Goal: Task Accomplishment & Management: Manage account settings

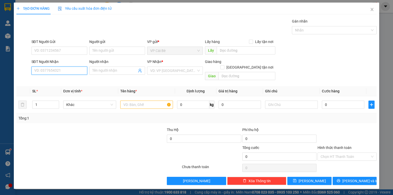
click at [46, 72] on input "SĐT Người Nhận" at bounding box center [59, 71] width 56 height 8
type input "0354864180"
click at [68, 79] on div "0354864180 - TIÊN" at bounding box center [60, 81] width 50 height 6
type input "TIÊN"
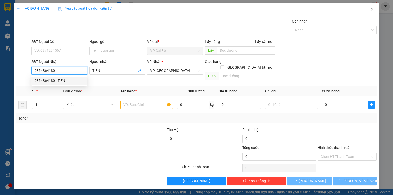
type input "30.000"
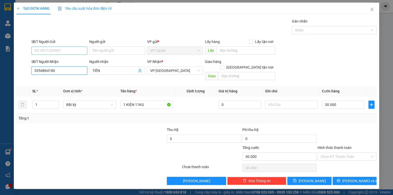
type input "0354864180"
click at [71, 51] on input "SĐT Người Gửi" at bounding box center [59, 51] width 56 height 8
click at [63, 60] on div "0836999936 - LX KIM CƯƠNG" at bounding box center [60, 61] width 50 height 6
type input "0836999936"
type input "LX KIM CƯƠNG"
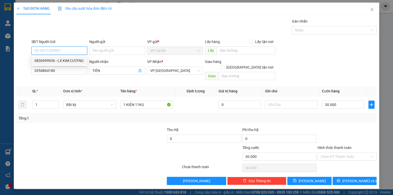
type input "LX KIM CƯƠNG"
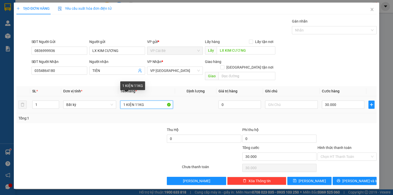
click at [138, 101] on input "1 KIỆN 11KG" at bounding box center [146, 105] width 53 height 8
type input "1 KIỆN 5KG"
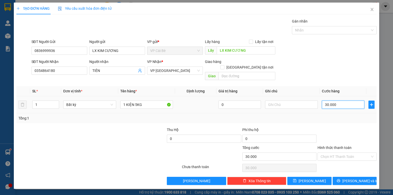
click at [343, 101] on input "30.000" at bounding box center [343, 105] width 42 height 8
type input "2"
type input "20"
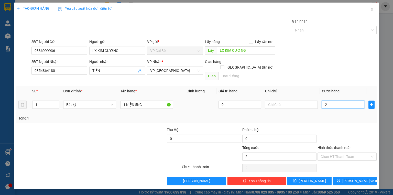
type input "20"
type input "20.000"
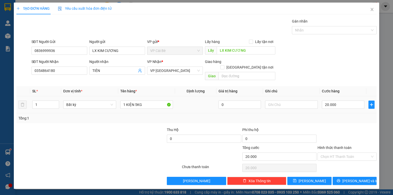
click at [337, 120] on div "Transit Pickup Surcharge Ids Transit Deliver Surcharge Ids Transit Deliver Surc…" at bounding box center [196, 101] width 360 height 167
click at [346, 155] on div "Hình thức thanh toán Chọn HT Thanh Toán" at bounding box center [347, 154] width 59 height 18
click at [348, 153] on input "Hình thức thanh toán" at bounding box center [345, 157] width 49 height 8
click at [347, 158] on div "Tại văn phòng" at bounding box center [347, 161] width 53 height 6
type input "0"
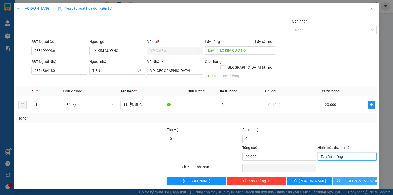
click at [353, 178] on span "Lưu và In" at bounding box center [360, 181] width 36 height 6
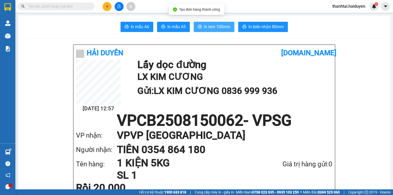
click at [227, 25] on span "In tem 100mm" at bounding box center [217, 27] width 26 height 6
click at [106, 2] on button at bounding box center [107, 6] width 9 height 9
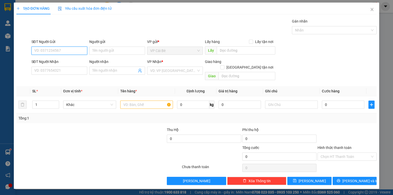
click at [73, 53] on input "SĐT Người Gửi" at bounding box center [59, 51] width 56 height 8
click at [67, 60] on div "0949993668 - BS NHƯ" at bounding box center [60, 61] width 50 height 6
type input "0949993668"
type input "BS NHƯ"
type input "02838523860"
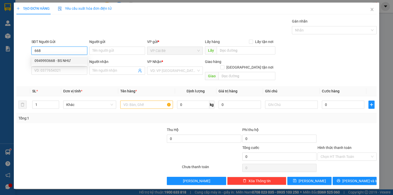
type input "LAB THẮNG LỢI"
type input "20.000"
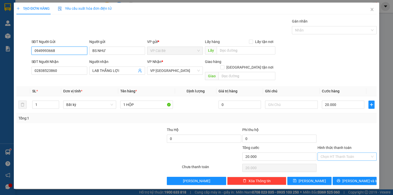
type input "0949993668"
click at [341, 153] on input "Hình thức thanh toán" at bounding box center [345, 157] width 49 height 8
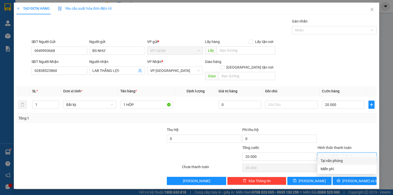
click at [340, 161] on div "Tại văn phòng" at bounding box center [347, 161] width 53 height 6
type input "0"
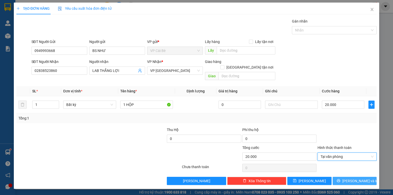
click at [370, 177] on button "Lưu và In" at bounding box center [355, 181] width 44 height 8
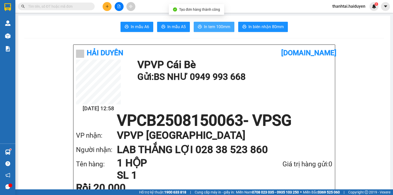
click at [215, 30] on span "In tem 100mm" at bounding box center [217, 27] width 26 height 6
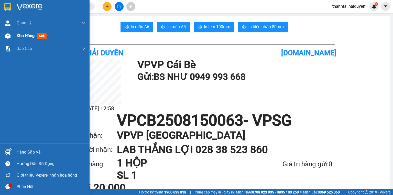
click at [17, 40] on div "Kho hàng mới" at bounding box center [51, 35] width 69 height 13
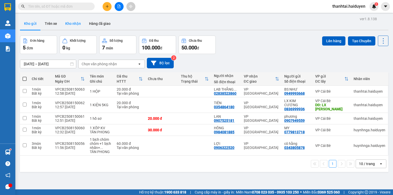
click at [75, 23] on button "Kho nhận" at bounding box center [73, 23] width 24 height 12
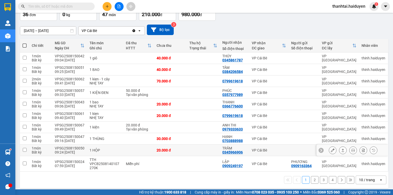
scroll to position [36, 0]
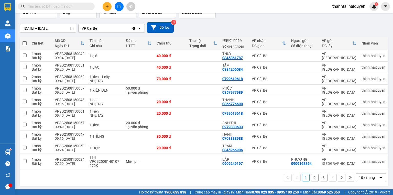
click at [368, 178] on div "10 / trang" at bounding box center [367, 177] width 16 height 5
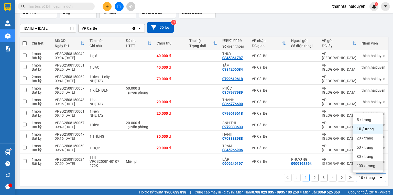
click at [365, 161] on div "100 / trang" at bounding box center [368, 165] width 31 height 9
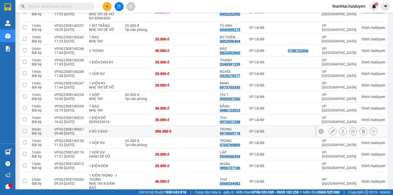
scroll to position [281, 0]
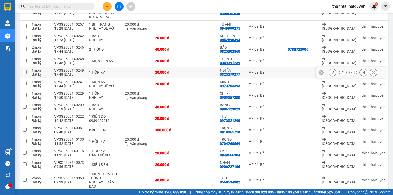
click at [195, 73] on td at bounding box center [201, 73] width 32 height 12
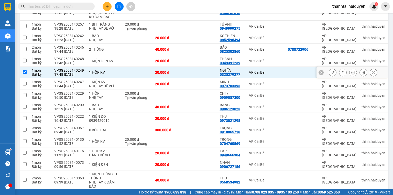
click at [195, 73] on td at bounding box center [201, 73] width 32 height 12
checkbox input "false"
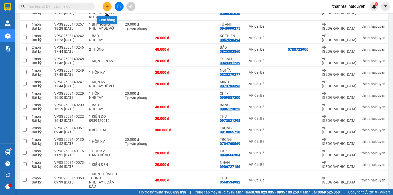
click at [110, 8] on button at bounding box center [107, 6] width 9 height 9
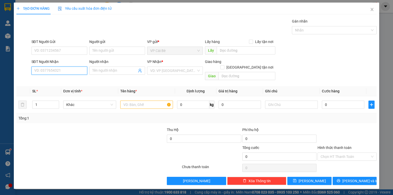
click at [78, 70] on input "SĐT Người Nhận" at bounding box center [59, 71] width 56 height 8
type input "0966873301"
click at [69, 80] on div "0966873301 - DƯƠNG" at bounding box center [60, 81] width 50 height 6
type input "DƯƠNG"
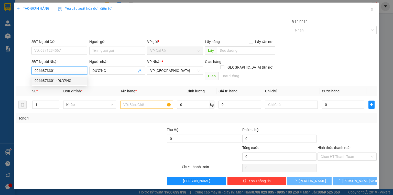
type input "20.000"
type input "0966873301"
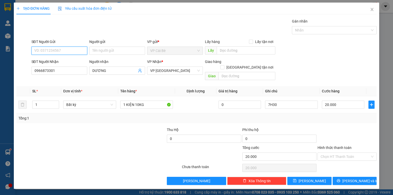
click at [75, 49] on input "SĐT Người Gửi" at bounding box center [59, 51] width 56 height 8
click at [71, 59] on div "0907648813 - OANH" at bounding box center [60, 61] width 50 height 6
type input "0907648813"
type input "OANH"
type input "BÀ TỒN"
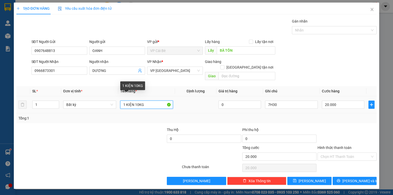
click at [138, 101] on input "1 KIỆN 10KG" at bounding box center [146, 105] width 53 height 8
type input "1 KIỆN 15KG"
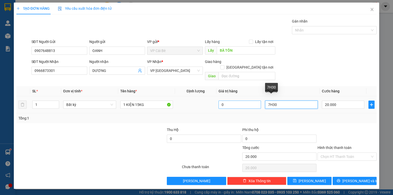
drag, startPoint x: 288, startPoint y: 100, endPoint x: 238, endPoint y: 101, distance: 49.1
click at [238, 101] on tr "1 Bất kỳ 1 KIỆN 15KG 0 7H30 20.000" at bounding box center [196, 104] width 360 height 17
type input "13H30"
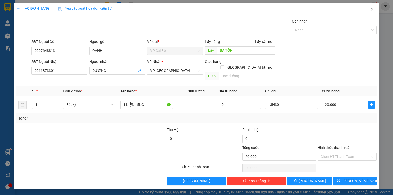
click at [316, 127] on div "Phí thu hộ" at bounding box center [279, 131] width 74 height 8
click at [340, 179] on icon "printer" at bounding box center [339, 181] width 4 height 4
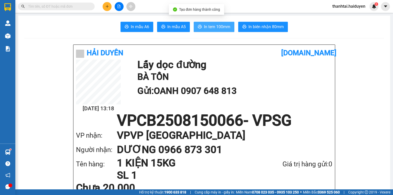
click at [209, 26] on span "In tem 100mm" at bounding box center [217, 27] width 26 height 6
click at [85, 8] on input "text" at bounding box center [58, 7] width 60 height 6
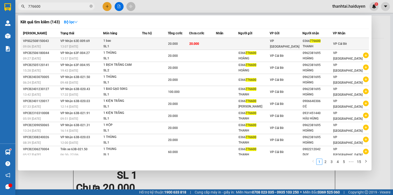
type input "776600"
click at [185, 44] on div "20.000" at bounding box center [178, 44] width 20 height 6
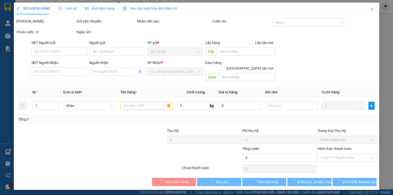
type input "0366776600"
type input "THANH"
type input "20.000"
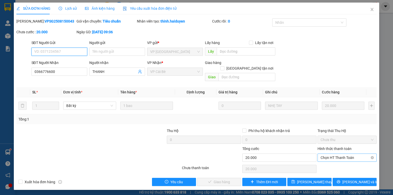
click at [342, 154] on span "Chọn HT Thanh Toán" at bounding box center [347, 158] width 53 height 8
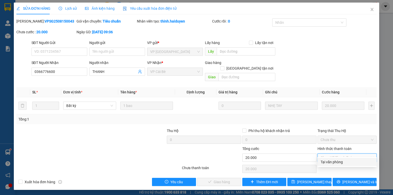
click at [338, 160] on div "Tại văn phòng" at bounding box center [347, 162] width 53 height 6
type input "0"
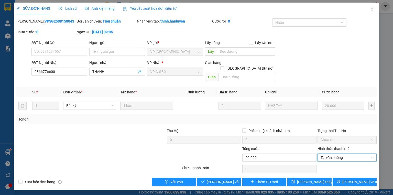
click at [225, 170] on div "Total Paid Fee 0 Total UnPaid Fee 20.000 Cash Collection Total Fee Mã ĐH: VPSG2…" at bounding box center [196, 102] width 360 height 168
click at [226, 179] on span "Lưu và Giao hàng" at bounding box center [231, 182] width 49 height 6
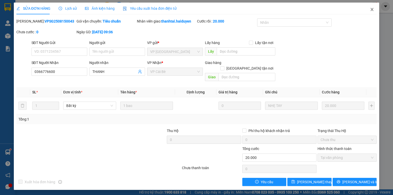
click at [371, 9] on icon "close" at bounding box center [372, 9] width 4 height 4
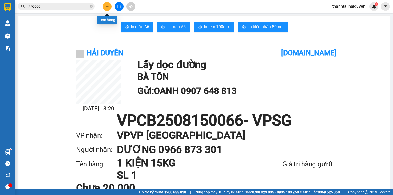
click at [106, 5] on icon "plus" at bounding box center [107, 7] width 4 height 4
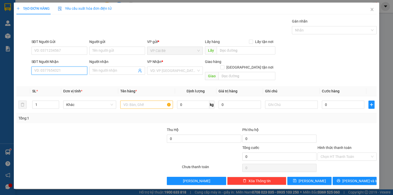
click at [54, 72] on input "SĐT Người Nhận" at bounding box center [59, 71] width 56 height 8
drag, startPoint x: 57, startPoint y: 70, endPoint x: 26, endPoint y: 72, distance: 30.8
click at [0, 69] on div "TẠO ĐƠN HÀNG Yêu cầu xuất hóa đơn điện tử Transit Pickup Surcharge Ids Transit …" at bounding box center [196, 97] width 393 height 195
type input "0916228753"
click at [47, 45] on div "SĐT Người Gửi" at bounding box center [59, 43] width 56 height 8
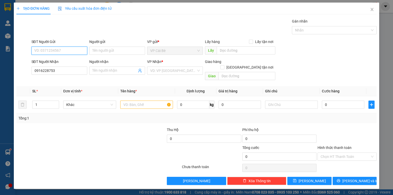
click at [47, 50] on input "SĐT Người Gửi" at bounding box center [59, 51] width 56 height 8
paste input "0916228753"
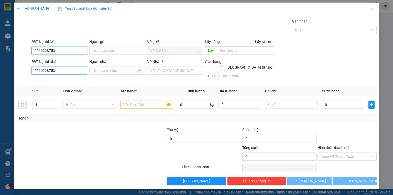
type input "0916228753"
drag, startPoint x: 66, startPoint y: 71, endPoint x: 15, endPoint y: 71, distance: 50.9
click at [21, 72] on div "SĐT Người Nhận 0916228753 Người nhận Tên người nhận VP Nhận * VD: VP Sài Gòn Gi…" at bounding box center [196, 71] width 361 height 24
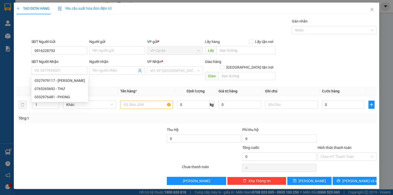
click at [66, 55] on div "SĐT Người Gửi 0916228753" at bounding box center [59, 48] width 56 height 18
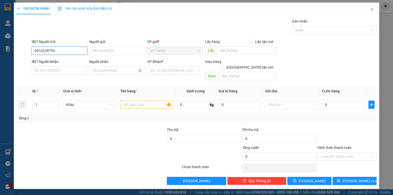
click at [68, 52] on input "0916228753" at bounding box center [59, 51] width 56 height 8
click at [65, 59] on div "0916228753 - SƯƠNG" at bounding box center [60, 61] width 50 height 6
type input "SƯƠNG"
type input "0327979117"
type input "DUY"
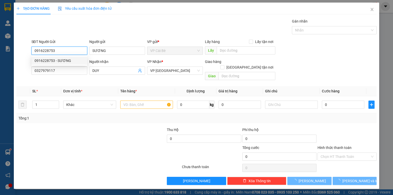
type input "30.000"
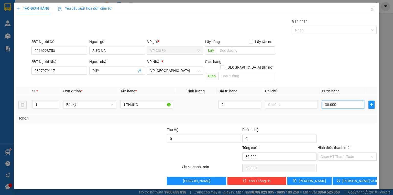
click at [334, 101] on input "30.000" at bounding box center [343, 105] width 42 height 8
type input "2"
type input "20"
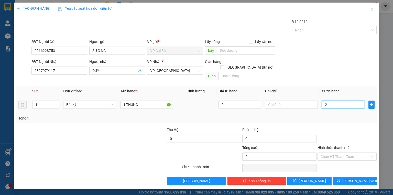
type input "20"
type input "20.000"
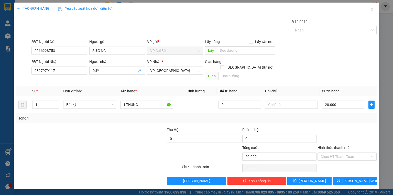
click at [338, 120] on div "Transit Pickup Surcharge Ids Transit Deliver Surcharge Ids Transit Deliver Surc…" at bounding box center [196, 101] width 360 height 167
click at [345, 153] on input "Hình thức thanh toán" at bounding box center [345, 157] width 49 height 8
click at [346, 159] on div "Tại văn phòng" at bounding box center [347, 161] width 53 height 6
type input "0"
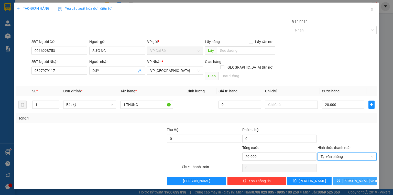
click at [355, 178] on span "Lưu và In" at bounding box center [360, 181] width 36 height 6
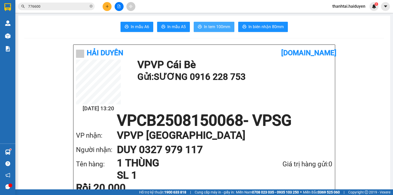
click at [213, 28] on span "In tem 100mm" at bounding box center [217, 27] width 26 height 6
click at [216, 28] on span "In tem 100mm" at bounding box center [217, 27] width 26 height 6
click at [102, 6] on div at bounding box center [119, 6] width 38 height 9
click at [108, 7] on icon "plus" at bounding box center [107, 7] width 4 height 4
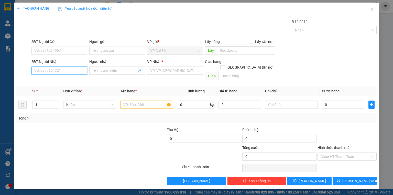
click at [59, 73] on input "SĐT Người Nhận" at bounding box center [59, 71] width 56 height 8
type input "0919839576"
click at [103, 70] on input "Người nhận" at bounding box center [114, 71] width 45 height 6
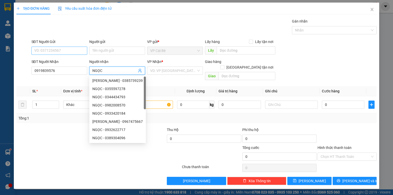
type input "NGỌC"
click at [64, 52] on input "SĐT Người Gửi" at bounding box center [59, 51] width 56 height 8
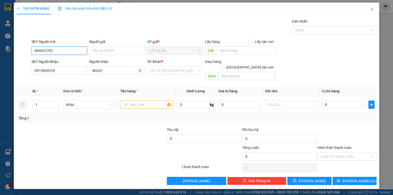
click at [46, 51] on input "094922702" at bounding box center [59, 51] width 56 height 8
type input "0949222702"
click at [58, 60] on div "0949222702 - QUỐC" at bounding box center [60, 61] width 50 height 6
type input "QUỐC"
type input "20.000"
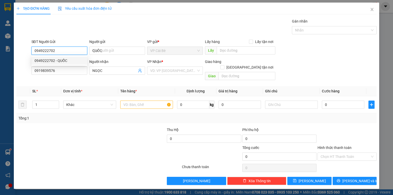
type input "20.000"
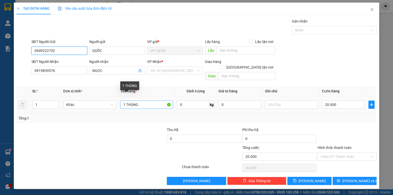
type input "0949222702"
click at [145, 101] on input "1 THÙNG" at bounding box center [146, 105] width 53 height 8
drag, startPoint x: 145, startPoint y: 98, endPoint x: 125, endPoint y: 99, distance: 20.0
click at [125, 101] on input "1 THÙNG" at bounding box center [146, 105] width 53 height 8
type input "1 HS"
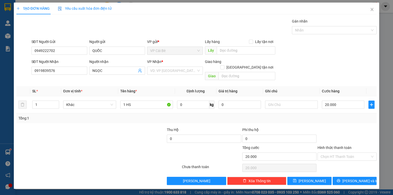
drag, startPoint x: 341, startPoint y: 134, endPoint x: 352, endPoint y: 155, distance: 24.1
click at [341, 135] on div at bounding box center [347, 136] width 60 height 18
click at [349, 153] on input "Hình thức thanh toán" at bounding box center [345, 157] width 49 height 8
click at [349, 158] on div "Tại văn phòng" at bounding box center [347, 161] width 59 height 8
type input "0"
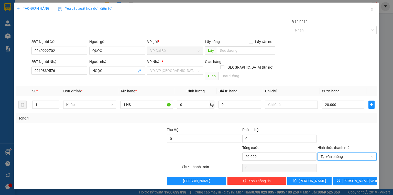
click at [352, 169] on div "Transit Pickup Surcharge Ids Transit Deliver Surcharge Ids Transit Deliver Surc…" at bounding box center [196, 101] width 360 height 167
click at [353, 178] on span "Lưu và In" at bounding box center [360, 181] width 36 height 6
click at [165, 71] on input "search" at bounding box center [173, 71] width 46 height 8
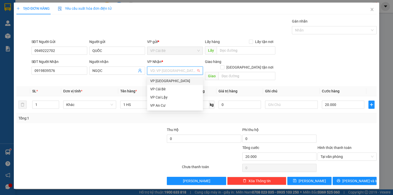
click at [165, 80] on div "VP [GEOGRAPHIC_DATA]" at bounding box center [175, 81] width 50 height 6
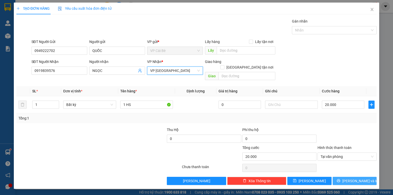
click at [363, 178] on span "Lưu và In" at bounding box center [360, 181] width 36 height 6
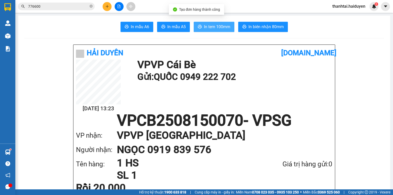
click at [212, 27] on span "In tem 100mm" at bounding box center [217, 27] width 26 height 6
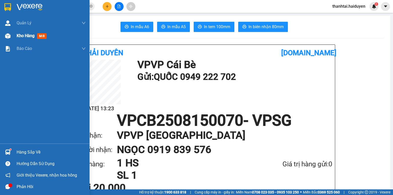
click at [24, 36] on span "Kho hàng" at bounding box center [26, 35] width 18 height 5
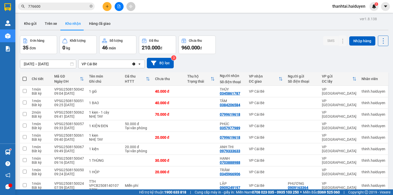
click at [338, 6] on span "thanhtai.haiduyen" at bounding box center [348, 6] width 41 height 6
click at [336, 18] on span "Đăng xuất" at bounding box center [351, 16] width 30 height 6
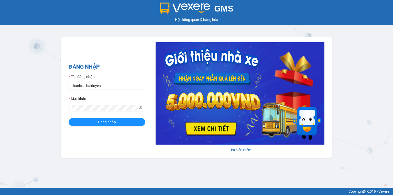
click at [123, 79] on div "Tên đăng nhập" at bounding box center [107, 78] width 77 height 8
click at [123, 88] on input "thanhtai.haiduyen" at bounding box center [107, 86] width 77 height 8
type input "baodat.haiduyen"
click at [112, 120] on span "Đăng nhập" at bounding box center [107, 122] width 18 height 6
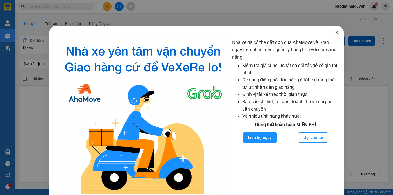
click at [335, 33] on icon "close" at bounding box center [337, 32] width 4 height 4
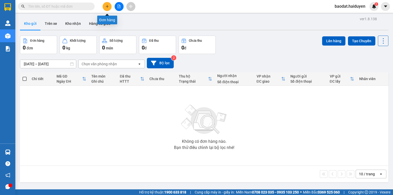
click at [108, 6] on icon "plus" at bounding box center [107, 7] width 4 height 4
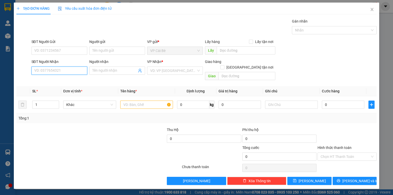
click at [48, 71] on input "SĐT Người Nhận" at bounding box center [59, 71] width 56 height 8
type input "0938692758"
click at [53, 80] on div "0938692758 - KIM" at bounding box center [60, 81] width 50 height 6
type input "[PERSON_NAME]"
type input "595.000"
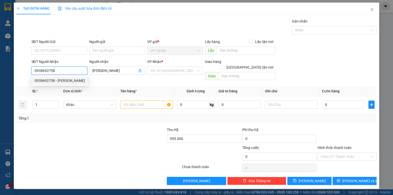
type input "30.000"
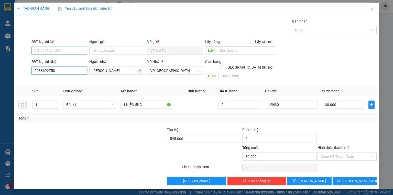
type input "0938692758"
click at [66, 48] on input "SĐT Người Gửi" at bounding box center [59, 51] width 56 height 8
click at [70, 61] on div "0911418287 - LX NHƯ Ý" at bounding box center [60, 61] width 50 height 6
type input "0911418287"
type input "LX NHƯ Ý"
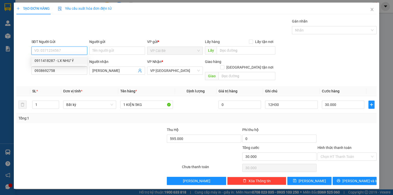
type input "LX NHƯ Ý"
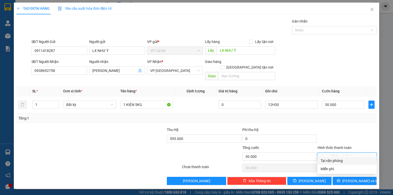
click at [344, 153] on input "Hình thức thanh toán" at bounding box center [345, 157] width 49 height 8
click at [342, 161] on div "Tại văn phòng" at bounding box center [347, 161] width 53 height 6
type input "0"
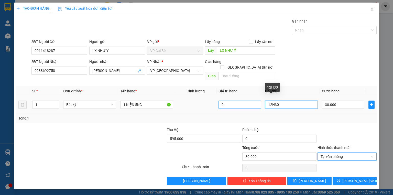
drag, startPoint x: 284, startPoint y: 97, endPoint x: 241, endPoint y: 99, distance: 42.5
click at [241, 99] on tr "1 Bất kỳ 1 KIỆN 5KG 0 12H30 30.000" at bounding box center [196, 104] width 360 height 17
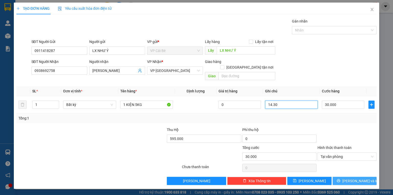
type input "14.30"
click at [356, 179] on button "Lưu và In" at bounding box center [355, 181] width 44 height 8
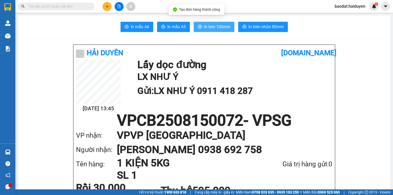
click at [205, 26] on span "In tem 100mm" at bounding box center [217, 27] width 26 height 6
click at [218, 22] on button "In tem 100mm" at bounding box center [214, 27] width 41 height 10
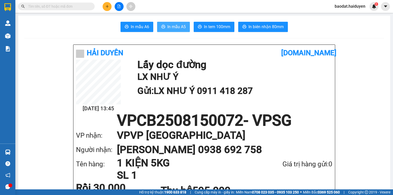
click at [165, 29] on button "In mẫu A5" at bounding box center [173, 27] width 33 height 10
drag, startPoint x: 312, startPoint y: 124, endPoint x: 339, endPoint y: 136, distance: 29.3
click at [313, 124] on h1 "VPCB2508150072 - VPSG" at bounding box center [204, 120] width 256 height 15
click at [105, 8] on button at bounding box center [107, 6] width 9 height 9
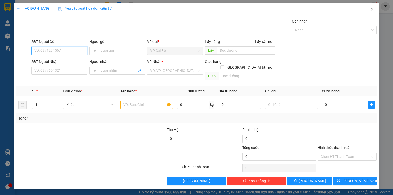
click at [51, 50] on input "SĐT Người Gửi" at bounding box center [59, 51] width 56 height 8
click at [57, 61] on div "0919352517 - TIẾNG" at bounding box center [60, 61] width 50 height 6
type input "0919352517"
type input "TIẾNG"
type input "0921977343"
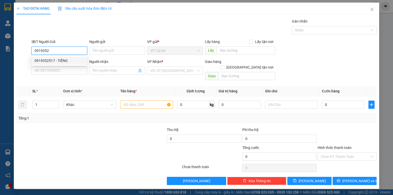
type input "THOẠI"
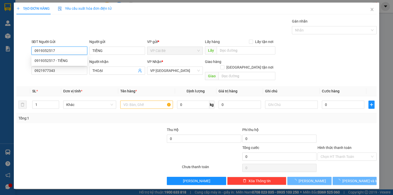
type input "60.000"
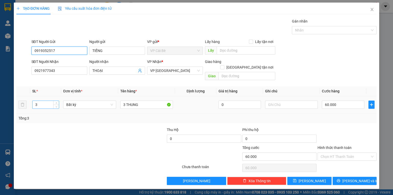
type input "0919352517"
drag, startPoint x: 42, startPoint y: 98, endPoint x: 30, endPoint y: 97, distance: 12.8
click at [30, 97] on tr "3 Bất kỳ 3 THUNG 0 60.000" at bounding box center [196, 104] width 360 height 17
type input "2"
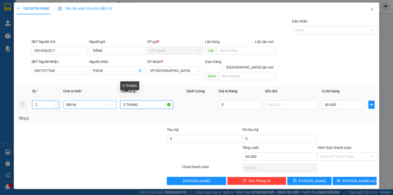
drag, startPoint x: 125, startPoint y: 98, endPoint x: 116, endPoint y: 96, distance: 9.7
click at [116, 96] on tr "2 Bất kỳ 3 THUNG 0 60.000" at bounding box center [196, 104] width 360 height 17
type input "0"
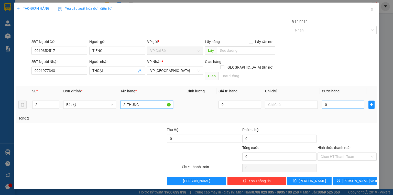
type input "2 THUNG"
click at [334, 101] on input "0" at bounding box center [343, 105] width 42 height 8
type input "5"
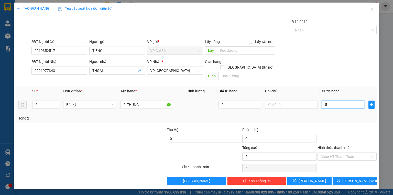
type input "50"
type input "50.000"
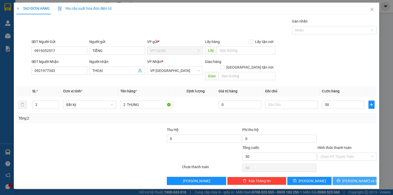
type input "50.000"
click at [340, 179] on icon "printer" at bounding box center [339, 181] width 4 height 4
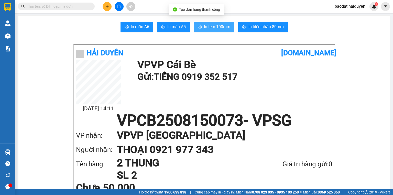
click at [214, 26] on span "In tem 100mm" at bounding box center [217, 27] width 26 height 6
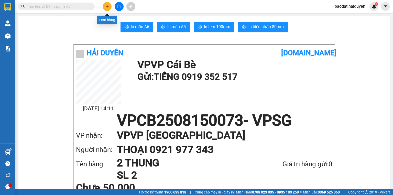
click at [108, 6] on icon "plus" at bounding box center [107, 7] width 4 height 4
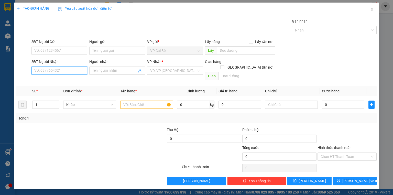
click at [47, 71] on input "SĐT Người Nhận" at bounding box center [59, 71] width 56 height 8
click at [63, 79] on div "0325899297 - yến nhi" at bounding box center [60, 81] width 50 height 6
type input "0325899297"
type input "yến nhi"
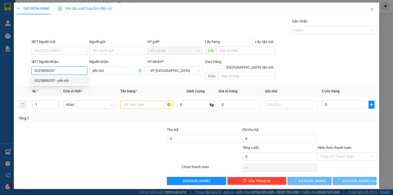
type input "20.000"
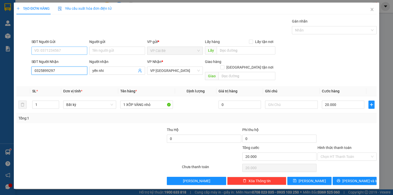
type input "0325899297"
click at [61, 50] on input "SĐT Người Gửi" at bounding box center [59, 51] width 56 height 8
click at [51, 71] on div "0982691576 - TUYỀN" at bounding box center [60, 69] width 50 height 6
type input "0982691576"
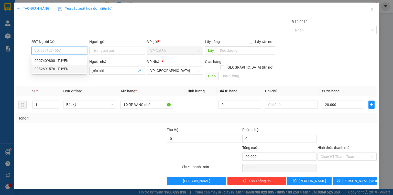
type input "TUYỀN"
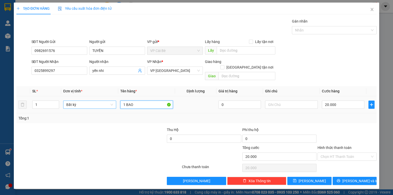
drag, startPoint x: 139, startPoint y: 100, endPoint x: 96, endPoint y: 99, distance: 42.2
click at [96, 99] on tr "1 Bất kỳ 1 BAO 0 20.000" at bounding box center [196, 104] width 360 height 17
type input "1 BỊCH XANH"
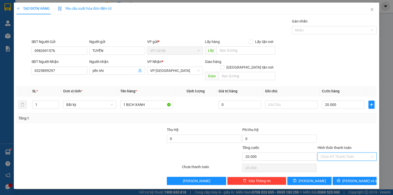
click at [338, 153] on input "Hình thức thanh toán" at bounding box center [345, 157] width 49 height 8
drag, startPoint x: 339, startPoint y: 160, endPoint x: 341, endPoint y: 172, distance: 11.7
click at [339, 161] on div "Tại văn phòng" at bounding box center [347, 161] width 53 height 6
type input "0"
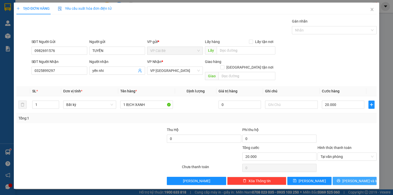
drag, startPoint x: 341, startPoint y: 174, endPoint x: 270, endPoint y: 145, distance: 75.9
click at [341, 177] on button "Lưu và In" at bounding box center [355, 181] width 44 height 8
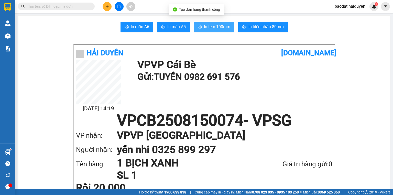
click at [216, 29] on span "In tem 100mm" at bounding box center [217, 27] width 26 height 6
click at [37, 5] on input "text" at bounding box center [58, 7] width 60 height 6
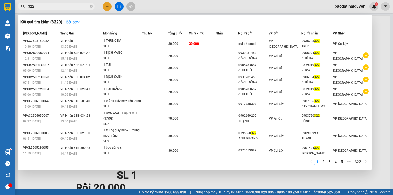
type input "322"
click at [107, 6] on div at bounding box center [196, 97] width 393 height 195
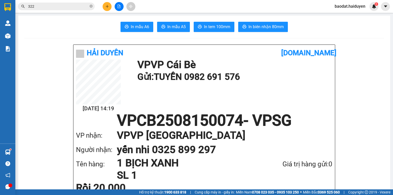
click at [107, 6] on icon "plus" at bounding box center [107, 6] width 0 height 3
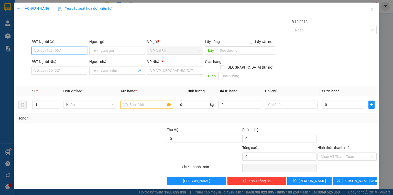
click at [60, 51] on input "SĐT Người Gửi" at bounding box center [59, 51] width 56 height 8
type input "0372417352"
click at [50, 60] on div "0372417352" at bounding box center [60, 61] width 50 height 6
type input "0786949358"
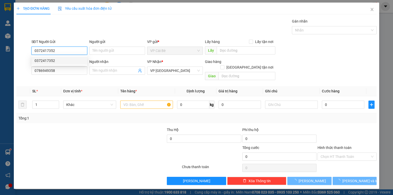
type input "40.000"
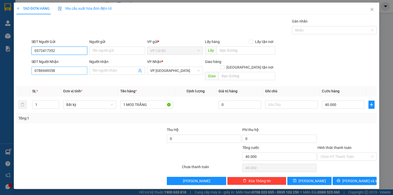
type input "0372417352"
drag, startPoint x: 56, startPoint y: 69, endPoint x: 0, endPoint y: 64, distance: 55.7
click at [3, 67] on div "TẠO ĐƠN HÀNG Yêu cầu xuất hóa đơn điện tử Transit Pickup Surcharge Ids Transit …" at bounding box center [196, 97] width 393 height 195
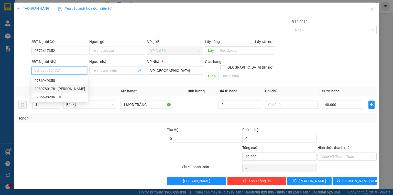
click at [47, 91] on div "0989780178 - TẤN" at bounding box center [60, 89] width 50 height 6
type input "0989780178"
type input "TẤN"
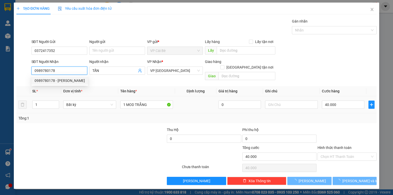
type input "100.000"
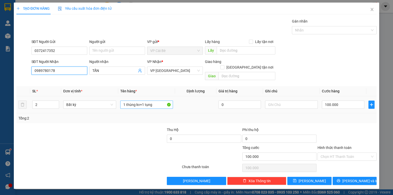
type input "0989780178"
drag, startPoint x: 153, startPoint y: 99, endPoint x: 118, endPoint y: 104, distance: 35.9
click at [118, 104] on td "1 thùng kv+1 tụng" at bounding box center [146, 104] width 57 height 17
type input "1 THÙNG+1 BAO"
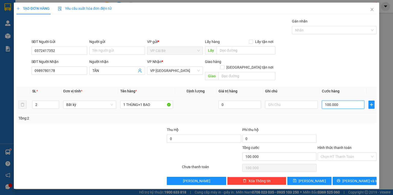
click at [348, 101] on input "100.000" at bounding box center [343, 105] width 42 height 8
type input "6"
type input "60"
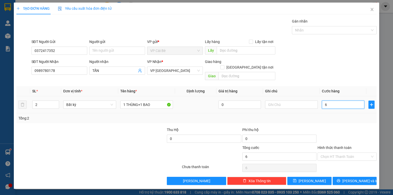
type input "60"
type input "60.000"
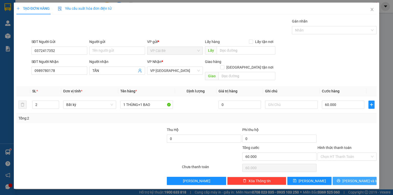
click at [349, 177] on button "Lưu và In" at bounding box center [355, 181] width 44 height 8
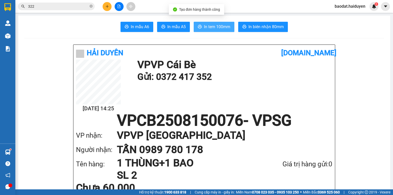
click at [208, 24] on span "In tem 100mm" at bounding box center [217, 27] width 26 height 6
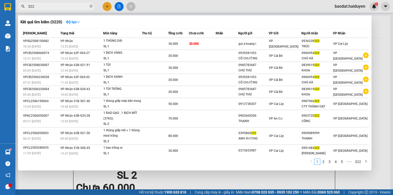
click at [60, 8] on input "322" at bounding box center [58, 7] width 60 height 6
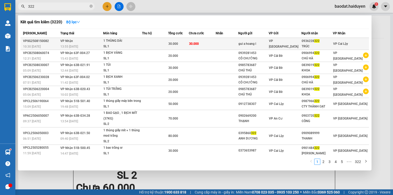
click at [233, 43] on td at bounding box center [227, 44] width 22 height 12
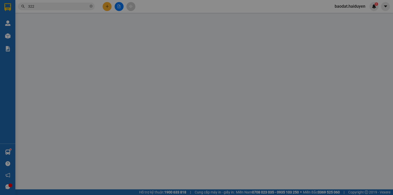
type input "gui a hoang l"
type input "0936228322"
type input "TRÚC"
type input "30.000"
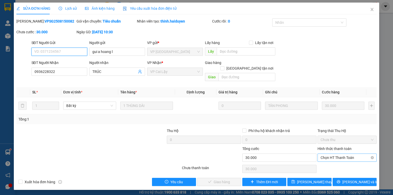
click at [331, 154] on span "Chọn HT Thanh Toán" at bounding box center [347, 158] width 53 height 8
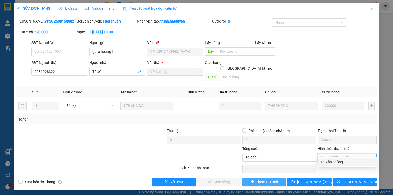
drag, startPoint x: 333, startPoint y: 160, endPoint x: 253, endPoint y: 176, distance: 81.9
click at [332, 160] on div "Tại văn phòng" at bounding box center [347, 162] width 53 height 6
type input "0"
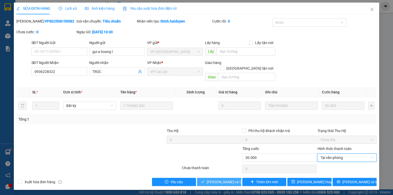
click at [228, 179] on span "Lưu và Giao hàng" at bounding box center [231, 182] width 49 height 6
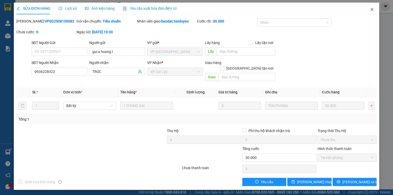
click at [371, 7] on span "Close" at bounding box center [372, 10] width 14 height 14
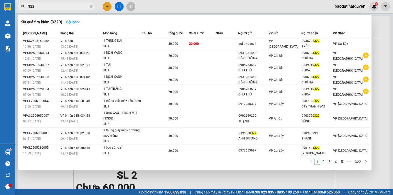
click at [70, 7] on input "322" at bounding box center [58, 7] width 60 height 6
drag, startPoint x: 70, startPoint y: 7, endPoint x: 17, endPoint y: 7, distance: 52.5
click at [17, 7] on div "322" at bounding box center [50, 7] width 100 height 8
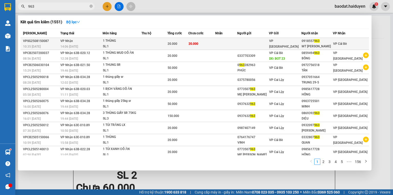
type input "963"
click at [233, 45] on td at bounding box center [226, 44] width 22 height 12
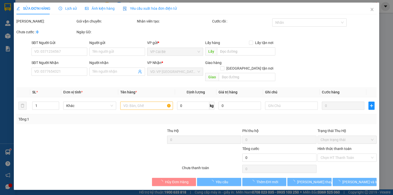
type input "0918557963"
type input "MT HOÀNG HẢI"
type input "20.000"
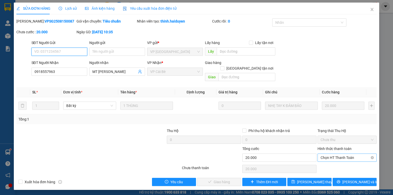
drag, startPoint x: 326, startPoint y: 153, endPoint x: 327, endPoint y: 156, distance: 3.4
click at [326, 154] on span "Chọn HT Thanh Toán" at bounding box center [347, 158] width 53 height 8
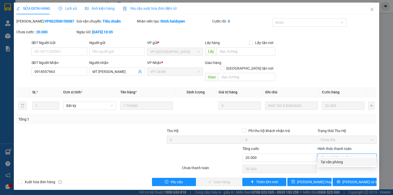
click at [329, 165] on div "Tại văn phòng" at bounding box center [347, 162] width 53 height 6
type input "0"
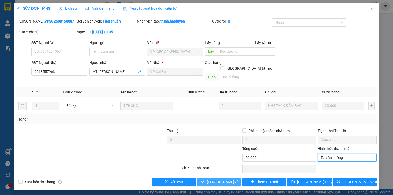
click at [232, 179] on span "Lưu và Giao hàng" at bounding box center [231, 182] width 49 height 6
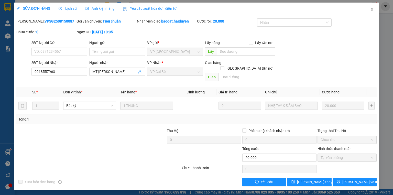
drag, startPoint x: 373, startPoint y: 9, endPoint x: 379, endPoint y: 7, distance: 5.8
click at [374, 8] on span "Close" at bounding box center [372, 10] width 14 height 14
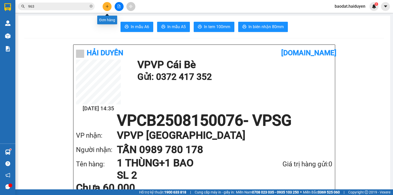
click at [107, 6] on icon "plus" at bounding box center [107, 7] width 4 height 4
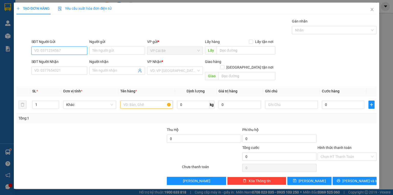
click at [71, 53] on input "SĐT Người Gửi" at bounding box center [59, 51] width 56 height 8
click at [67, 62] on div "0356704540 - GẤM" at bounding box center [60, 61] width 50 height 6
type input "0356704540"
type input "GẤM"
type input "0906716828"
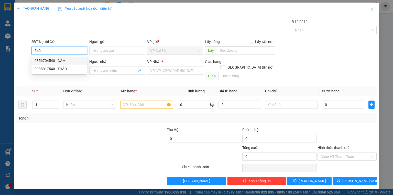
type input "VY"
type input "20.000"
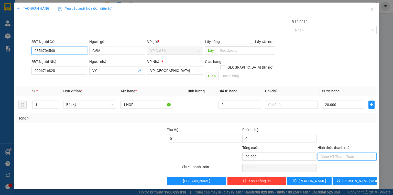
type input "0356704540"
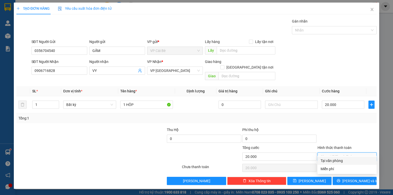
drag, startPoint x: 337, startPoint y: 151, endPoint x: 337, endPoint y: 159, distance: 7.2
click at [337, 153] on input "Hình thức thanh toán" at bounding box center [345, 157] width 49 height 8
click at [336, 160] on div "Tại văn phòng" at bounding box center [347, 161] width 53 height 6
type input "0"
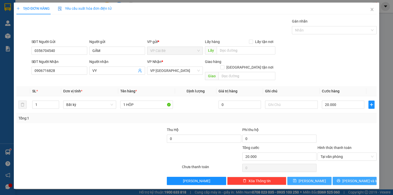
drag, startPoint x: 344, startPoint y: 176, endPoint x: 331, endPoint y: 173, distance: 12.9
click at [344, 177] on button "Lưu và In" at bounding box center [355, 181] width 44 height 8
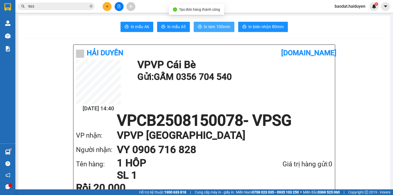
click at [213, 26] on span "In tem 100mm" at bounding box center [217, 27] width 26 height 6
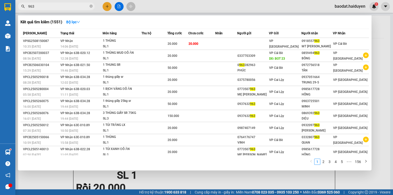
drag, startPoint x: 41, startPoint y: 8, endPoint x: 14, endPoint y: 8, distance: 27.6
click at [14, 8] on section "Kết quả tìm kiếm ( 1551 ) Bộ lọc Mã ĐH Trạng thái Món hàng Thu hộ Tổng cước Chư…" at bounding box center [196, 97] width 393 height 195
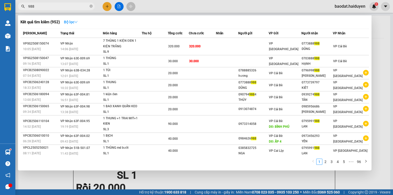
type input "988"
click at [78, 21] on icon "down" at bounding box center [76, 22] width 4 height 4
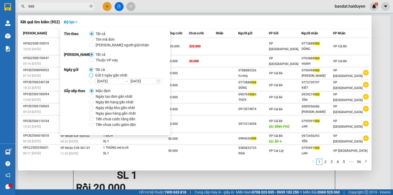
click at [91, 74] on input "Gửi 3 ngày gần nhất" at bounding box center [91, 75] width 4 height 4
radio input "true"
radio input "false"
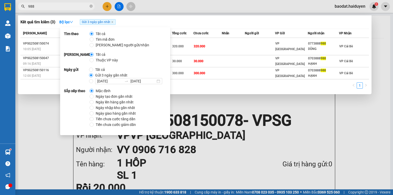
click at [71, 3] on span "988" at bounding box center [56, 7] width 77 height 8
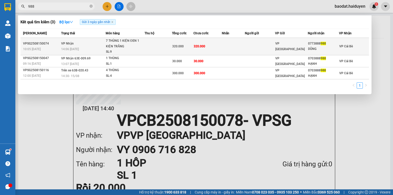
click at [280, 45] on span "VP [GEOGRAPHIC_DATA]" at bounding box center [289, 46] width 29 height 9
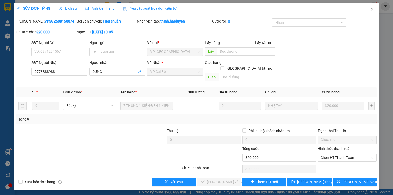
type input "0773888988"
type input "DŨNG"
type input "320.000"
click at [333, 154] on span "Chọn HT Thanh Toán" at bounding box center [347, 158] width 53 height 8
drag, startPoint x: 330, startPoint y: 162, endPoint x: 308, endPoint y: 165, distance: 22.5
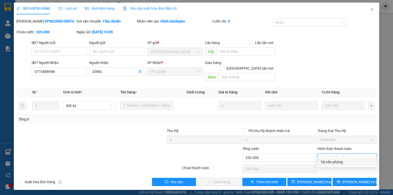
click at [328, 162] on div "Tại văn phòng" at bounding box center [347, 162] width 53 height 6
type input "0"
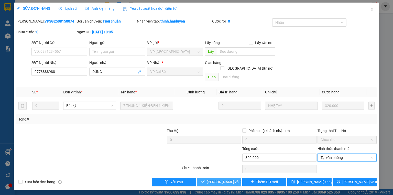
click at [220, 179] on span "Lưu và Giao hàng" at bounding box center [231, 182] width 49 height 6
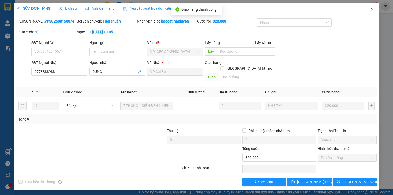
click at [372, 9] on icon "close" at bounding box center [372, 9] width 3 height 3
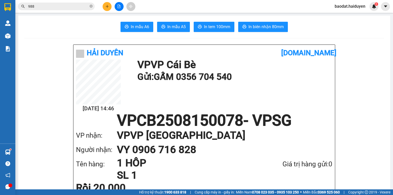
click at [55, 10] on span "988" at bounding box center [56, 7] width 77 height 8
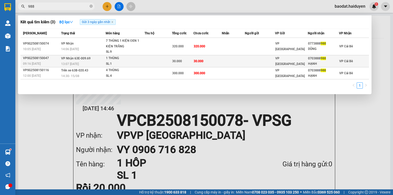
click at [201, 61] on span "30.000" at bounding box center [199, 61] width 10 height 4
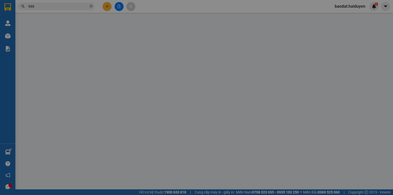
type input "0703888988"
type input "HẠNH"
type input "30.000"
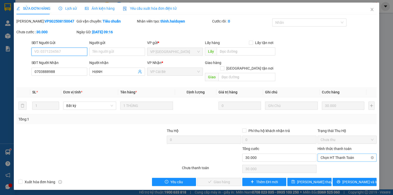
click at [332, 154] on span "Chọn HT Thanh Toán" at bounding box center [347, 158] width 53 height 8
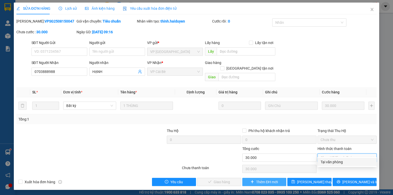
drag, startPoint x: 331, startPoint y: 160, endPoint x: 246, endPoint y: 180, distance: 87.6
click at [330, 161] on div "Tại văn phòng" at bounding box center [347, 162] width 53 height 6
type input "0"
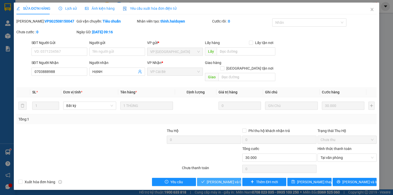
click at [221, 179] on span "Lưu và Giao hàng" at bounding box center [231, 182] width 49 height 6
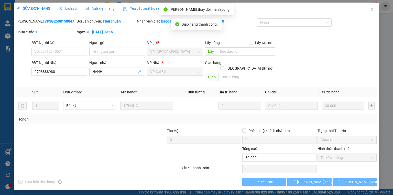
click at [371, 8] on icon "close" at bounding box center [372, 9] width 4 height 4
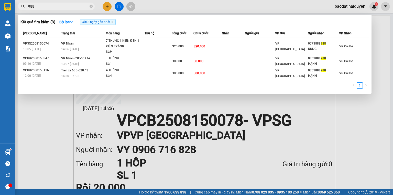
drag, startPoint x: 46, startPoint y: 6, endPoint x: 0, endPoint y: 15, distance: 47.1
click at [0, 15] on section "Kết quả tìm kiếm ( 3 ) Bộ lọc Gửi 3 ngày gần nhất Mã ĐH Trạng thái Món hàng Thu…" at bounding box center [196, 97] width 393 height 195
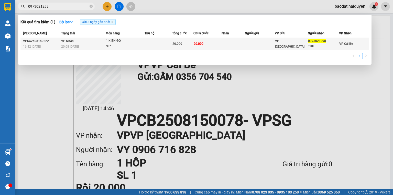
type input "0973021298"
click at [221, 43] on td "20.000" at bounding box center [207, 44] width 28 height 12
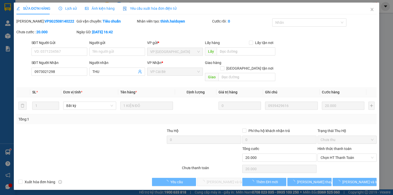
type input "0973021298"
type input "THU"
type input "20.000"
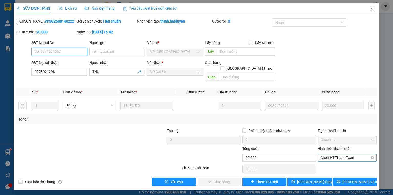
click at [338, 154] on span "Chọn HT Thanh Toán" at bounding box center [347, 158] width 53 height 8
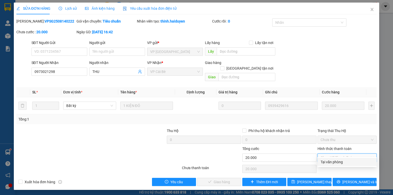
drag, startPoint x: 339, startPoint y: 161, endPoint x: 333, endPoint y: 161, distance: 5.6
click at [338, 161] on div "Tại văn phòng" at bounding box center [347, 162] width 53 height 6
type input "0"
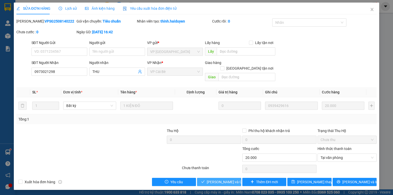
click at [220, 179] on span "Lưu và Giao hàng" at bounding box center [231, 182] width 49 height 6
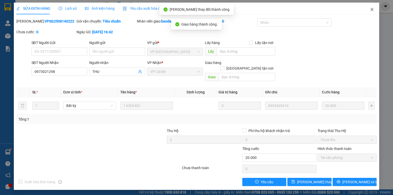
click at [376, 8] on span "Close" at bounding box center [372, 10] width 14 height 14
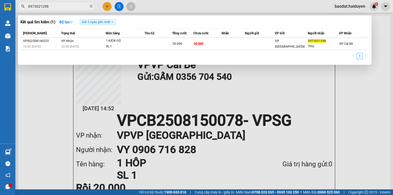
drag, startPoint x: 51, startPoint y: 6, endPoint x: 0, endPoint y: 5, distance: 51.2
click at [0, 5] on section "Kết quả tìm kiếm ( 1 ) Bộ lọc Gửi 3 ngày gần nhất Mã ĐH Trạng thái Món hàng Thu…" at bounding box center [196, 97] width 393 height 195
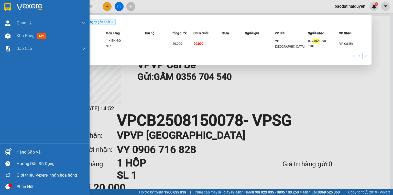
type input "3023"
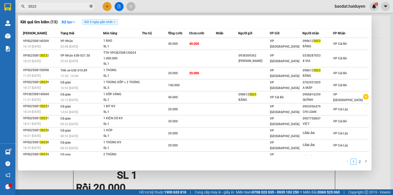
click at [91, 5] on icon "close-circle" at bounding box center [91, 6] width 3 height 3
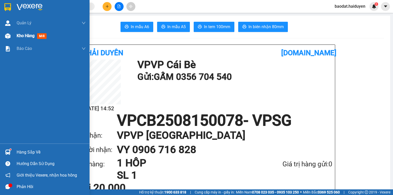
click at [10, 36] on img at bounding box center [7, 35] width 5 height 5
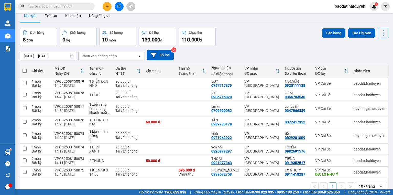
scroll to position [24, 0]
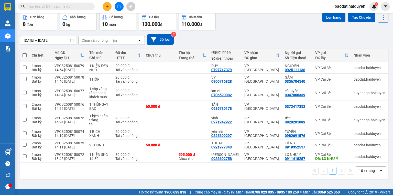
click at [39, 7] on input "text" at bounding box center [58, 7] width 60 height 6
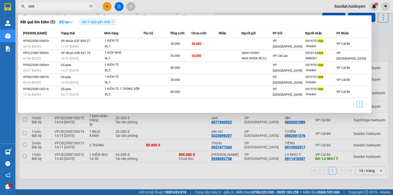
type input "468"
click at [109, 5] on div at bounding box center [196, 97] width 393 height 195
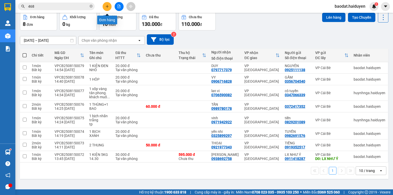
click at [109, 5] on icon "plus" at bounding box center [107, 7] width 4 height 4
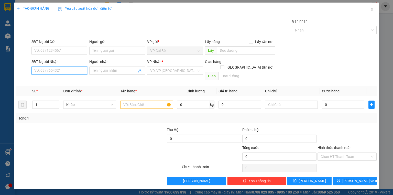
click at [54, 71] on input "SĐT Người Nhận" at bounding box center [59, 71] width 56 height 8
type input "0976042624"
click at [65, 82] on div "0976042624 - bé oanh" at bounding box center [60, 81] width 50 height 6
type input "bé oanh"
type input "20.000"
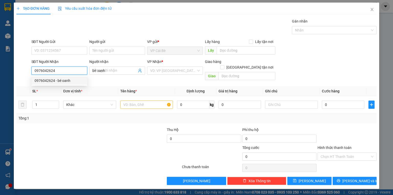
type input "20.000"
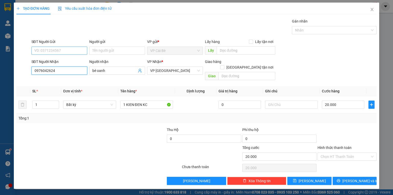
type input "0976042624"
click at [68, 51] on input "SĐT Người Gửi" at bounding box center [59, 51] width 56 height 8
click at [61, 61] on div "0346768292 - THÁI" at bounding box center [60, 61] width 50 height 6
type input "0346768292"
type input "THÁI"
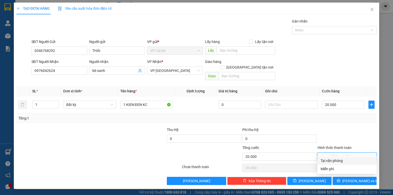
click at [331, 153] on input "Hình thức thanh toán" at bounding box center [345, 157] width 49 height 8
click at [289, 120] on div "Transit Pickup Surcharge Ids Transit Deliver Surcharge Ids Transit Deliver Surc…" at bounding box center [196, 101] width 360 height 167
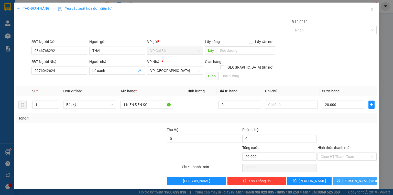
click at [350, 178] on span "Lưu và In" at bounding box center [360, 181] width 36 height 6
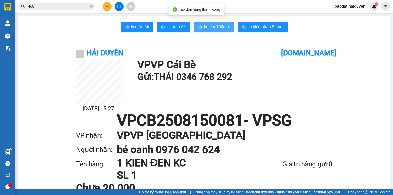
click at [213, 24] on span "In tem 100mm" at bounding box center [217, 27] width 26 height 6
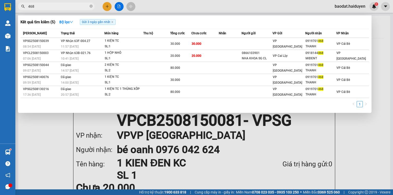
drag, startPoint x: 40, startPoint y: 7, endPoint x: 1, endPoint y: 0, distance: 40.5
click at [3, 4] on section "Kết quả tìm kiếm ( 5 ) Bộ lọc Gửi 3 ngày gần nhất Mã ĐH Trạng thái Món hàng Thu…" at bounding box center [196, 97] width 393 height 195
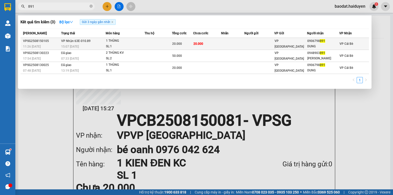
type input "891"
click at [126, 42] on div "1 THÙNG" at bounding box center [125, 41] width 38 height 6
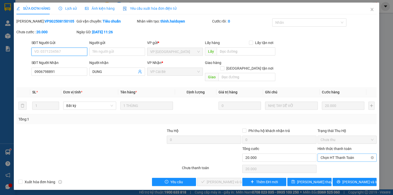
click at [326, 154] on span "Chọn HT Thanh Toán" at bounding box center [347, 158] width 53 height 8
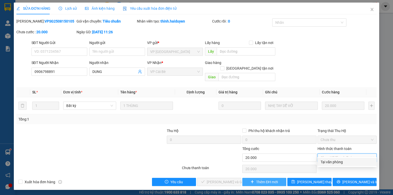
drag, startPoint x: 330, startPoint y: 164, endPoint x: 271, endPoint y: 179, distance: 61.1
click at [330, 164] on div "Tại văn phòng" at bounding box center [347, 162] width 53 height 6
type input "0"
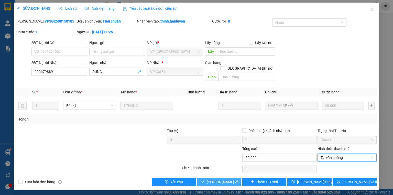
click at [224, 179] on span "Lưu và Giao hàng" at bounding box center [231, 182] width 49 height 6
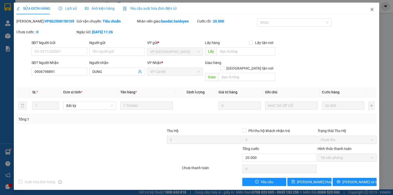
drag, startPoint x: 370, startPoint y: 8, endPoint x: 361, endPoint y: 9, distance: 9.3
click at [370, 8] on icon "close" at bounding box center [372, 9] width 4 height 4
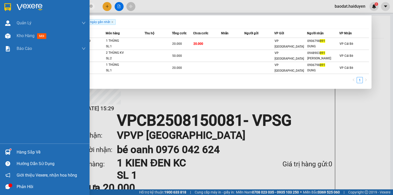
drag, startPoint x: 35, startPoint y: 6, endPoint x: 0, endPoint y: 9, distance: 34.7
click at [0, 9] on section "Kết quả tìm kiếm ( 3 ) Bộ lọc Gửi 3 ngày gần nhất Mã ĐH Trạng thái Món hàng Thu…" at bounding box center [196, 97] width 393 height 195
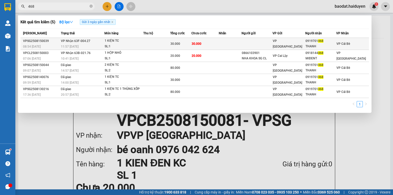
type input "468"
click at [219, 44] on td "30.000" at bounding box center [205, 44] width 28 height 12
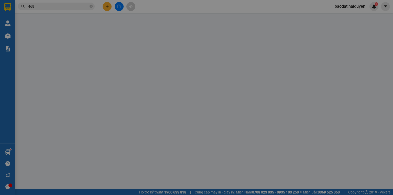
type input "0919701468"
type input "THANH"
type input "30.000"
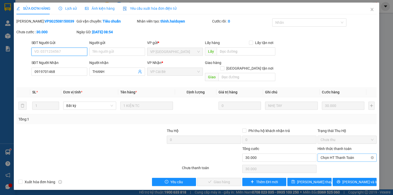
drag, startPoint x: 339, startPoint y: 150, endPoint x: 337, endPoint y: 156, distance: 5.4
click at [339, 154] on span "Chọn HT Thanh Toán" at bounding box center [347, 158] width 53 height 8
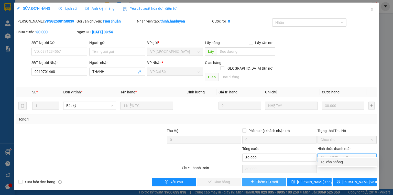
drag, startPoint x: 337, startPoint y: 156, endPoint x: 243, endPoint y: 178, distance: 96.8
click at [328, 164] on div "Tại văn phòng" at bounding box center [347, 162] width 53 height 6
type input "0"
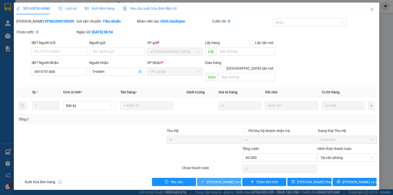
drag, startPoint x: 224, startPoint y: 180, endPoint x: 220, endPoint y: 180, distance: 3.8
click at [221, 180] on button "Lưu và Giao hàng" at bounding box center [219, 182] width 44 height 8
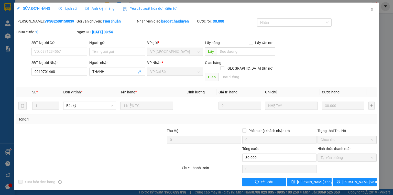
click at [370, 10] on icon "close" at bounding box center [372, 9] width 4 height 4
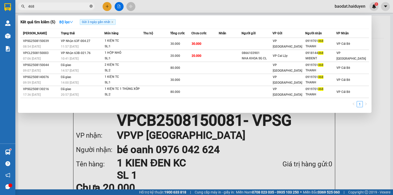
click at [90, 6] on icon "close-circle" at bounding box center [91, 6] width 3 height 3
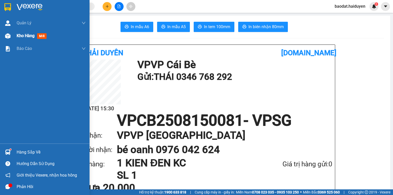
click at [4, 33] on div at bounding box center [7, 35] width 9 height 9
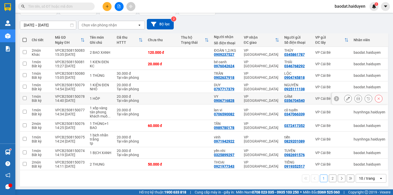
scroll to position [40, 0]
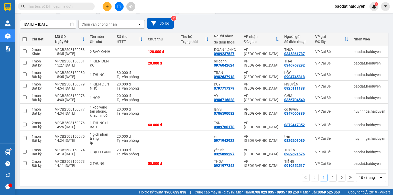
click at [34, 6] on input "text" at bounding box center [58, 7] width 60 height 6
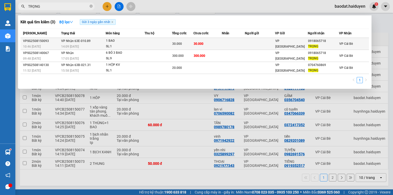
type input "TRỌNG"
click at [70, 40] on span "VP Nhận 63E-010.89" at bounding box center [75, 41] width 29 height 4
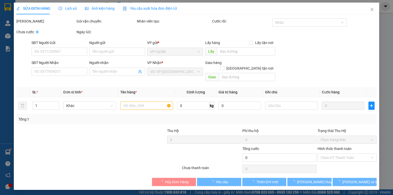
type input "0918065718"
type input "TRỌNG"
type input "30.000"
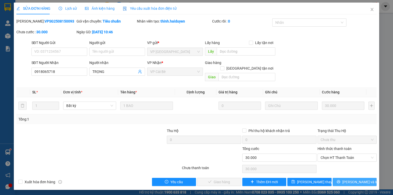
click at [354, 179] on span "Lưu và In" at bounding box center [360, 182] width 36 height 6
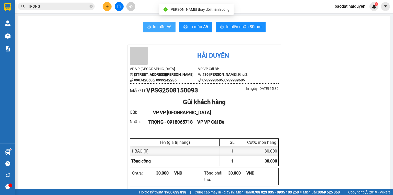
click at [160, 27] on span "In mẫu A6" at bounding box center [162, 27] width 18 height 6
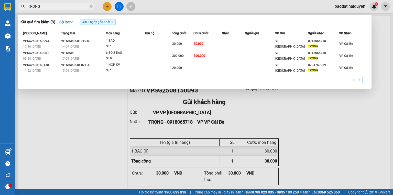
click at [64, 6] on input "TRỌNG" at bounding box center [58, 7] width 60 height 6
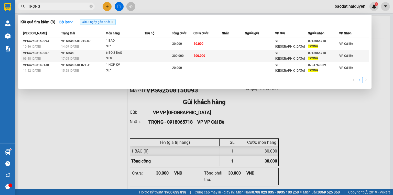
click at [131, 54] on div "6 BÓ 3 BAO" at bounding box center [125, 53] width 38 height 6
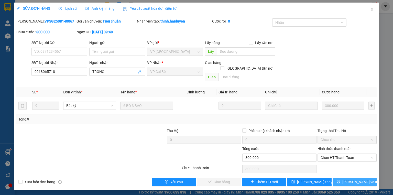
click at [350, 178] on button "Lưu và In" at bounding box center [355, 182] width 44 height 8
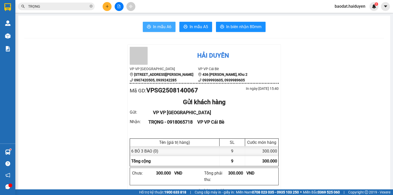
click at [163, 26] on span "In mẫu A6" at bounding box center [162, 27] width 18 height 6
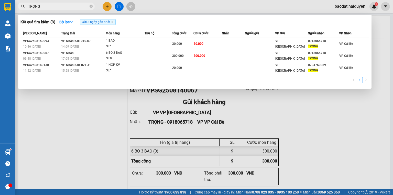
click at [62, 6] on input "TRỌNG" at bounding box center [58, 7] width 60 height 6
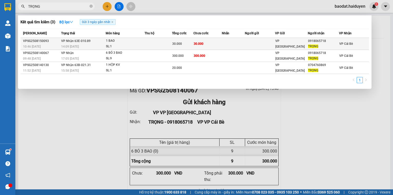
click at [247, 44] on td at bounding box center [260, 44] width 30 height 12
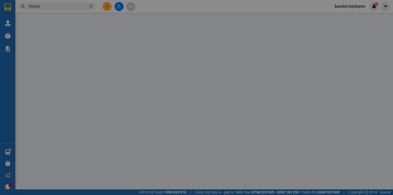
type input "0918065718"
type input "TRỌNG"
type input "30.000"
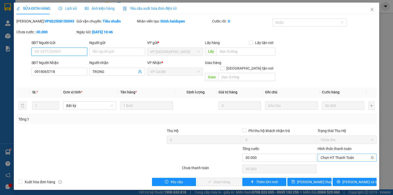
click at [337, 154] on span "Chọn HT Thanh Toán" at bounding box center [347, 158] width 53 height 8
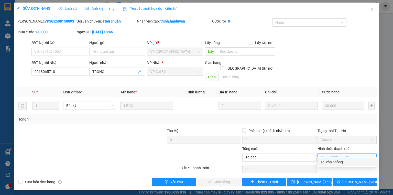
drag, startPoint x: 337, startPoint y: 160, endPoint x: 259, endPoint y: 166, distance: 78.8
click at [336, 160] on div "Tại văn phòng" at bounding box center [347, 162] width 53 height 6
type input "0"
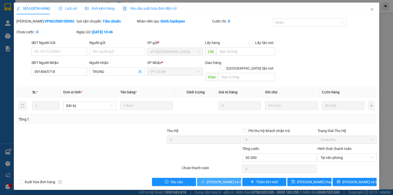
drag, startPoint x: 224, startPoint y: 175, endPoint x: 292, endPoint y: 74, distance: 122.3
click at [224, 179] on span "Lưu và Giao hàng" at bounding box center [231, 182] width 49 height 6
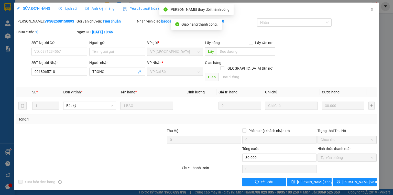
click at [372, 8] on icon "close" at bounding box center [372, 9] width 4 height 4
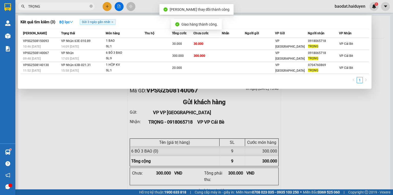
click at [82, 5] on input "TRỌNG" at bounding box center [58, 7] width 60 height 6
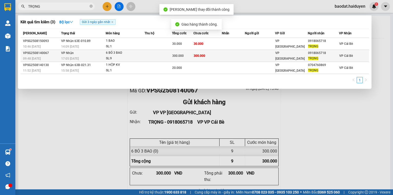
click at [202, 54] on span "300.000" at bounding box center [200, 56] width 12 height 4
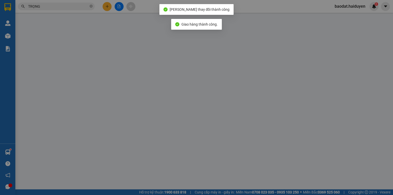
type input "0918065718"
type input "TRỌNG"
type input "300.000"
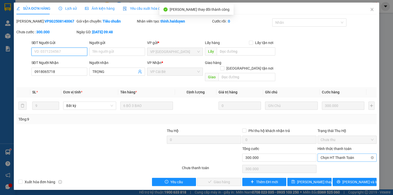
click at [336, 154] on span "Chọn HT Thanh Toán" at bounding box center [347, 158] width 53 height 8
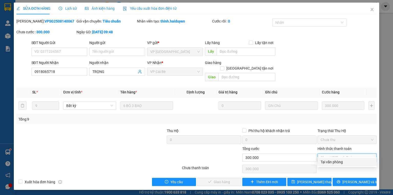
drag, startPoint x: 330, startPoint y: 162, endPoint x: 273, endPoint y: 166, distance: 57.1
click at [330, 163] on div "Tại văn phòng" at bounding box center [347, 162] width 53 height 6
type input "0"
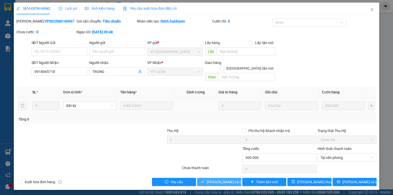
drag, startPoint x: 230, startPoint y: 175, endPoint x: 259, endPoint y: 108, distance: 73.2
click at [230, 179] on span "Lưu và Giao hàng" at bounding box center [231, 182] width 49 height 6
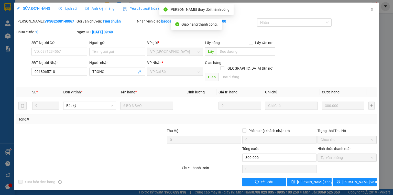
click at [370, 7] on span "Close" at bounding box center [372, 10] width 14 height 14
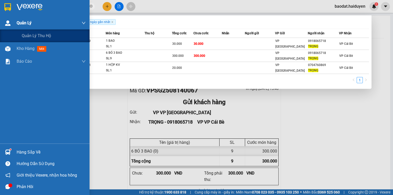
drag, startPoint x: 47, startPoint y: 6, endPoint x: 0, endPoint y: 28, distance: 52.1
click at [0, 28] on section "Kết quả tìm kiếm ( 3 ) Bộ lọc Gửi 3 ngày gần nhất Mã ĐH Trạng thái Món hàng Thu…" at bounding box center [196, 97] width 393 height 195
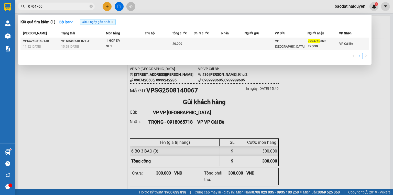
type input "0704760"
click at [215, 42] on td at bounding box center [208, 44] width 28 height 12
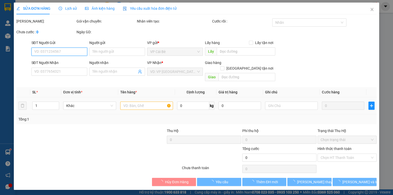
type input "0704760869"
type input "TRỌNG"
type input "20.000"
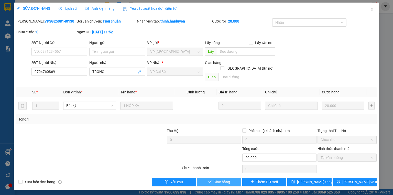
click at [221, 179] on span "Giao hàng" at bounding box center [222, 182] width 16 height 6
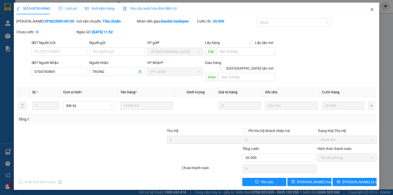
click at [372, 8] on icon "close" at bounding box center [372, 9] width 4 height 4
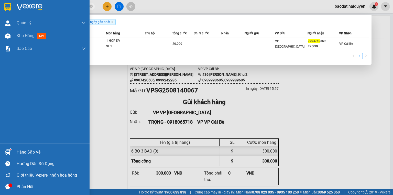
drag, startPoint x: 50, startPoint y: 5, endPoint x: 0, endPoint y: 5, distance: 50.2
click at [0, 5] on section "Kết quả tìm kiếm ( 1 ) Bộ lọc Gửi 3 ngày gần nhất Mã ĐH Trạng thái Món hàng Thu…" at bounding box center [196, 97] width 393 height 195
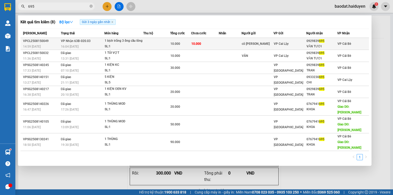
type input "695"
click at [216, 44] on td "10.000" at bounding box center [205, 44] width 28 height 12
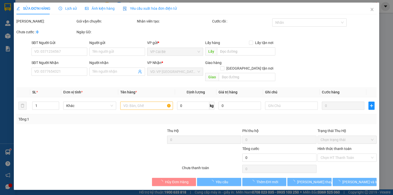
type input "cô VÂN"
type input "0929839695"
type input "VĂN TƯƠI"
type input "10.000"
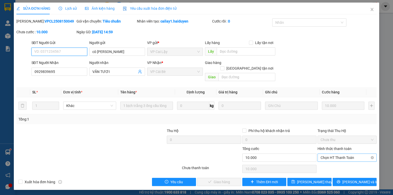
click at [341, 154] on span "Chọn HT Thanh Toán" at bounding box center [347, 158] width 53 height 8
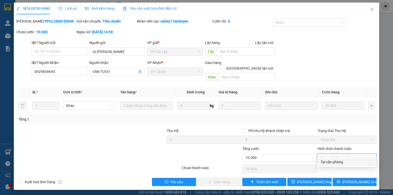
drag, startPoint x: 335, startPoint y: 163, endPoint x: 301, endPoint y: 167, distance: 34.7
click at [335, 163] on div "Tại văn phòng" at bounding box center [347, 162] width 53 height 6
type input "0"
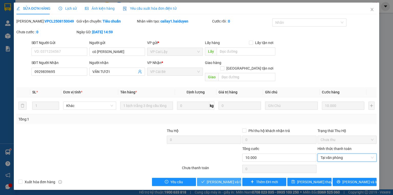
click at [229, 179] on span "Lưu và Giao hàng" at bounding box center [231, 182] width 49 height 6
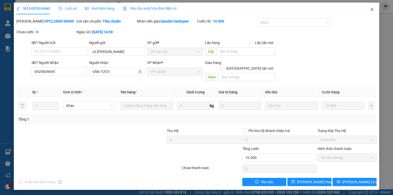
click at [373, 8] on icon "close" at bounding box center [372, 9] width 4 height 4
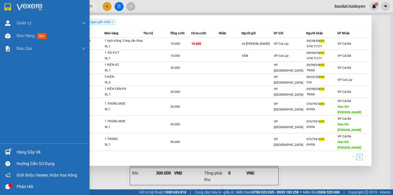
drag, startPoint x: 37, startPoint y: 5, endPoint x: 0, endPoint y: 0, distance: 37.4
click at [0, 1] on section "Kết quả tìm kiếm ( 8 ) Bộ lọc Gửi 3 ngày gần nhất Mã ĐH Trạng thái Món hàng Thu…" at bounding box center [196, 97] width 393 height 195
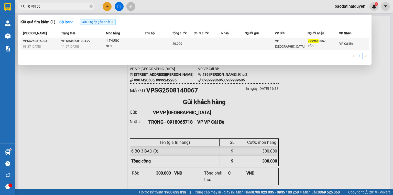
type input "079956"
click at [197, 43] on td at bounding box center [208, 44] width 28 height 12
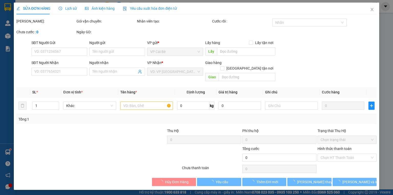
type input "0799562057"
type input "TÈO"
type input "20.000"
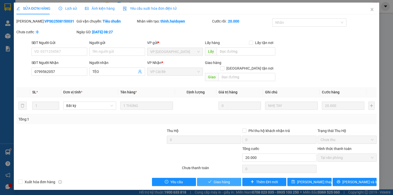
click at [212, 178] on button "Giao hàng" at bounding box center [219, 182] width 44 height 8
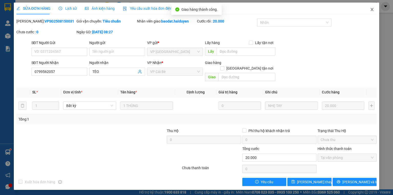
click at [372, 9] on icon "close" at bounding box center [372, 9] width 3 height 3
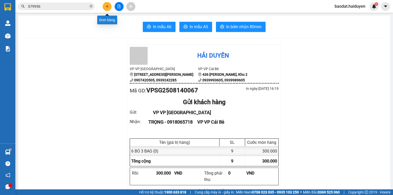
click at [106, 4] on button at bounding box center [107, 6] width 9 height 9
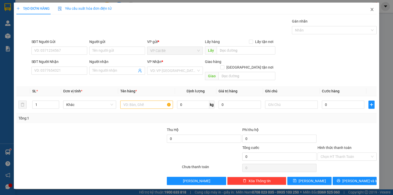
drag, startPoint x: 372, startPoint y: 7, endPoint x: 356, endPoint y: 6, distance: 15.4
click at [372, 7] on span "Close" at bounding box center [372, 10] width 14 height 14
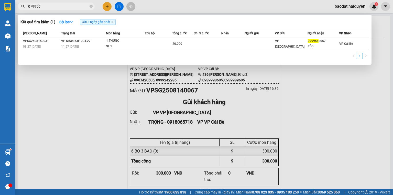
drag, startPoint x: 45, startPoint y: 6, endPoint x: 0, endPoint y: 12, distance: 45.0
click at [1, 12] on section "Kết quả tìm kiếm ( 1 ) Bộ lọc Gửi 3 ngày gần nhất Mã ĐH Trạng thái Món hàng Thu…" at bounding box center [196, 97] width 393 height 195
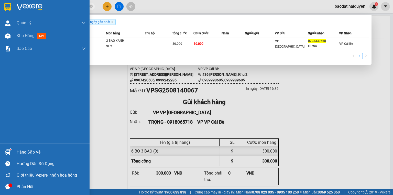
drag, startPoint x: 52, startPoint y: 7, endPoint x: 10, endPoint y: 13, distance: 42.1
click at [10, 13] on section "Kết quả tìm kiếm ( 1 ) Bộ lọc Gửi 3 ngày gần nhất Mã ĐH Trạng thái Món hàng Thu…" at bounding box center [196, 97] width 393 height 195
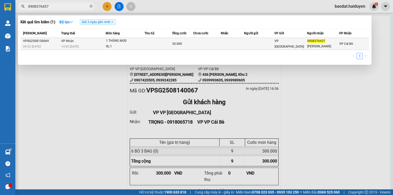
type input "0908376437"
click at [221, 43] on td at bounding box center [207, 44] width 28 height 12
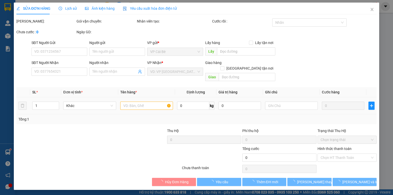
type input "0908376437"
type input "THANH HUY"
type input "30.000"
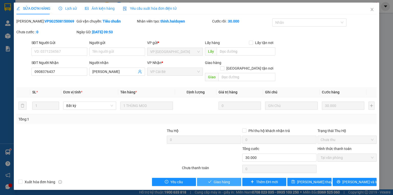
click at [217, 179] on span "Giao hàng" at bounding box center [222, 182] width 16 height 6
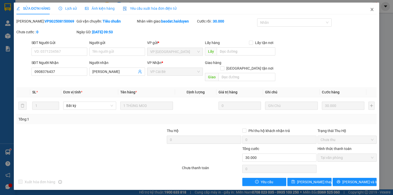
drag, startPoint x: 373, startPoint y: 10, endPoint x: 317, endPoint y: 14, distance: 56.1
click at [373, 10] on icon "close" at bounding box center [372, 9] width 4 height 4
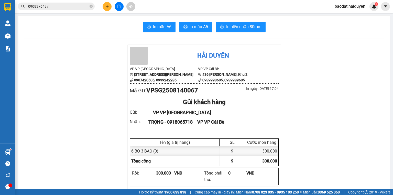
click at [109, 6] on button at bounding box center [107, 6] width 9 height 9
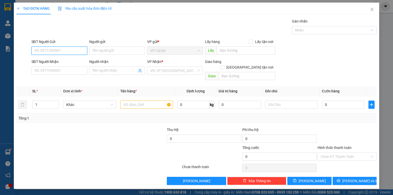
click at [70, 50] on input "SĐT Người Gửi" at bounding box center [59, 51] width 56 height 8
click at [63, 59] on div "0946907697 - PHÁT(KBM SMS)" at bounding box center [65, 61] width 60 height 6
type input "0946907697"
type input "PHÁT(KBM SMS)"
type input "0774150505"
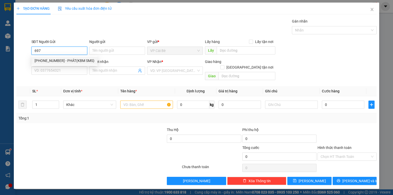
type input "HUỲNH"
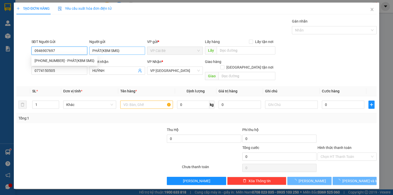
type input "60.000"
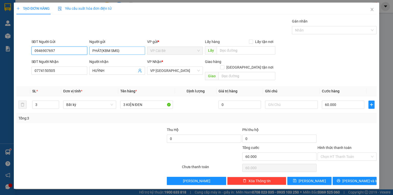
type input "0946907697"
click at [122, 51] on input "PHÁT(KBM SMS)" at bounding box center [117, 51] width 56 height 8
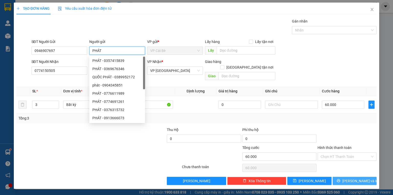
type input "PHÁT"
click at [340, 179] on icon "printer" at bounding box center [339, 181] width 4 height 4
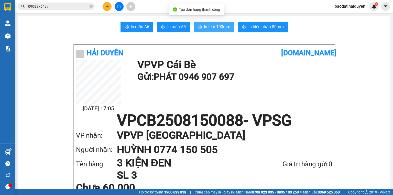
click at [214, 27] on span "In tem 100mm" at bounding box center [217, 27] width 26 height 6
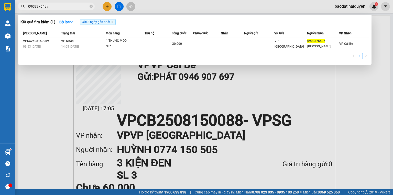
drag, startPoint x: 55, startPoint y: 6, endPoint x: 30, endPoint y: 5, distance: 25.4
click at [30, 5] on input "0908376437" at bounding box center [58, 7] width 60 height 6
type input "02685"
drag, startPoint x: 91, startPoint y: 6, endPoint x: 70, endPoint y: 6, distance: 21.0
click at [90, 6] on icon "close-circle" at bounding box center [91, 6] width 3 height 3
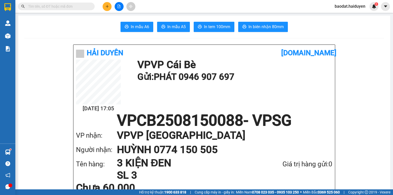
click at [70, 6] on input "text" at bounding box center [58, 7] width 60 height 6
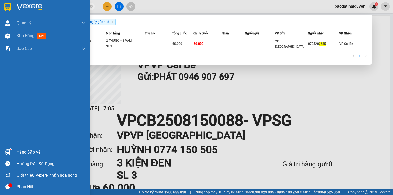
drag, startPoint x: 46, startPoint y: 8, endPoint x: 14, endPoint y: 3, distance: 31.6
click at [14, 3] on section "Kết quả tìm kiếm ( 1 ) Bộ lọc Gửi 3 ngày gần nhất Mã ĐH Trạng thái Món hàng Thu…" at bounding box center [196, 97] width 393 height 195
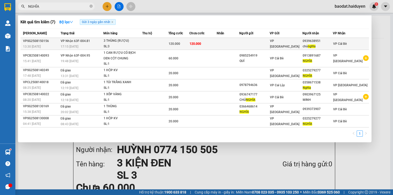
type input "NGHĨA"
click at [141, 42] on div "3 THÙNG (RƯỢU)" at bounding box center [123, 41] width 38 height 6
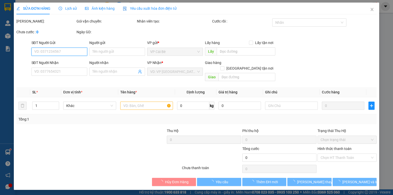
type input "0939638951"
type input "chú nghĩa"
type input "120.000"
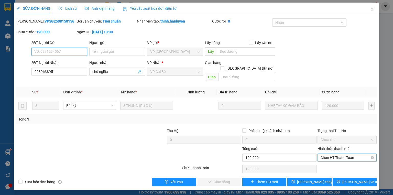
click at [346, 154] on span "Chọn HT Thanh Toán" at bounding box center [347, 158] width 53 height 8
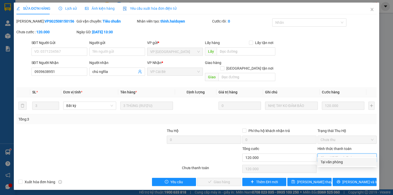
drag, startPoint x: 342, startPoint y: 161, endPoint x: 320, endPoint y: 168, distance: 22.8
click at [340, 162] on div "Tại văn phòng" at bounding box center [347, 162] width 53 height 6
type input "0"
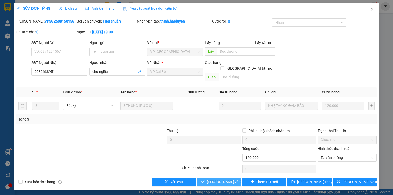
click at [230, 179] on span "Lưu và Giao hàng" at bounding box center [231, 182] width 49 height 6
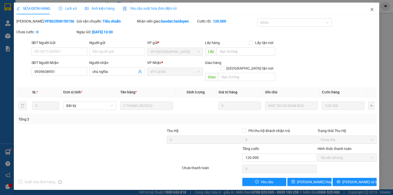
click at [370, 11] on icon "close" at bounding box center [372, 9] width 4 height 4
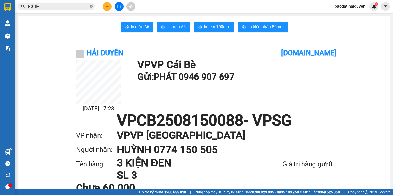
click at [92, 6] on icon "close-circle" at bounding box center [91, 6] width 3 height 3
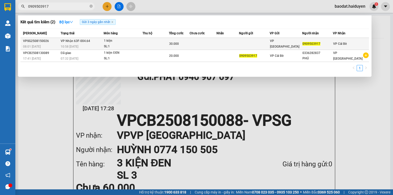
type input "0909503917"
click at [173, 44] on span "30.000" at bounding box center [174, 44] width 10 height 4
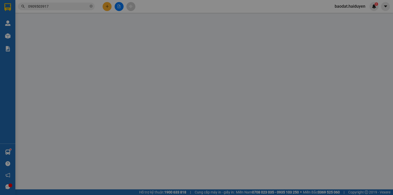
type input "0909503917"
type input "30.000"
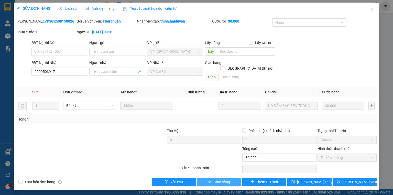
click at [219, 179] on span "Giao hàng" at bounding box center [222, 182] width 16 height 6
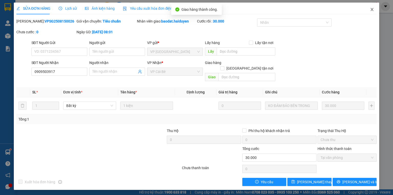
click at [373, 12] on icon "close" at bounding box center [372, 9] width 4 height 4
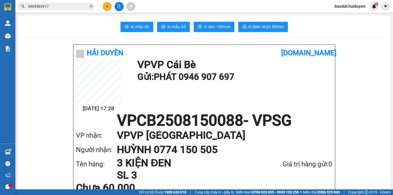
click at [107, 5] on icon "plus" at bounding box center [107, 7] width 4 height 4
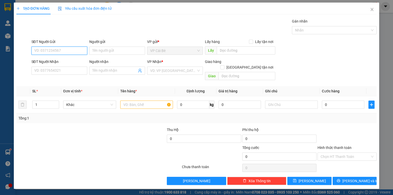
click at [51, 52] on input "SĐT Người Gửi" at bounding box center [59, 51] width 56 height 8
type input "0706319836"
click at [54, 69] on input "SĐT Người Nhận" at bounding box center [59, 71] width 56 height 8
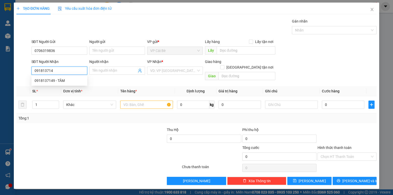
type input "0918137149"
click at [58, 81] on div "0918137149 - TÂM" at bounding box center [60, 81] width 50 height 6
type input "TÂM"
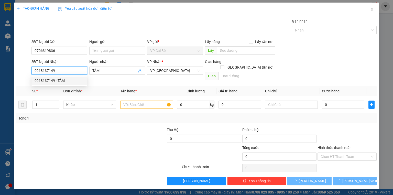
type input "80.000"
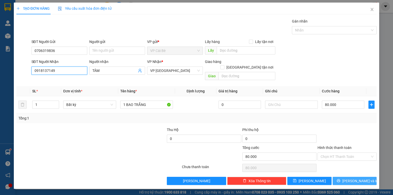
type input "0918137149"
click at [347, 177] on button "Lưu và In" at bounding box center [355, 181] width 44 height 8
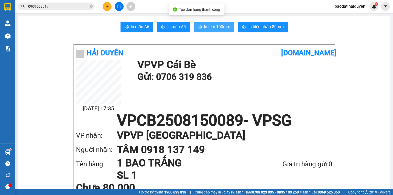
click at [209, 26] on span "In tem 100mm" at bounding box center [217, 27] width 26 height 6
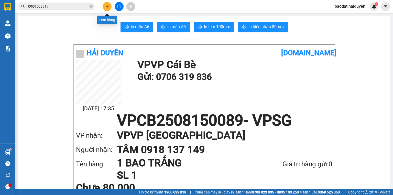
click at [105, 5] on button at bounding box center [107, 6] width 9 height 9
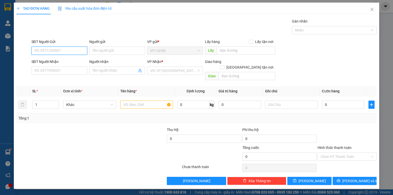
click at [60, 53] on input "SĐT Người Gửi" at bounding box center [59, 51] width 56 height 8
click at [57, 68] on div "0939937172 - NGOC" at bounding box center [60, 69] width 50 height 6
type input "0939937172"
type input "NGOC"
type input "0984142535"
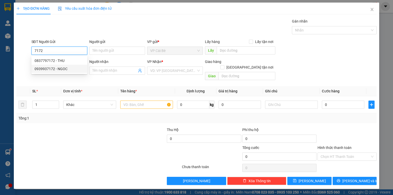
type input "KHOA"
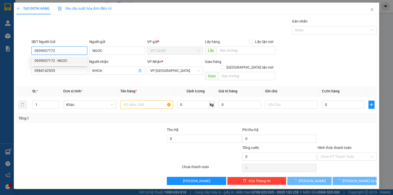
type input "20.000"
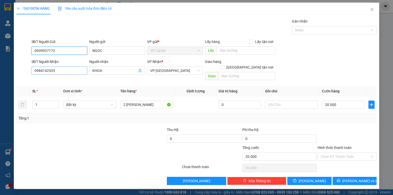
type input "0939937172"
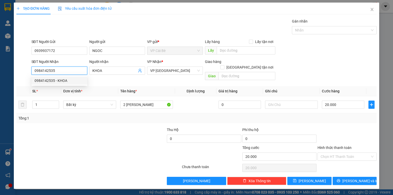
drag, startPoint x: 69, startPoint y: 73, endPoint x: 0, endPoint y: 69, distance: 68.7
click at [0, 69] on div "TẠO ĐƠN HÀNG Yêu cầu xuất hóa đơn điện tử Transit Pickup Surcharge Ids Transit …" at bounding box center [196, 97] width 393 height 195
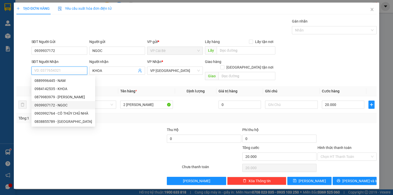
click at [54, 104] on div "0939937172 - NGOC" at bounding box center [64, 105] width 58 height 6
type input "0939937172"
type input "NGOC"
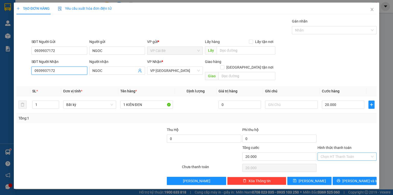
type input "0939937172"
click at [329, 153] on input "Hình thức thanh toán" at bounding box center [345, 157] width 49 height 8
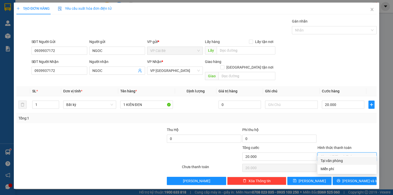
click at [330, 159] on div "Tại văn phòng" at bounding box center [347, 161] width 53 height 6
type input "0"
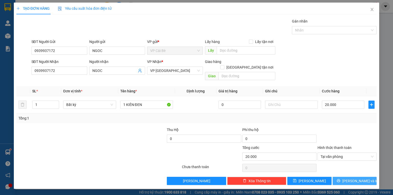
click at [341, 177] on button "Lưu và In" at bounding box center [355, 181] width 44 height 8
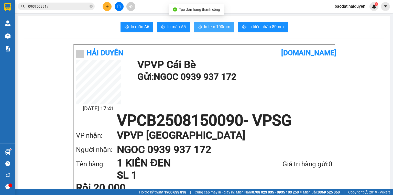
click at [213, 25] on span "In tem 100mm" at bounding box center [217, 27] width 26 height 6
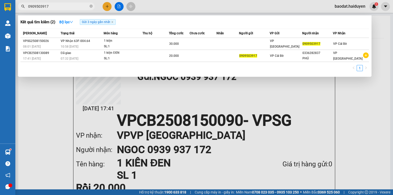
click at [61, 8] on input "0909503917" at bounding box center [58, 7] width 60 height 6
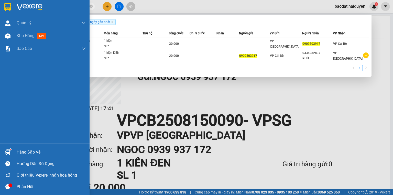
drag, startPoint x: 51, startPoint y: 7, endPoint x: 0, endPoint y: 7, distance: 50.9
click at [0, 7] on section "Kết quả tìm kiếm ( 2 ) Bộ lọc Gửi 3 ngày gần nhất Mã ĐH Trạng thái Món hàng Thu…" at bounding box center [196, 97] width 393 height 195
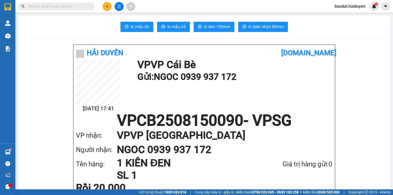
click at [46, 6] on input "text" at bounding box center [58, 7] width 60 height 6
click at [119, 7] on icon "file-add" at bounding box center [119, 7] width 4 height 4
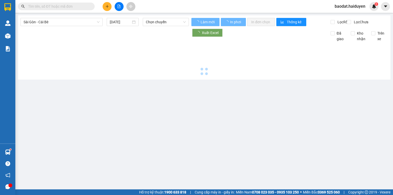
click at [119, 7] on icon "file-add" at bounding box center [119, 7] width 4 height 4
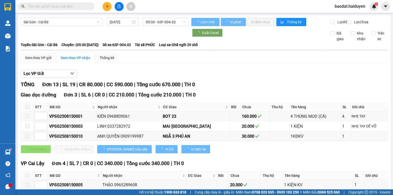
click at [55, 9] on span at bounding box center [56, 7] width 77 height 8
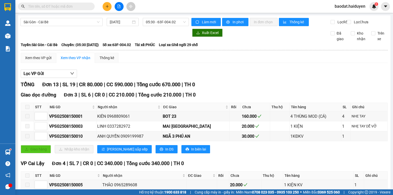
click at [58, 6] on input "text" at bounding box center [58, 7] width 60 height 6
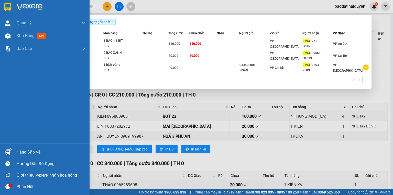
drag, startPoint x: 50, startPoint y: 8, endPoint x: 0, endPoint y: 14, distance: 50.6
click at [0, 14] on section "Kết quả tìm kiếm ( 3 ) Bộ lọc Gửi 3 ngày gần nhất Mã ĐH Trạng thái Món hàng Thu…" at bounding box center [196, 97] width 393 height 195
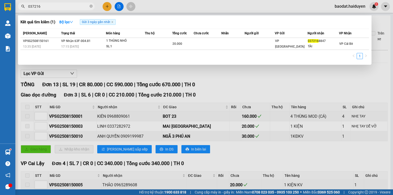
type input "037216"
click at [107, 6] on div at bounding box center [196, 97] width 393 height 195
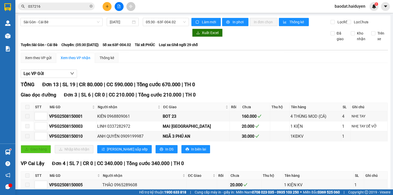
click at [107, 6] on icon "plus" at bounding box center [107, 7] width 4 height 4
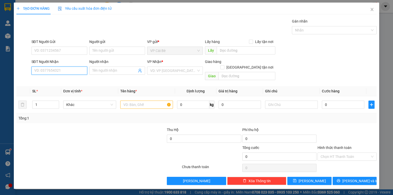
drag, startPoint x: 44, startPoint y: 73, endPoint x: 64, endPoint y: 77, distance: 19.8
click at [59, 77] on div "SĐT Người Nhận VD: 0377654321" at bounding box center [59, 71] width 58 height 24
type input "0909717283"
click at [62, 82] on div "0909717283 - TÂN" at bounding box center [60, 81] width 50 height 6
type input "TÂN"
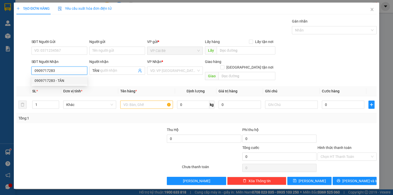
type input "50.000"
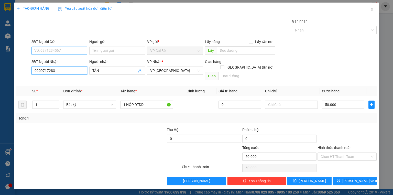
type input "0909717283"
click at [71, 50] on input "SĐT Người Gửi" at bounding box center [59, 51] width 56 height 8
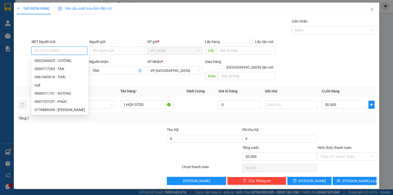
click at [68, 53] on input "SĐT Người Gửi" at bounding box center [59, 51] width 56 height 8
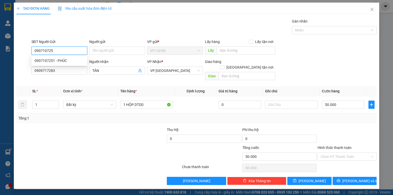
type input "0907107251"
click at [66, 61] on div "0907107251 - PHÚC" at bounding box center [60, 61] width 50 height 6
type input "PHÚC"
type input "20.000"
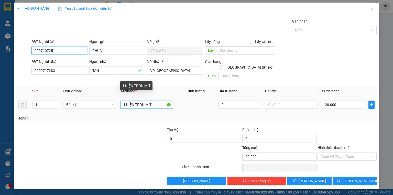
type input "0907107251"
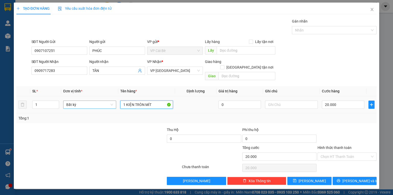
drag, startPoint x: 153, startPoint y: 99, endPoint x: 108, endPoint y: 99, distance: 44.8
click at [108, 99] on tr "1 Bất kỳ 1 KIỆN TRÒN MÍT 0 20.000" at bounding box center [196, 104] width 360 height 17
type input "1 KIỆN ĐT NP"
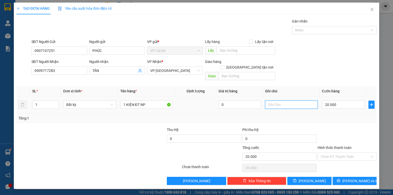
click at [272, 101] on input "text" at bounding box center [291, 105] width 53 height 8
type input "KO KIỂM TRA BÊN TRONG"
click at [345, 101] on input "20.000" at bounding box center [343, 105] width 42 height 8
type input "5"
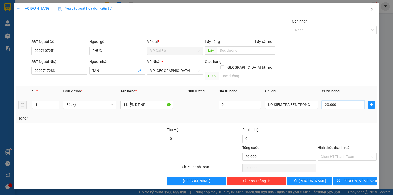
type input "5"
type input "50"
type input "50.000"
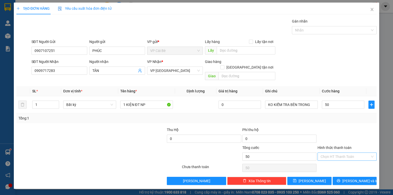
type input "50.000"
click at [336, 153] on input "Hình thức thanh toán" at bounding box center [345, 157] width 49 height 8
drag, startPoint x: 336, startPoint y: 161, endPoint x: 339, endPoint y: 165, distance: 4.7
click at [335, 161] on div "Tại văn phòng" at bounding box center [347, 161] width 53 height 6
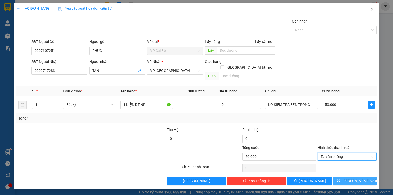
drag, startPoint x: 342, startPoint y: 176, endPoint x: 345, endPoint y: 175, distance: 3.0
click at [343, 177] on button "Lưu và In" at bounding box center [355, 181] width 44 height 8
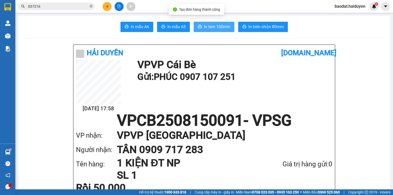
click at [220, 27] on span "In tem 100mm" at bounding box center [217, 27] width 26 height 6
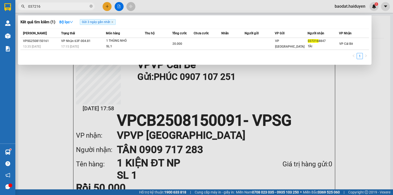
drag, startPoint x: 44, startPoint y: 9, endPoint x: 17, endPoint y: 5, distance: 27.4
click at [17, 5] on div "037216" at bounding box center [50, 7] width 100 height 8
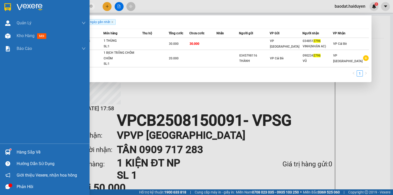
drag, startPoint x: 39, startPoint y: 4, endPoint x: 11, endPoint y: 6, distance: 28.8
click at [11, 6] on section "Kết quả tìm kiếm ( 2 ) Bộ lọc Gửi 3 ngày gần nhất Mã ĐH Trạng thái Món hàng Thu…" at bounding box center [196, 97] width 393 height 195
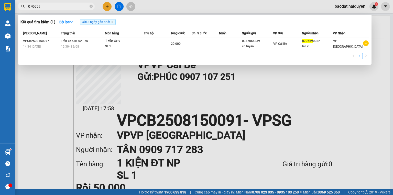
click at [89, 5] on span "070659" at bounding box center [56, 7] width 77 height 8
drag, startPoint x: 91, startPoint y: 6, endPoint x: 71, endPoint y: 10, distance: 20.4
click at [86, 7] on span "070659" at bounding box center [56, 7] width 77 height 8
click at [91, 5] on icon "close-circle" at bounding box center [91, 6] width 3 height 3
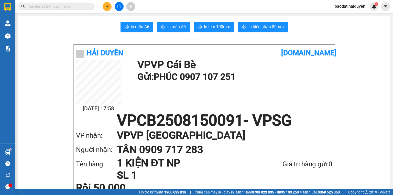
click at [66, 8] on input "text" at bounding box center [58, 7] width 60 height 6
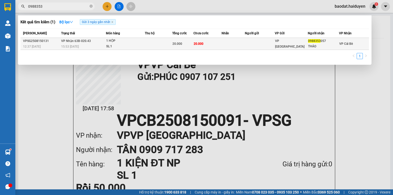
click at [170, 47] on td at bounding box center [158, 44] width 27 height 12
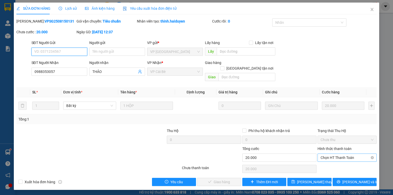
drag, startPoint x: 329, startPoint y: 152, endPoint x: 332, endPoint y: 156, distance: 5.4
click at [329, 154] on span "Chọn HT Thanh Toán" at bounding box center [347, 158] width 53 height 8
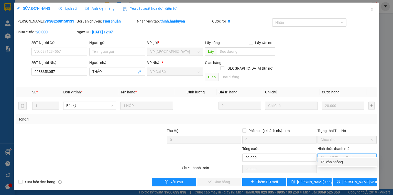
drag, startPoint x: 333, startPoint y: 161, endPoint x: 320, endPoint y: 166, distance: 14.0
click at [332, 162] on div "Tại văn phòng" at bounding box center [347, 162] width 53 height 6
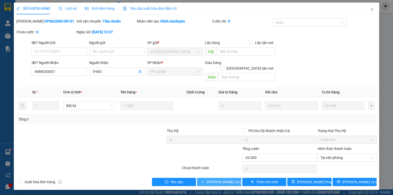
drag, startPoint x: 227, startPoint y: 175, endPoint x: 223, endPoint y: 174, distance: 4.5
click at [226, 179] on span "Lưu và Giao hàng" at bounding box center [231, 182] width 49 height 6
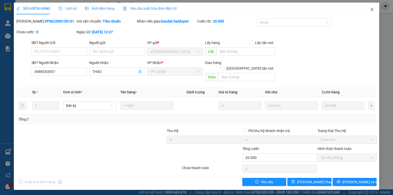
click at [373, 8] on icon "close" at bounding box center [372, 9] width 4 height 4
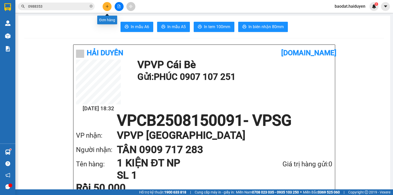
click at [107, 7] on icon "plus" at bounding box center [107, 6] width 0 height 3
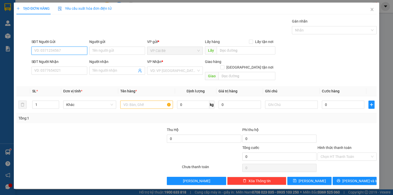
drag, startPoint x: 68, startPoint y: 53, endPoint x: 70, endPoint y: 56, distance: 3.8
click at [70, 55] on div "SĐT Người Gửi VD: 0371234567" at bounding box center [59, 48] width 56 height 18
click at [73, 60] on div "0909665596 - NK NHA THỊNH" at bounding box center [60, 61] width 50 height 6
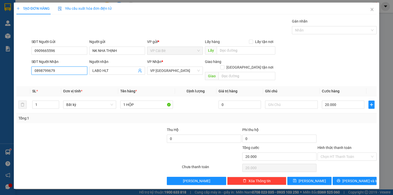
drag, startPoint x: 54, startPoint y: 70, endPoint x: 0, endPoint y: 89, distance: 57.1
click at [0, 86] on div "TẠO ĐƠN HÀNG Yêu cầu xuất hóa đơn điện tử Transit Pickup Surcharge Ids Transit …" at bounding box center [196, 97] width 393 height 195
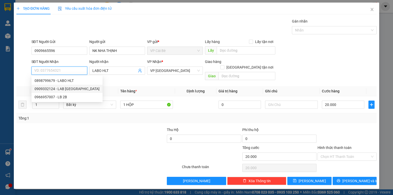
click at [61, 89] on div "0909332124 - LAB NHẬT LINH" at bounding box center [67, 89] width 65 height 6
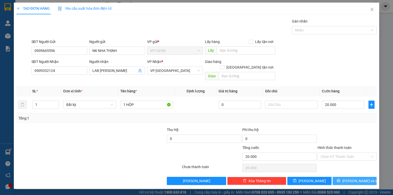
click at [340, 179] on icon "printer" at bounding box center [339, 181] width 4 height 4
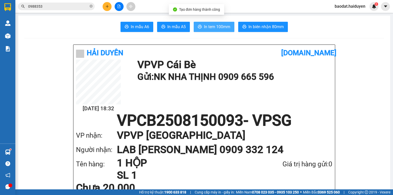
click at [221, 24] on span "In tem 100mm" at bounding box center [217, 27] width 26 height 6
click at [91, 5] on icon "close-circle" at bounding box center [91, 6] width 3 height 3
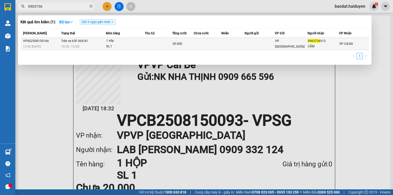
click at [143, 46] on div "SL: 1" at bounding box center [125, 47] width 38 height 6
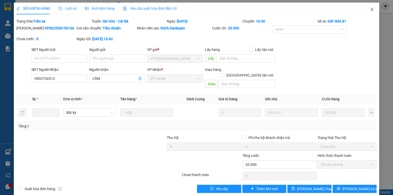
click at [370, 10] on icon "close" at bounding box center [372, 9] width 4 height 4
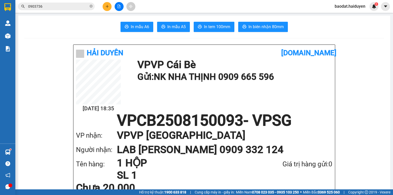
click at [72, 8] on input "0903736" at bounding box center [58, 7] width 60 height 6
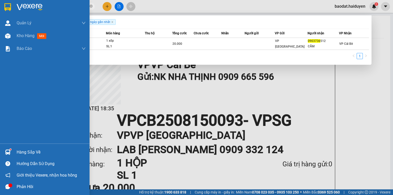
click at [27, 150] on div "Hàng sắp về" at bounding box center [51, 152] width 69 height 8
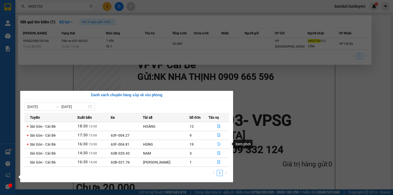
click at [216, 143] on button "button" at bounding box center [219, 144] width 20 height 8
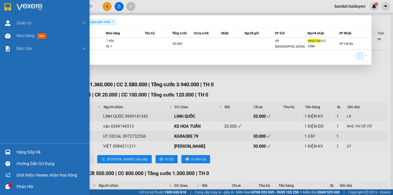
drag, startPoint x: 27, startPoint y: 155, endPoint x: 42, endPoint y: 149, distance: 15.9
click at [27, 154] on div "Hàng sắp về" at bounding box center [51, 152] width 69 height 8
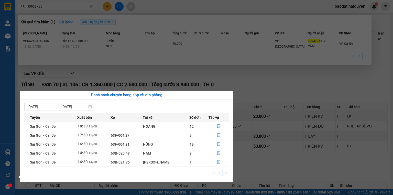
click at [147, 81] on section "Kết quả tìm kiếm ( 1 ) Bộ lọc Gửi 3 ngày gần nhất Mã ĐH Trạng thái Món hàng Thu…" at bounding box center [196, 97] width 393 height 195
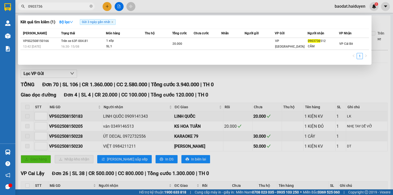
click at [105, 74] on div at bounding box center [196, 97] width 393 height 195
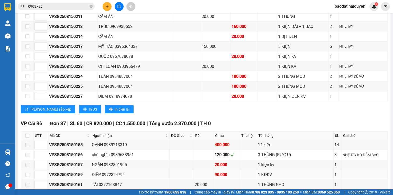
scroll to position [471, 0]
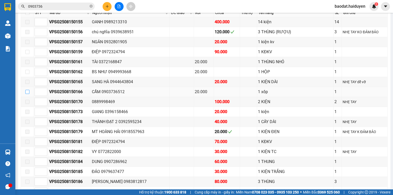
click at [29, 90] on input "checkbox" at bounding box center [27, 92] width 4 height 4
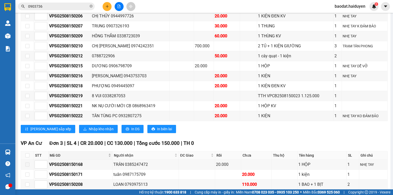
scroll to position [755, 0]
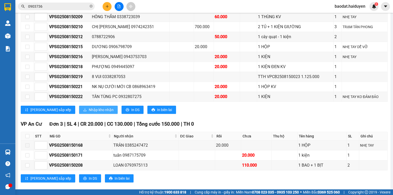
click at [89, 107] on span "Nhập kho nhận" at bounding box center [101, 110] width 25 height 6
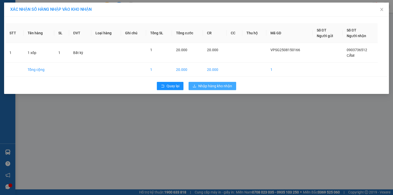
click at [215, 84] on span "Nhập hàng kho nhận" at bounding box center [215, 86] width 34 height 6
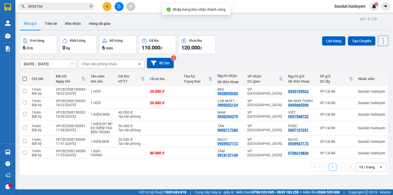
click at [64, 9] on input "0903736" at bounding box center [58, 7] width 60 height 6
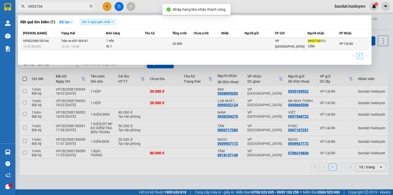
click at [98, 41] on td "Trên xe 63F-004.81 16:30 - 15/08" at bounding box center [83, 44] width 46 height 12
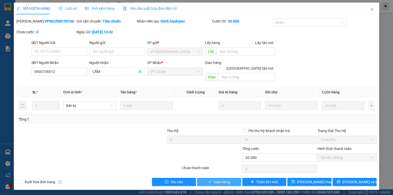
click at [225, 179] on span "Giao hàng" at bounding box center [222, 182] width 16 height 6
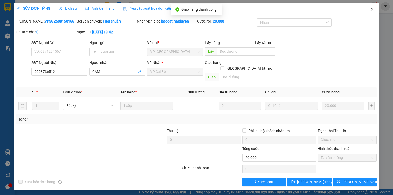
click at [372, 9] on icon "close" at bounding box center [372, 9] width 4 height 4
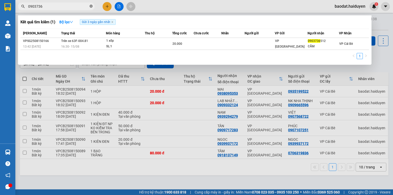
click at [91, 6] on icon "close-circle" at bounding box center [91, 6] width 3 height 3
drag, startPoint x: 45, startPoint y: 6, endPoint x: 0, endPoint y: -10, distance: 47.6
click at [0, 0] on html "Kết quả tìm kiếm ( 1 ) Bộ lọc Gửi 3 ngày gần nhất Mã ĐH Trạng thái Món hàng Thu…" at bounding box center [196, 97] width 393 height 195
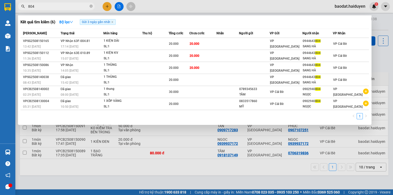
click at [108, 7] on div at bounding box center [196, 97] width 393 height 195
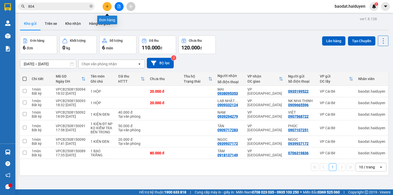
click at [108, 7] on icon "plus" at bounding box center [107, 7] width 4 height 4
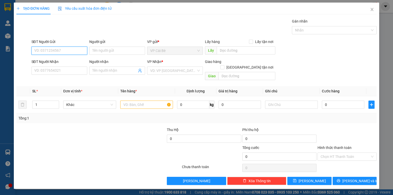
click at [84, 50] on input "SĐT Người Gửi" at bounding box center [59, 51] width 56 height 8
click at [58, 51] on input "394" at bounding box center [59, 51] width 56 height 8
click at [61, 58] on div "0328645394 - NK SG CB" at bounding box center [60, 61] width 50 height 6
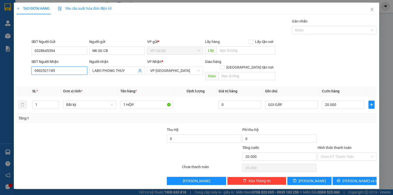
drag, startPoint x: 66, startPoint y: 71, endPoint x: 0, endPoint y: 67, distance: 66.4
click at [0, 68] on div "TẠO ĐƠN HÀNG Yêu cầu xuất hóa đơn điện tử Transit Pickup Surcharge Ids Transit …" at bounding box center [196, 97] width 393 height 195
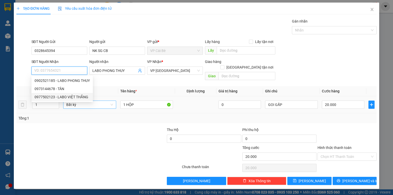
click at [74, 97] on div "0977502123 - LABO VIỆT THẮNG" at bounding box center [62, 97] width 55 height 6
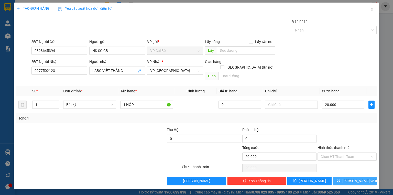
drag, startPoint x: 347, startPoint y: 177, endPoint x: 344, endPoint y: 176, distance: 3.2
click at [340, 179] on icon "printer" at bounding box center [339, 181] width 4 height 4
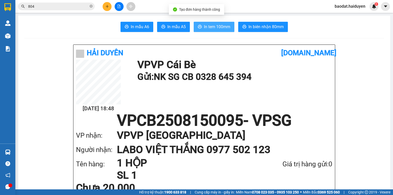
click at [223, 26] on span "In tem 100mm" at bounding box center [217, 27] width 26 height 6
drag, startPoint x: 91, startPoint y: 5, endPoint x: 78, endPoint y: 5, distance: 12.8
click at [90, 5] on icon "close-circle" at bounding box center [91, 6] width 3 height 3
click at [49, 6] on input "text" at bounding box center [58, 7] width 60 height 6
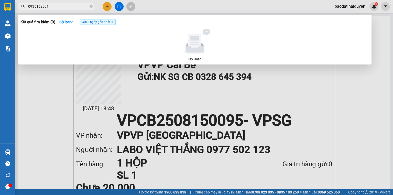
click at [113, 21] on icon "close" at bounding box center [112, 22] width 3 height 3
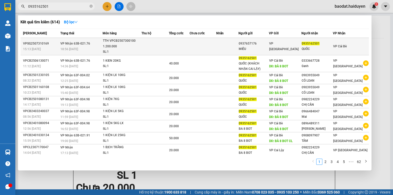
click at [222, 44] on td at bounding box center [227, 46] width 22 height 17
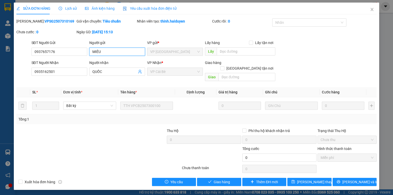
click at [99, 52] on input "MIÊU" at bounding box center [117, 52] width 56 height 8
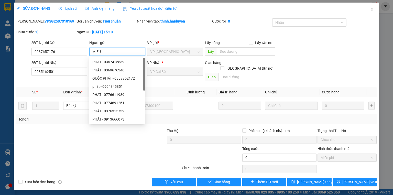
click at [130, 49] on input "MIÊU" at bounding box center [117, 52] width 56 height 8
click at [203, 107] on td at bounding box center [195, 105] width 41 height 17
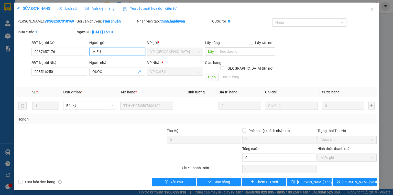
click at [110, 53] on input "MIÊU" at bounding box center [117, 52] width 56 height 8
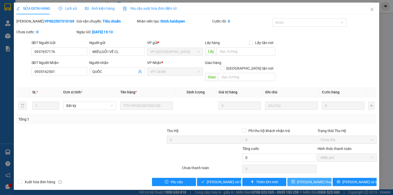
click at [309, 179] on span "Lưu thay đổi" at bounding box center [317, 182] width 41 height 6
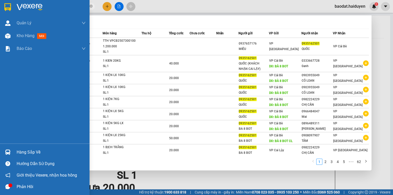
drag, startPoint x: 48, startPoint y: 6, endPoint x: 0, endPoint y: 6, distance: 48.1
click at [0, 6] on section "Kết quả tìm kiếm ( 614 ) Bộ lọc Mã ĐH Trạng thái Món hàng Thu hộ Tổng cước Chưa…" at bounding box center [196, 97] width 393 height 195
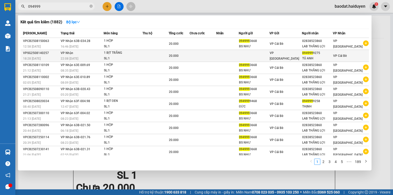
click at [211, 54] on td at bounding box center [203, 56] width 27 height 12
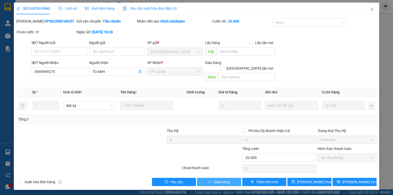
click at [220, 179] on span "Giao hàng" at bounding box center [222, 182] width 16 height 6
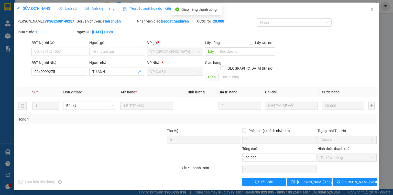
click at [372, 5] on span "Close" at bounding box center [372, 10] width 14 height 14
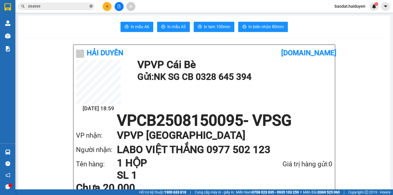
click at [91, 7] on icon "close-circle" at bounding box center [91, 6] width 3 height 3
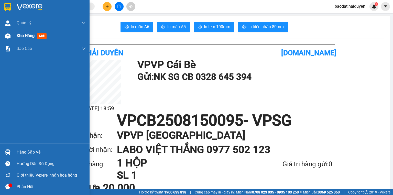
click at [13, 33] on div "Kho hàng mới" at bounding box center [45, 35] width 90 height 13
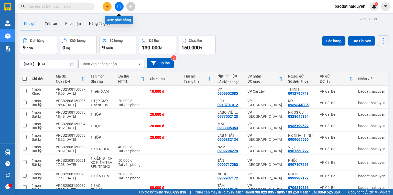
click at [120, 6] on icon "file-add" at bounding box center [119, 7] width 4 height 4
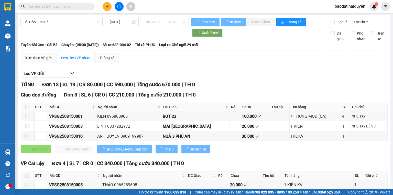
drag, startPoint x: 161, startPoint y: 22, endPoint x: 164, endPoint y: 43, distance: 21.2
click at [161, 21] on span "05:30 - 63F-004.02" at bounding box center [166, 22] width 40 height 8
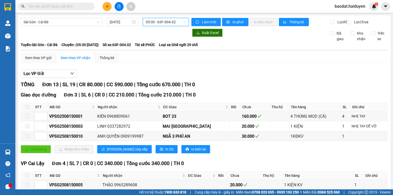
click at [153, 23] on span "05:30 - 63F-004.02" at bounding box center [166, 22] width 40 height 8
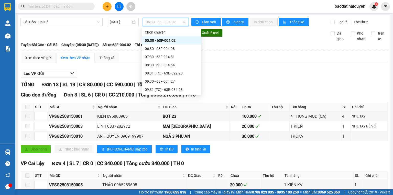
click at [153, 23] on span "05:30 - 63F-004.02" at bounding box center [166, 22] width 40 height 8
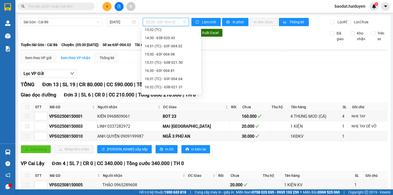
scroll to position [131, 0]
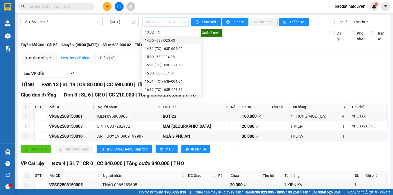
click at [159, 41] on div "14:30 - 63B-020.43" at bounding box center [171, 41] width 53 height 6
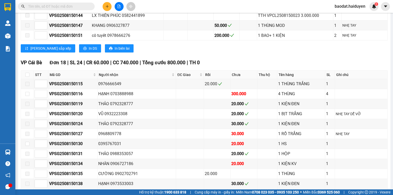
scroll to position [266, 0]
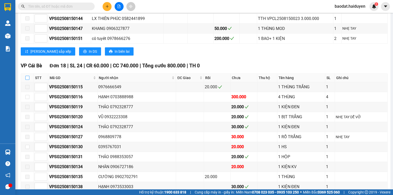
click at [27, 78] on input "checkbox" at bounding box center [27, 78] width 4 height 4
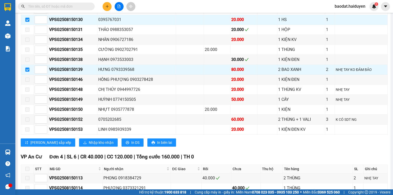
scroll to position [359, 0]
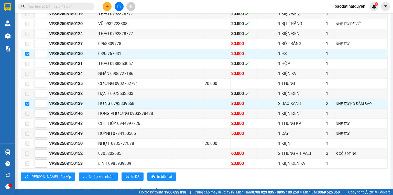
click at [51, 8] on input "text" at bounding box center [58, 7] width 60 height 6
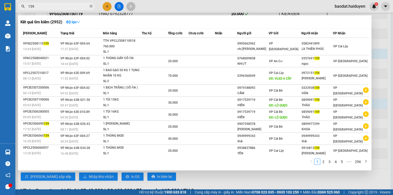
drag, startPoint x: 40, startPoint y: 5, endPoint x: 16, endPoint y: 5, distance: 24.3
click at [16, 5] on div "159" at bounding box center [50, 7] width 100 height 8
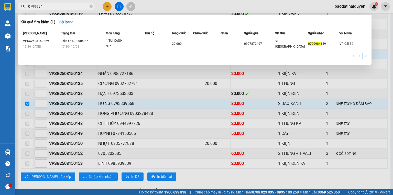
click at [135, 78] on div at bounding box center [196, 97] width 393 height 195
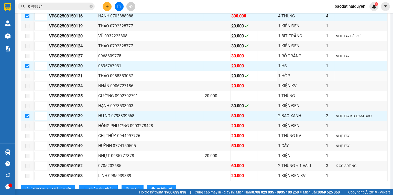
scroll to position [348, 0]
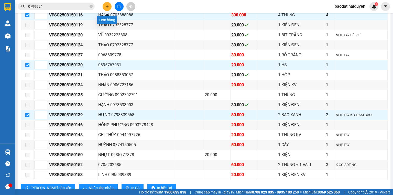
click at [107, 6] on icon "plus" at bounding box center [107, 7] width 4 height 4
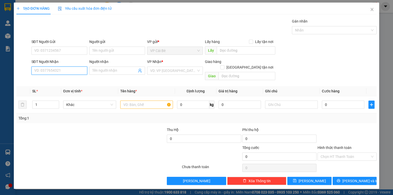
click at [58, 72] on input "SĐT Người Nhận" at bounding box center [59, 71] width 56 height 8
click at [61, 80] on div "0919783632 - TRÂN" at bounding box center [60, 81] width 50 height 6
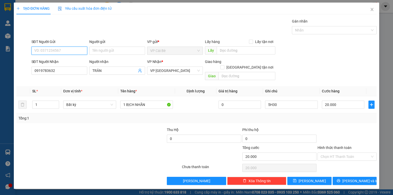
click at [58, 49] on input "SĐT Người Gửi" at bounding box center [59, 51] width 56 height 8
click at [54, 60] on div "0342228095" at bounding box center [60, 61] width 50 height 6
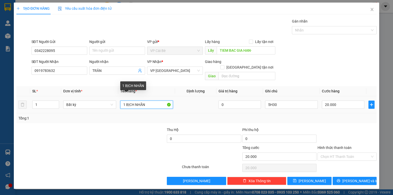
drag, startPoint x: 155, startPoint y: 100, endPoint x: 146, endPoint y: 100, distance: 8.7
click at [146, 101] on input "1 BỊCH NHÃN" at bounding box center [146, 105] width 53 height 8
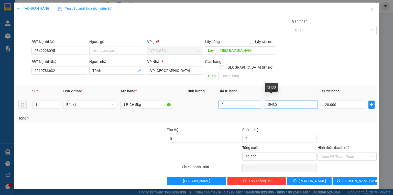
drag, startPoint x: 285, startPoint y: 102, endPoint x: 261, endPoint y: 101, distance: 24.1
click at [261, 101] on tr "1 Bất kỳ 1 BỊCH 5kg 0 5H30 20.000" at bounding box center [196, 104] width 360 height 17
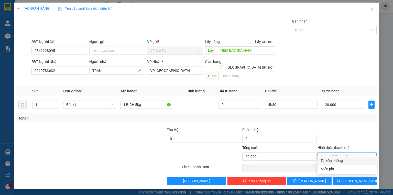
click at [340, 153] on input "Hình thức thanh toán" at bounding box center [345, 157] width 49 height 8
click at [338, 162] on div "Tại văn phòng" at bounding box center [347, 161] width 53 height 6
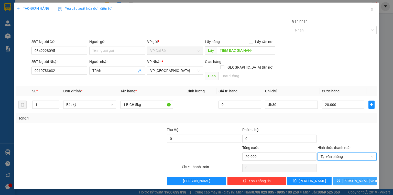
click at [342, 177] on button "Lưu và In" at bounding box center [355, 181] width 44 height 8
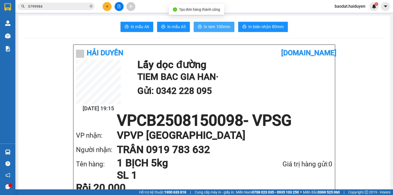
click at [219, 27] on span "In tem 100mm" at bounding box center [217, 27] width 26 height 6
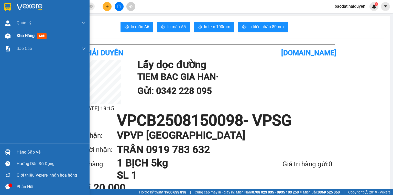
click at [9, 37] on img at bounding box center [7, 35] width 5 height 5
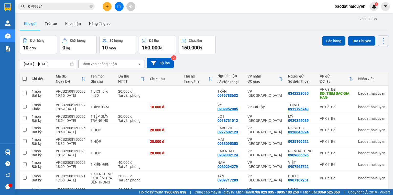
click at [51, 7] on input "0799984" at bounding box center [58, 7] width 60 height 6
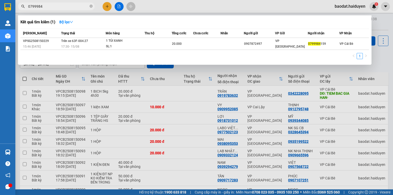
click at [161, 98] on div at bounding box center [196, 97] width 393 height 195
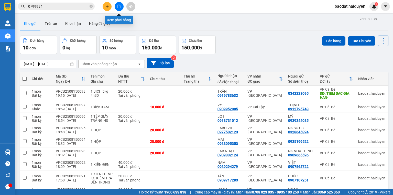
click at [120, 5] on icon "file-add" at bounding box center [119, 7] width 3 height 4
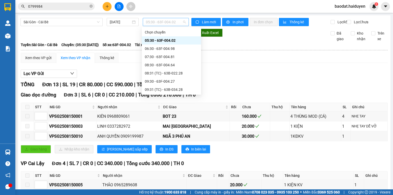
click at [162, 23] on span "05:30 - 63F-004.02" at bounding box center [166, 22] width 40 height 8
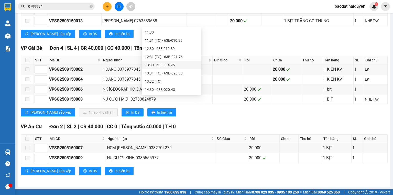
scroll to position [102, 0]
click at [160, 67] on div "14:30 - 63B-020.43" at bounding box center [171, 69] width 53 height 6
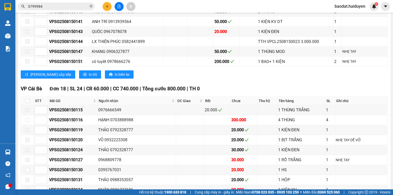
scroll to position [287, 0]
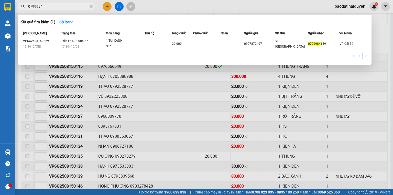
drag, startPoint x: 55, startPoint y: 6, endPoint x: 0, endPoint y: 7, distance: 55.0
click at [0, 7] on section "Kết quả tìm kiếm ( 1 ) Bộ lọc Mã ĐH Trạng thái Món hàng Thu hộ Tổng cước Chưa c…" at bounding box center [196, 97] width 393 height 195
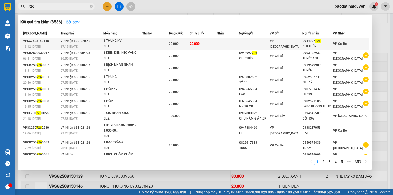
click at [261, 41] on td at bounding box center [254, 44] width 31 height 12
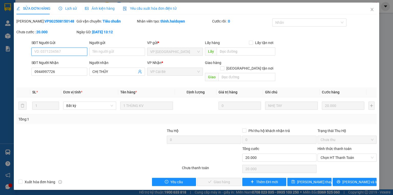
drag, startPoint x: 333, startPoint y: 151, endPoint x: 333, endPoint y: 156, distance: 5.1
click at [333, 154] on span "Chọn HT Thanh Toán" at bounding box center [347, 158] width 53 height 8
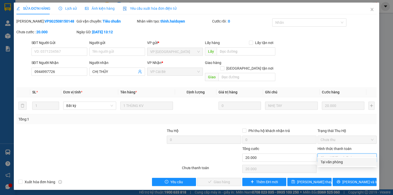
drag, startPoint x: 333, startPoint y: 161, endPoint x: 308, endPoint y: 167, distance: 26.0
click at [332, 162] on div "Tại văn phòng" at bounding box center [347, 162] width 53 height 6
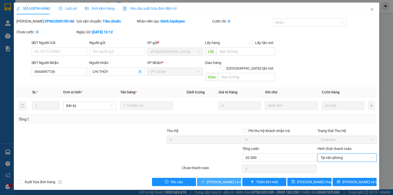
click at [227, 179] on span "Lưu và Giao hàng" at bounding box center [231, 182] width 49 height 6
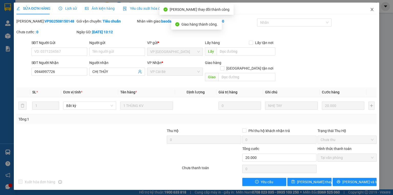
click at [372, 7] on span "Close" at bounding box center [372, 10] width 14 height 14
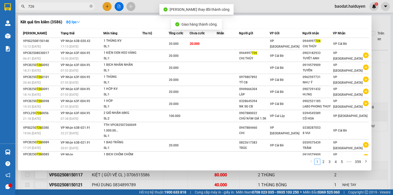
drag, startPoint x: 42, startPoint y: 6, endPoint x: 23, endPoint y: 6, distance: 19.5
click at [24, 8] on span "726" at bounding box center [56, 7] width 77 height 8
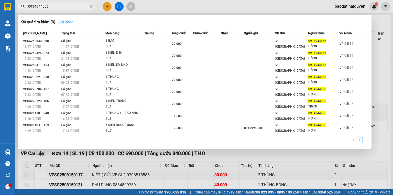
click at [76, 21] on button "Bộ lọc" at bounding box center [66, 22] width 22 height 8
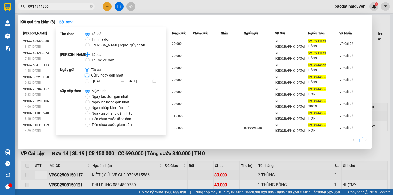
click at [86, 75] on input "Gửi 3 ngày gần nhất" at bounding box center [87, 75] width 4 height 4
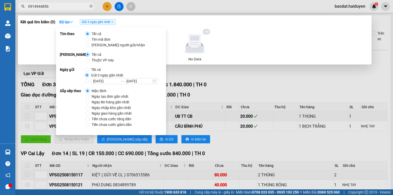
click at [71, 6] on input "0914944856" at bounding box center [58, 7] width 60 height 6
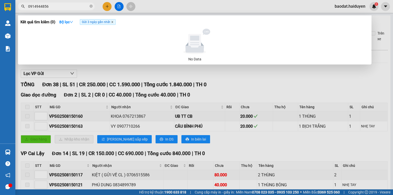
click at [112, 23] on icon "close" at bounding box center [112, 22] width 3 height 3
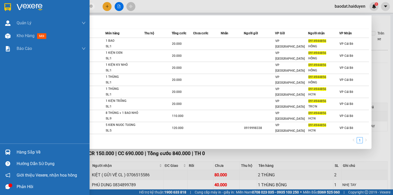
drag, startPoint x: 54, startPoint y: 6, endPoint x: 0, endPoint y: 3, distance: 54.3
click at [0, 3] on section "Kết quả tìm kiếm ( 8 ) Bộ lọc Mã ĐH Trạng thái Món hàng Thu hộ Tổng cước Chưa c…" at bounding box center [196, 97] width 393 height 195
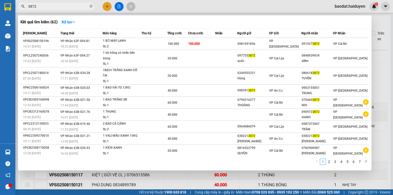
type input "3872"
click at [91, 5] on icon "close-circle" at bounding box center [91, 6] width 3 height 3
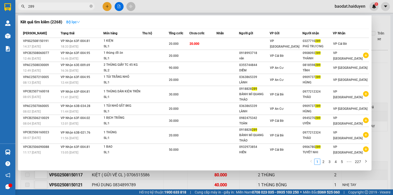
type input "289"
click at [70, 22] on strong "Bộ lọc" at bounding box center [73, 22] width 14 height 4
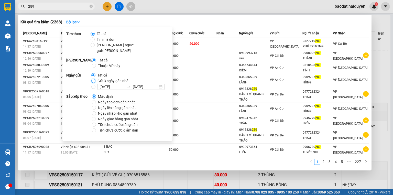
click at [93, 79] on input "Gửi 3 ngày gần nhất" at bounding box center [93, 81] width 4 height 4
radio input "true"
radio input "false"
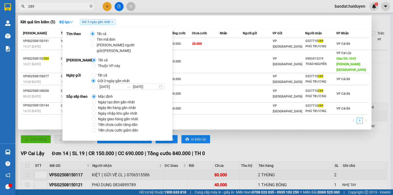
click at [71, 12] on div at bounding box center [196, 97] width 393 height 195
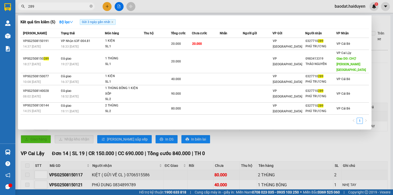
click at [60, 3] on span "289" at bounding box center [56, 7] width 77 height 8
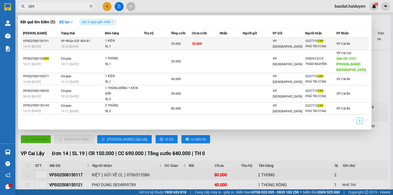
click at [120, 46] on div "SL: 1" at bounding box center [124, 47] width 38 height 6
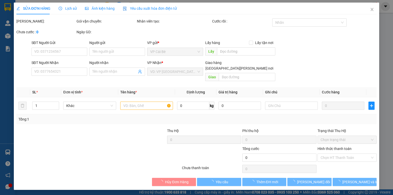
type input "0327710289"
type input "PHÚ TRƯƠNG"
type input "20.000"
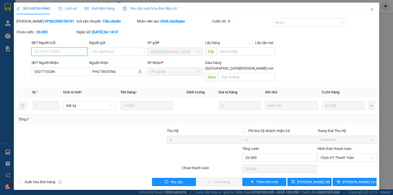
drag, startPoint x: 330, startPoint y: 153, endPoint x: 330, endPoint y: 157, distance: 3.3
click at [330, 154] on span "Chọn HT Thanh Toán" at bounding box center [347, 158] width 53 height 8
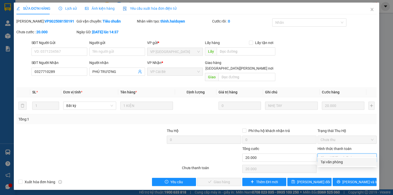
drag, startPoint x: 329, startPoint y: 162, endPoint x: 315, endPoint y: 167, distance: 14.1
click at [328, 162] on div "Tại văn phòng" at bounding box center [347, 162] width 53 height 6
type input "0"
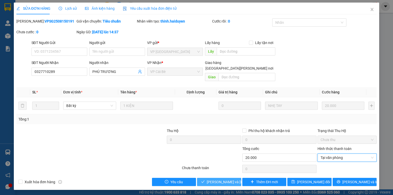
click at [214, 179] on span "Lưu và Giao hàng" at bounding box center [241, 182] width 69 height 6
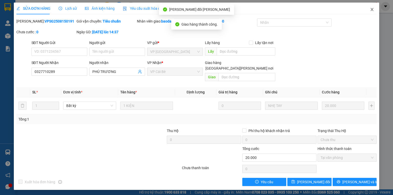
click at [372, 10] on icon "close" at bounding box center [372, 9] width 4 height 4
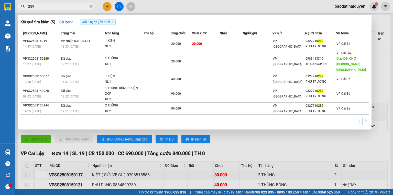
drag, startPoint x: 62, startPoint y: 7, endPoint x: 61, endPoint y: 13, distance: 6.2
click at [61, 6] on input "289" at bounding box center [58, 7] width 60 height 6
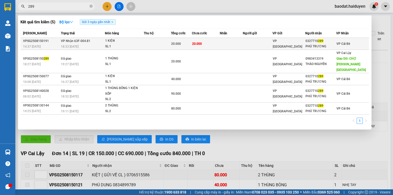
click at [95, 43] on td "VP Nhận 63F-004.81 18:33 - 15/08" at bounding box center [82, 44] width 45 height 12
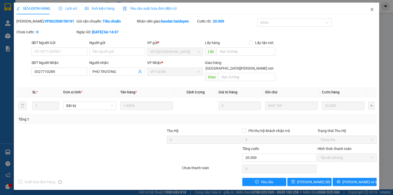
click at [371, 8] on icon "close" at bounding box center [372, 9] width 4 height 4
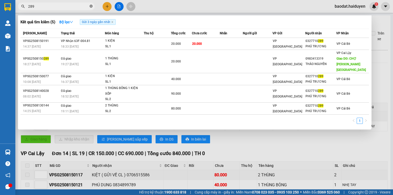
click at [91, 5] on icon "close-circle" at bounding box center [91, 6] width 3 height 3
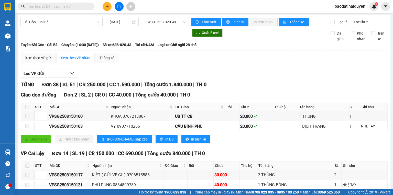
click at [105, 5] on button at bounding box center [107, 6] width 9 height 9
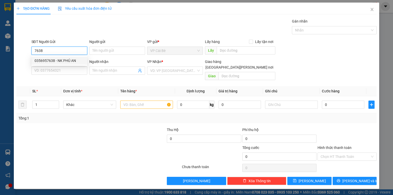
click at [53, 64] on div "0356957638 - NK PHÚ AN" at bounding box center [59, 61] width 56 height 8
type input "0356957638"
type input "NK PHÚ AN"
type input "0937040848"
type input "LABO NHẬT MỸ"
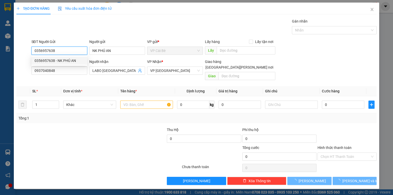
type input "20.000"
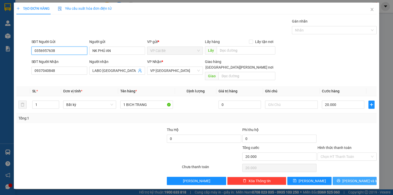
type input "0356957638"
click at [340, 179] on span "printer" at bounding box center [339, 181] width 4 height 4
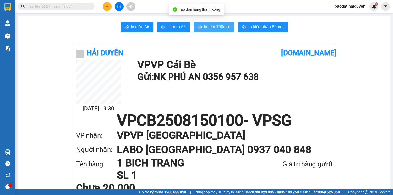
click at [202, 27] on button "In tem 100mm" at bounding box center [214, 27] width 41 height 10
click at [54, 4] on input "text" at bounding box center [58, 7] width 60 height 6
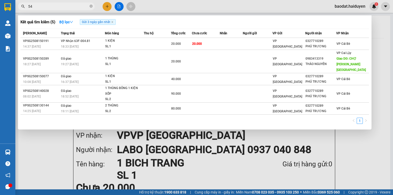
type input "540"
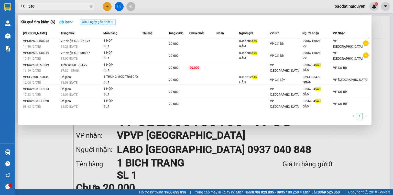
drag, startPoint x: 92, startPoint y: 6, endPoint x: 59, endPoint y: 13, distance: 33.3
click at [90, 7] on icon "close-circle" at bounding box center [91, 6] width 3 height 3
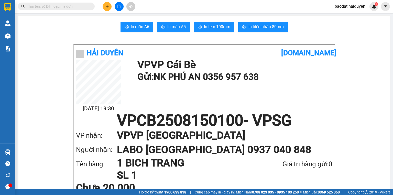
drag, startPoint x: 56, startPoint y: 4, endPoint x: 55, endPoint y: 1, distance: 3.4
click at [55, 1] on div "Kết quả tìm kiếm ( 6 ) Bộ lọc Gửi 3 ngày gần nhất Mã ĐH Trạng thái Món hàng Thu…" at bounding box center [196, 6] width 393 height 13
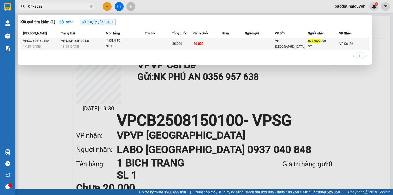
type input "0772822"
click at [182, 43] on span "30.000" at bounding box center [177, 44] width 10 height 4
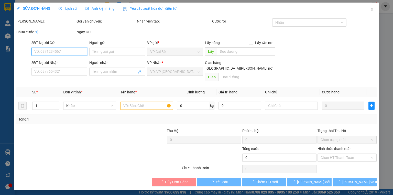
type input "0772822000"
type input "VY"
type input "30.000"
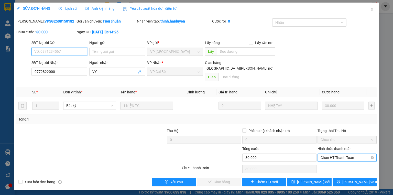
click at [330, 154] on span "Chọn HT Thanh Toán" at bounding box center [347, 158] width 53 height 8
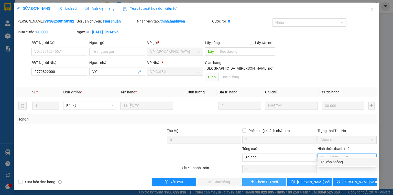
drag, startPoint x: 330, startPoint y: 162, endPoint x: 277, endPoint y: 175, distance: 54.6
click at [327, 164] on div "Tại văn phòng" at bounding box center [347, 162] width 53 height 6
type input "0"
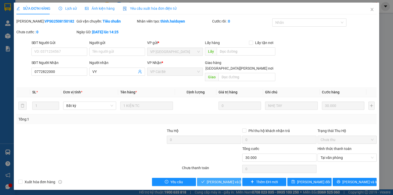
click at [218, 179] on span "Lưu và Giao hàng" at bounding box center [241, 182] width 69 height 6
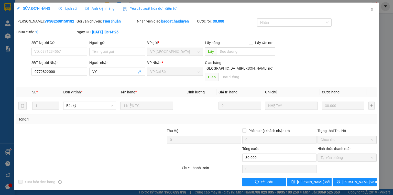
click at [372, 8] on icon "close" at bounding box center [372, 9] width 4 height 4
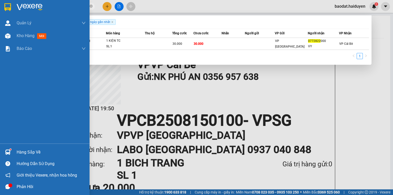
drag, startPoint x: 48, startPoint y: 6, endPoint x: 0, endPoint y: 12, distance: 48.2
click at [0, 12] on section "Kết quả tìm kiếm ( 1 ) Bộ lọc Gửi 3 ngày gần nhất Mã ĐH Trạng thái Món hàng Thu…" at bounding box center [196, 97] width 393 height 195
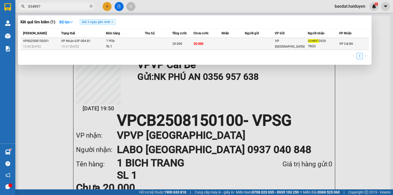
type input "034897"
click at [217, 44] on td "20.000" at bounding box center [207, 44] width 28 height 12
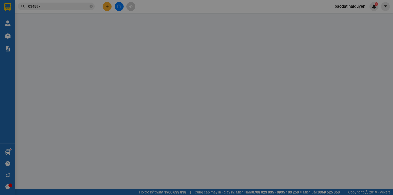
type input "0348972020"
type input "TRÚC"
type input "20.000"
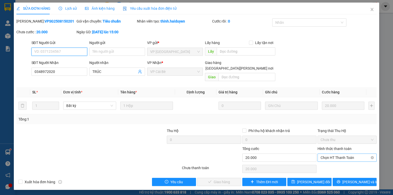
click at [338, 154] on span "Chọn HT Thanh Toán" at bounding box center [347, 158] width 53 height 8
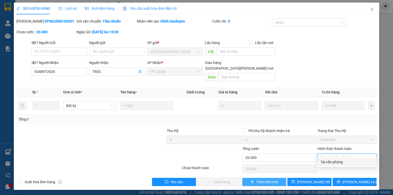
drag, startPoint x: 335, startPoint y: 162, endPoint x: 275, endPoint y: 174, distance: 61.0
click at [335, 162] on div "Tại văn phòng" at bounding box center [347, 162] width 53 height 6
type input "0"
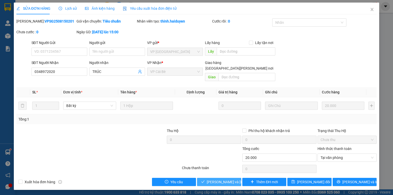
click at [226, 179] on span "Lưu và Giao hàng" at bounding box center [241, 182] width 69 height 6
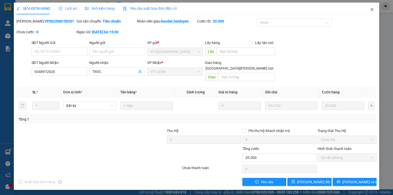
click at [371, 11] on icon "close" at bounding box center [372, 9] width 3 height 3
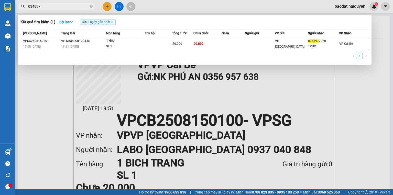
click at [63, 5] on input "034897" at bounding box center [58, 7] width 60 height 6
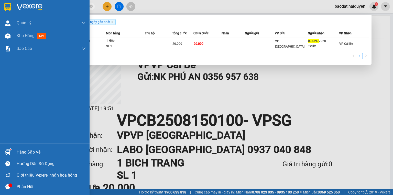
drag, startPoint x: 53, startPoint y: 8, endPoint x: 14, endPoint y: 6, distance: 39.2
click at [14, 6] on section "Kết quả tìm kiếm ( 1 ) Bộ lọc Gửi 3 ngày gần nhất Mã ĐH Trạng thái Món hàng Thu…" at bounding box center [196, 97] width 393 height 195
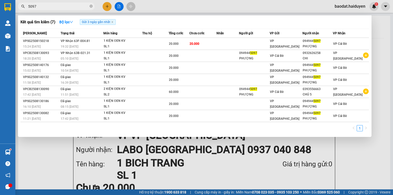
drag, startPoint x: 42, startPoint y: 9, endPoint x: 8, endPoint y: 1, distance: 34.6
click at [8, 1] on section "Kết quả tìm kiếm ( 7 ) Bộ lọc Gửi 3 ngày gần nhất Mã ĐH Trạng thái Món hàng Thu…" at bounding box center [196, 97] width 393 height 195
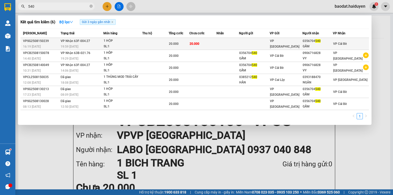
type input "540"
click at [229, 41] on td at bounding box center [227, 44] width 23 height 12
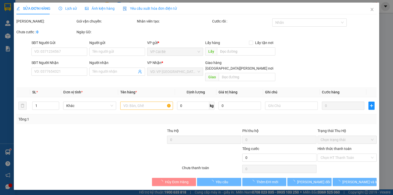
type input "0356704540"
type input "GẤM"
type input "20.000"
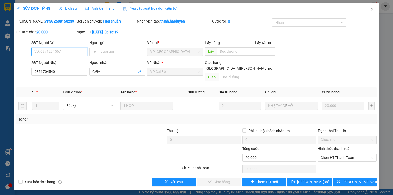
drag, startPoint x: 335, startPoint y: 150, endPoint x: 341, endPoint y: 156, distance: 8.1
click at [337, 154] on span "Chọn HT Thanh Toán" at bounding box center [347, 158] width 53 height 8
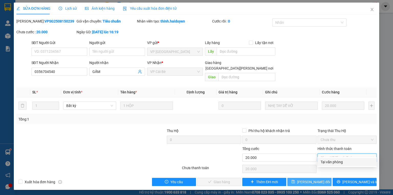
drag, startPoint x: 343, startPoint y: 162, endPoint x: 298, endPoint y: 177, distance: 47.3
click at [342, 163] on div "Tại văn phòng" at bounding box center [347, 162] width 53 height 6
type input "0"
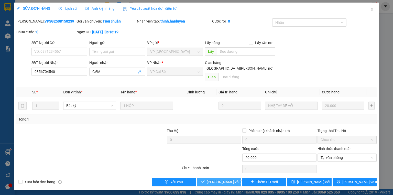
click at [226, 179] on span "Lưu và Giao hàng" at bounding box center [241, 182] width 69 height 6
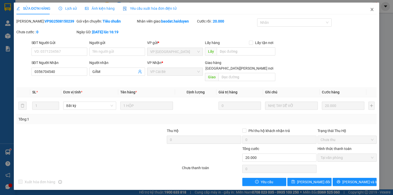
click at [370, 5] on span "Close" at bounding box center [372, 10] width 14 height 14
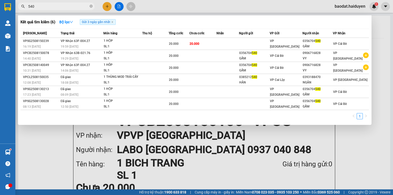
drag, startPoint x: 40, startPoint y: 7, endPoint x: 13, endPoint y: 5, distance: 26.4
click at [13, 5] on section "Kết quả tìm kiếm ( 6 ) Bộ lọc Gửi 3 ngày gần nhất Mã ĐH Trạng thái Món hàng Thu…" at bounding box center [196, 97] width 393 height 195
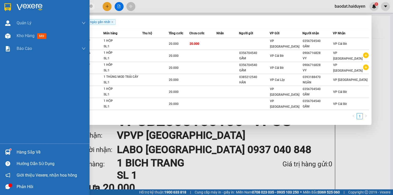
type input "4"
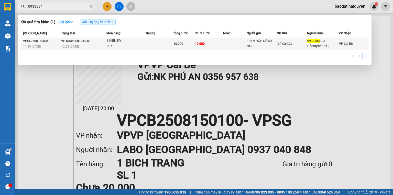
type input "0938384"
click at [248, 40] on td "TRÊN HỘP ĐỂ SỐ SAI" at bounding box center [262, 44] width 30 height 12
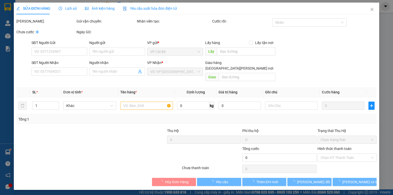
type input "TRÊN HỘP ĐỂ SỐ SAI"
type input "0938384198"
type input "HỒNG(SĐT SAI)"
type input "10.000"
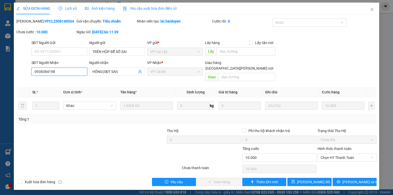
click at [58, 71] on input "0938384198" at bounding box center [59, 72] width 56 height 8
type input "0938384189"
click at [118, 72] on input "HỒNG(SĐT SAI)" at bounding box center [114, 72] width 45 height 6
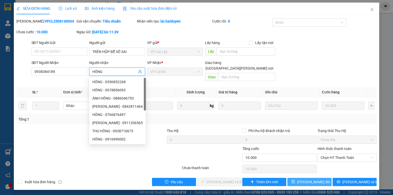
type input "HỒNG"
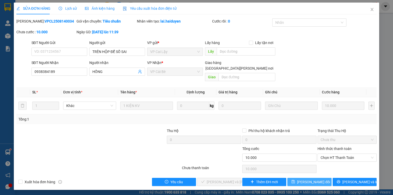
click at [317, 179] on span "Lưu thay đổi" at bounding box center [313, 182] width 33 height 6
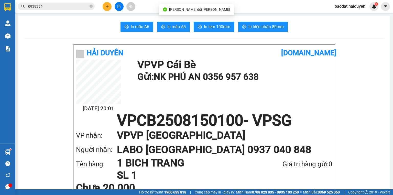
click at [56, 10] on span "0938384" at bounding box center [56, 7] width 77 height 8
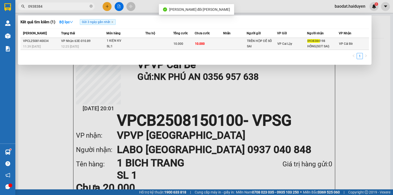
click at [244, 45] on td at bounding box center [235, 44] width 24 height 12
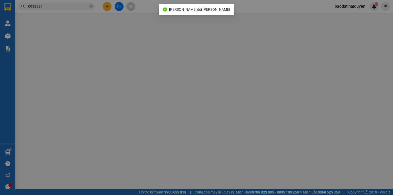
type input "TRÊN HỘP ĐỂ SỐ SAI"
type input "0938384189"
type input "HỒNG"
type input "10.000"
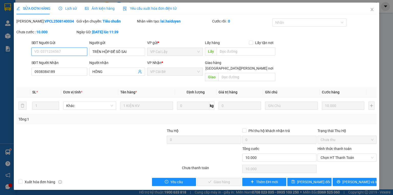
drag, startPoint x: 341, startPoint y: 151, endPoint x: 341, endPoint y: 156, distance: 4.9
click at [341, 154] on span "Chọn HT Thanh Toán" at bounding box center [347, 158] width 53 height 8
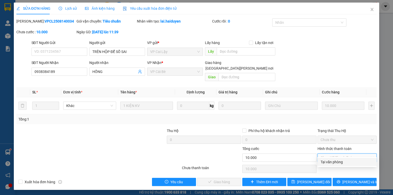
drag, startPoint x: 341, startPoint y: 161, endPoint x: 256, endPoint y: 168, distance: 85.5
click at [336, 164] on div "Tại văn phòng" at bounding box center [347, 162] width 53 height 6
type input "0"
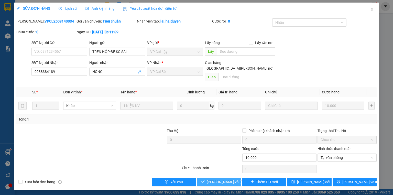
click at [230, 179] on span "Lưu và Giao hàng" at bounding box center [241, 182] width 69 height 6
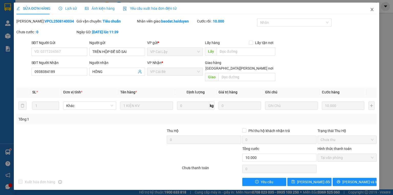
click at [371, 6] on span "Close" at bounding box center [372, 10] width 14 height 14
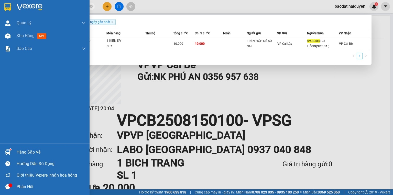
drag, startPoint x: 50, startPoint y: 8, endPoint x: 13, endPoint y: 6, distance: 37.7
click at [13, 6] on section "Kết quả tìm kiếm ( 1 ) Bộ lọc Gửi 3 ngày gần nhất Mã ĐH Trạng thái Món hàng Thu…" at bounding box center [196, 97] width 393 height 195
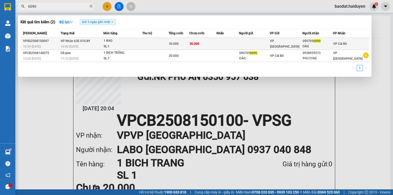
type input "6090"
click at [246, 42] on td at bounding box center [254, 44] width 31 height 12
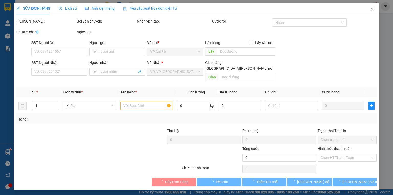
type input "0907056090"
type input "ĐÀO"
type input "30.000"
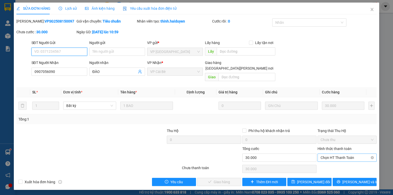
click at [327, 154] on span "Chọn HT Thanh Toán" at bounding box center [347, 158] width 53 height 8
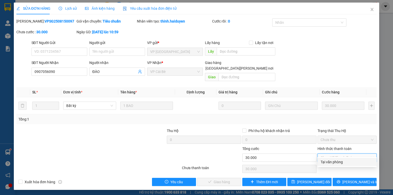
drag, startPoint x: 329, startPoint y: 160, endPoint x: 273, endPoint y: 169, distance: 56.2
click at [326, 162] on div "Tại văn phòng" at bounding box center [347, 162] width 53 height 6
type input "0"
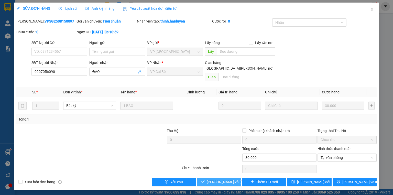
click at [233, 179] on span "Lưu và Giao hàng" at bounding box center [241, 182] width 69 height 6
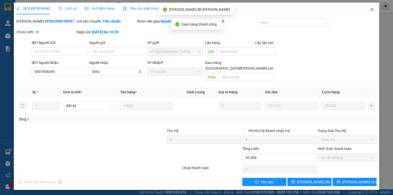
click at [372, 10] on icon "close" at bounding box center [372, 9] width 4 height 4
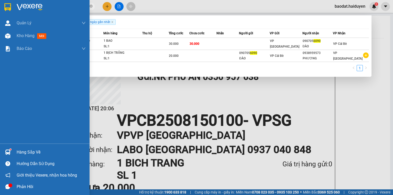
drag, startPoint x: 41, startPoint y: 7, endPoint x: 7, endPoint y: 10, distance: 34.2
click at [8, 10] on section "Kết quả tìm kiếm ( 2 ) Bộ lọc Gửi 3 ngày gần nhất Mã ĐH Trạng thái Món hàng Thu…" at bounding box center [196, 97] width 393 height 195
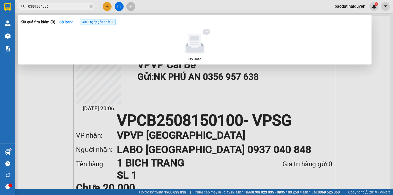
click at [55, 5] on input "0389304086" at bounding box center [58, 7] width 60 height 6
drag, startPoint x: 55, startPoint y: 6, endPoint x: 13, endPoint y: 9, distance: 42.3
click at [13, 9] on section "Kết quả tìm kiếm ( 0 ) Bộ lọc Gửi 3 ngày gần nhất No Data 0389304086 baodat.hai…" at bounding box center [196, 97] width 393 height 195
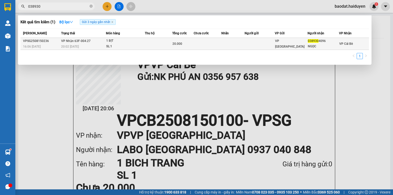
type input "038930"
click at [250, 45] on td at bounding box center [260, 44] width 30 height 12
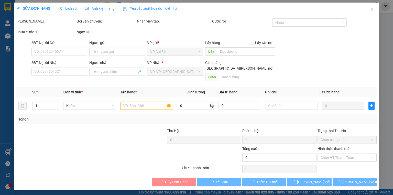
type input "0389304096"
type input "NGỌC"
type input "20.000"
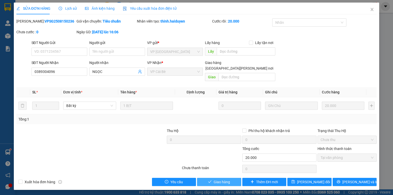
click at [224, 179] on span "Giao hàng" at bounding box center [222, 182] width 16 height 6
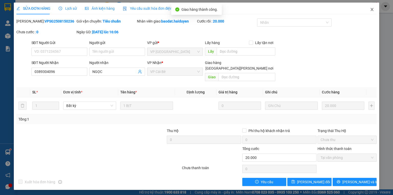
click at [373, 9] on icon "close" at bounding box center [372, 9] width 4 height 4
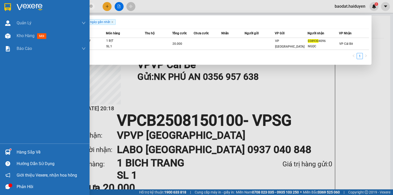
drag, startPoint x: 40, startPoint y: 6, endPoint x: 0, endPoint y: 6, distance: 39.9
click at [0, 7] on section "Kết quả tìm kiếm ( 1 ) Bộ lọc Gửi 3 ngày gần nhất Mã ĐH Trạng thái Món hàng Thu…" at bounding box center [196, 97] width 393 height 195
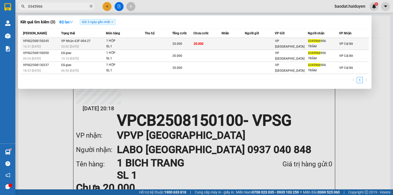
type input "0345966"
click at [208, 39] on td "20.000" at bounding box center [207, 44] width 28 height 12
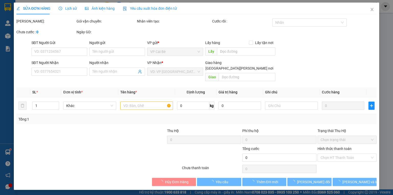
type input "0345966906"
type input "TRÂM"
type input "20.000"
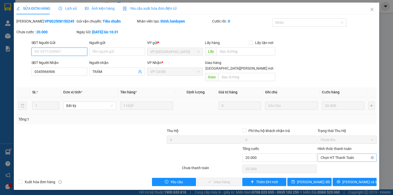
click at [332, 154] on span "Chọn HT Thanh Toán" at bounding box center [347, 158] width 53 height 8
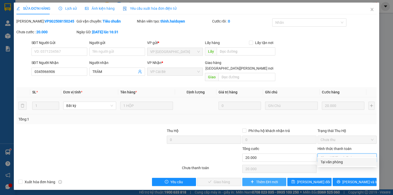
drag, startPoint x: 335, startPoint y: 161, endPoint x: 267, endPoint y: 178, distance: 71.0
click at [336, 161] on div "Tại văn phòng" at bounding box center [347, 162] width 53 height 6
type input "0"
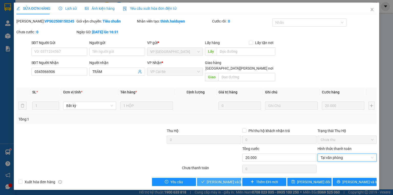
click at [226, 179] on span "Lưu và Giao hàng" at bounding box center [241, 182] width 69 height 6
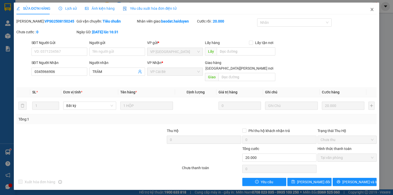
click at [371, 7] on span "Close" at bounding box center [372, 10] width 14 height 14
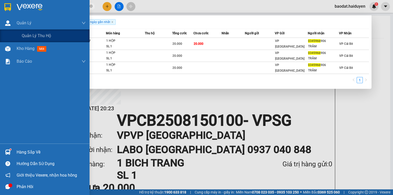
drag, startPoint x: 47, startPoint y: 7, endPoint x: 0, endPoint y: 15, distance: 47.7
click at [0, 15] on section "Kết quả tìm kiếm ( 3 ) Bộ lọc Gửi 3 ngày gần nhất Mã ĐH Trạng thái Món hàng Thu…" at bounding box center [196, 97] width 393 height 195
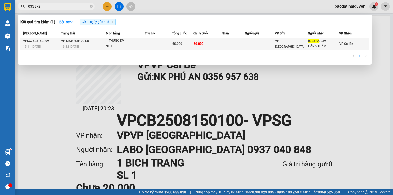
type input "033872"
click at [217, 45] on td "60.000" at bounding box center [207, 44] width 28 height 12
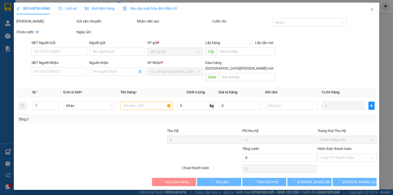
type input "0338723039"
type input "HỒNG THẮM"
type input "60.000"
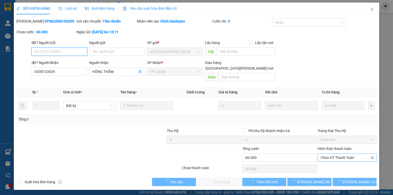
click at [339, 154] on span "Chọn HT Thanh Toán" at bounding box center [347, 158] width 53 height 8
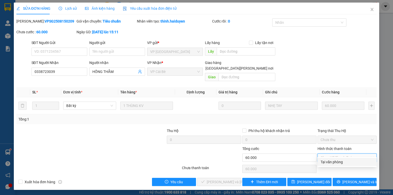
click at [338, 161] on div "Tại văn phòng" at bounding box center [347, 162] width 53 height 6
type input "0"
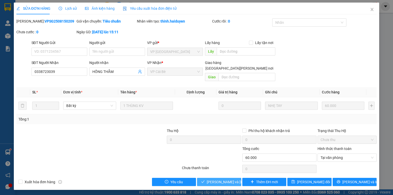
click at [228, 179] on span "Lưu và Giao hàng" at bounding box center [241, 182] width 69 height 6
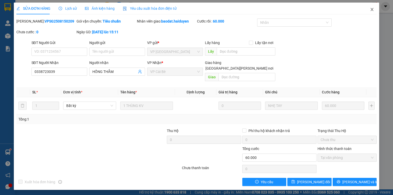
click at [369, 9] on span "Close" at bounding box center [372, 10] width 14 height 14
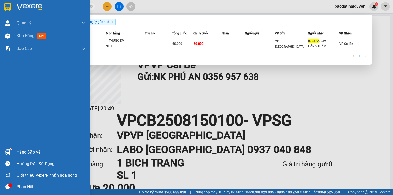
drag, startPoint x: 43, startPoint y: 6, endPoint x: 1, endPoint y: 9, distance: 42.1
click at [3, 9] on section "Kết quả tìm kiếm ( 1 ) Bộ lọc Gửi 3 ngày gần nhất Mã ĐH Trạng thái Món hàng Thu…" at bounding box center [196, 97] width 393 height 195
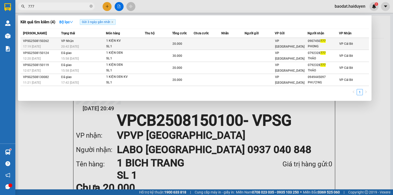
type input "777"
click at [176, 42] on span "20.000" at bounding box center [177, 44] width 10 height 4
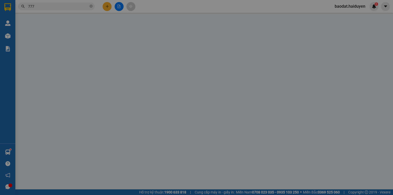
type input "0907450777"
type input "PHONG"
type input "20.000"
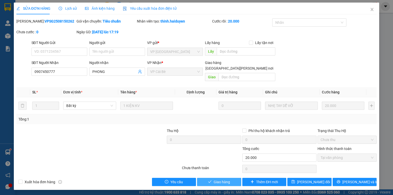
click at [219, 179] on span "Giao hàng" at bounding box center [222, 182] width 16 height 6
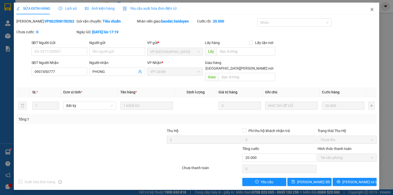
click at [371, 8] on icon "close" at bounding box center [372, 9] width 4 height 4
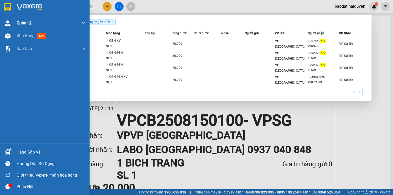
drag, startPoint x: 35, startPoint y: 6, endPoint x: 8, endPoint y: 17, distance: 29.0
click at [8, 17] on section "Kết quả tìm kiếm ( 4 ) Bộ lọc Gửi 3 ngày gần nhất Mã ĐH Trạng thái Món hàng Thu…" at bounding box center [196, 97] width 393 height 195
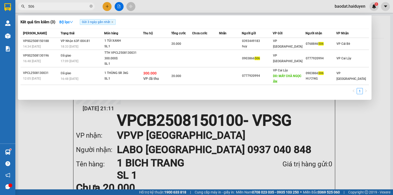
drag, startPoint x: 44, startPoint y: 7, endPoint x: 0, endPoint y: 6, distance: 43.5
click at [0, 6] on section "Kết quả tìm kiếm ( 3 ) Bộ lọc Gửi 3 ngày gần nhất Mã ĐH Trạng thái Món hàng Thu…" at bounding box center [196, 97] width 393 height 195
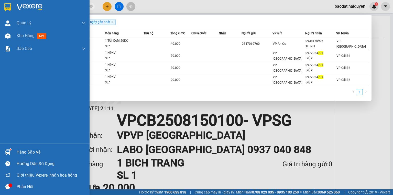
drag, startPoint x: 39, startPoint y: 6, endPoint x: 0, endPoint y: -11, distance: 42.6
click at [0, 0] on html "Kết quả tìm kiếm ( 4 ) Bộ lọc Gửi 3 ngày gần nhất Mã ĐH Trạng thái Món hàng Thu…" at bounding box center [196, 97] width 393 height 195
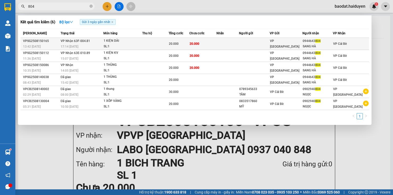
type input "804"
click at [182, 45] on div "20.000" at bounding box center [179, 44] width 20 height 6
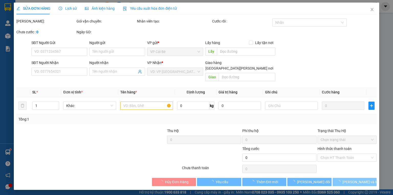
type input "0944643804"
type input "SANG HÀ"
type input "20.000"
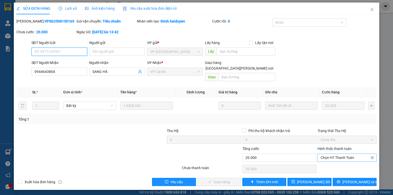
click at [337, 154] on span "Chọn HT Thanh Toán" at bounding box center [347, 158] width 53 height 8
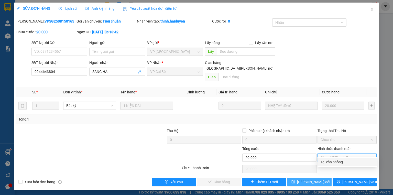
drag, startPoint x: 337, startPoint y: 159, endPoint x: 290, endPoint y: 175, distance: 49.1
click at [324, 163] on div "Tại văn phòng" at bounding box center [347, 162] width 53 height 6
type input "0"
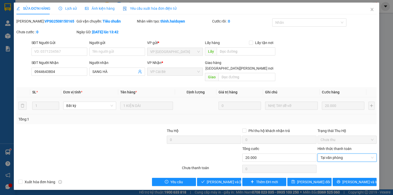
drag, startPoint x: 224, startPoint y: 172, endPoint x: 271, endPoint y: 92, distance: 92.1
click at [225, 169] on div "Total Paid Fee 0 Total UnPaid Fee 20.000 Cash Collection Total Fee Mã ĐH: VPSG2…" at bounding box center [196, 102] width 360 height 168
click at [228, 179] on span "Lưu và Giao hàng" at bounding box center [241, 182] width 69 height 6
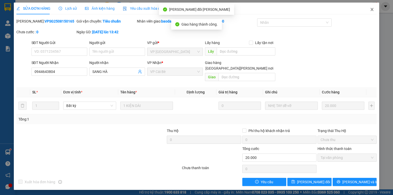
drag, startPoint x: 373, startPoint y: 9, endPoint x: 262, endPoint y: 8, distance: 111.1
click at [371, 8] on icon "close" at bounding box center [372, 9] width 4 height 4
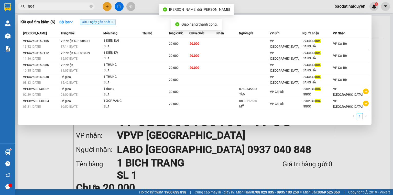
click at [66, 7] on input "804" at bounding box center [58, 7] width 60 height 6
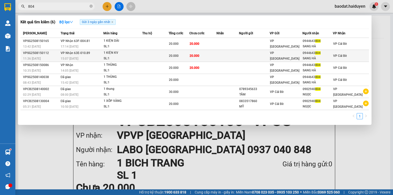
click at [148, 55] on td at bounding box center [155, 56] width 26 height 12
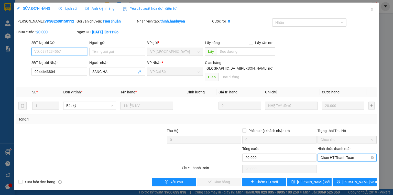
click at [331, 154] on span "Chọn HT Thanh Toán" at bounding box center [347, 158] width 53 height 8
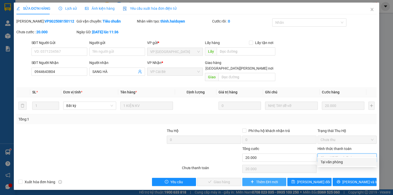
drag, startPoint x: 328, startPoint y: 163, endPoint x: 257, endPoint y: 179, distance: 72.9
click at [315, 168] on div "Total Paid Fee 0 Total UnPaid Fee 20.000 Cash Collection Total Fee Mã ĐH: VPSG2…" at bounding box center [196, 102] width 360 height 168
drag, startPoint x: 327, startPoint y: 162, endPoint x: 295, endPoint y: 171, distance: 32.6
click at [327, 162] on div "Tại văn phòng" at bounding box center [347, 162] width 53 height 6
type input "0"
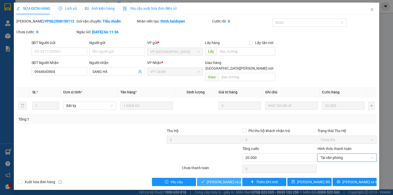
click at [207, 178] on button "Lưu và Giao hàng" at bounding box center [219, 182] width 44 height 8
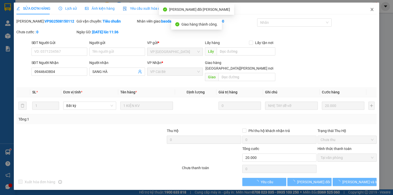
click at [371, 9] on icon "close" at bounding box center [372, 9] width 4 height 4
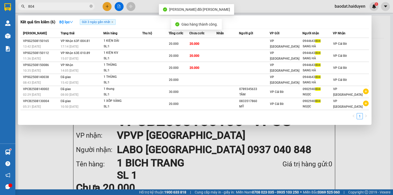
click at [74, 5] on input "804" at bounding box center [58, 7] width 60 height 6
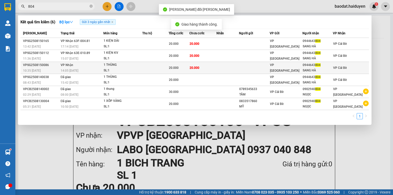
click at [174, 67] on span "20.000" at bounding box center [174, 68] width 10 height 4
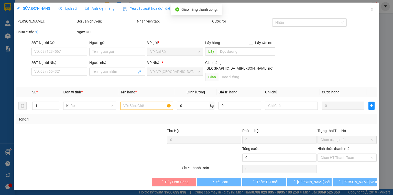
type input "0944643804"
type input "SANG HÀ"
type input "20.000"
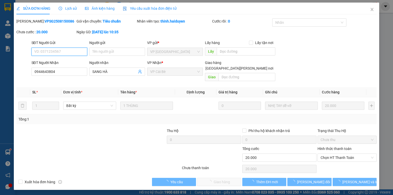
drag, startPoint x: 339, startPoint y: 152, endPoint x: 337, endPoint y: 159, distance: 7.8
click at [339, 154] on span "Chọn HT Thanh Toán" at bounding box center [347, 158] width 53 height 8
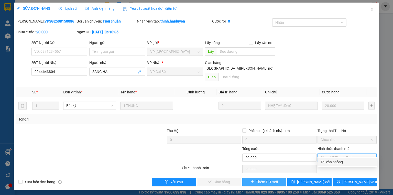
drag, startPoint x: 335, startPoint y: 164, endPoint x: 264, endPoint y: 174, distance: 71.9
click at [325, 164] on div "Tại văn phòng" at bounding box center [347, 162] width 53 height 6
type input "0"
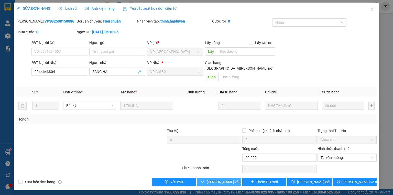
drag, startPoint x: 221, startPoint y: 179, endPoint x: 212, endPoint y: 179, distance: 9.7
click at [220, 179] on button "Lưu và Giao hàng" at bounding box center [219, 182] width 44 height 8
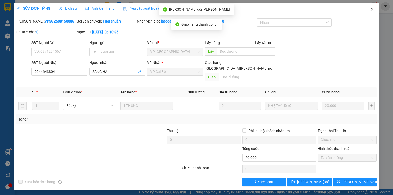
click at [371, 7] on span "Close" at bounding box center [372, 10] width 14 height 14
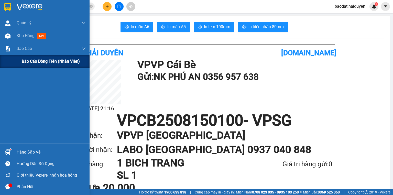
click at [33, 62] on span "Báo cáo dòng tiền (nhân viên)" at bounding box center [51, 61] width 58 height 6
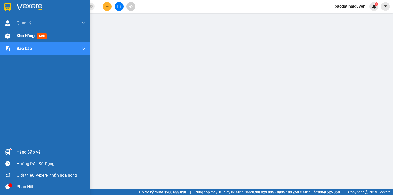
click at [9, 36] on img at bounding box center [7, 35] width 5 height 5
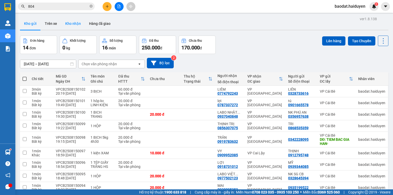
click at [74, 27] on button "Kho nhận" at bounding box center [73, 23] width 24 height 12
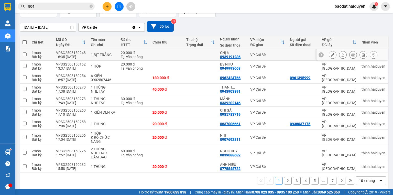
scroll to position [40, 0]
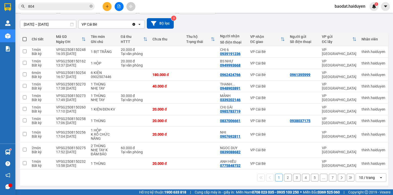
click at [284, 178] on button "2" at bounding box center [288, 178] width 8 height 8
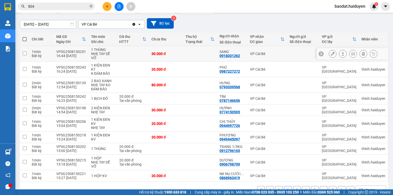
scroll to position [52, 0]
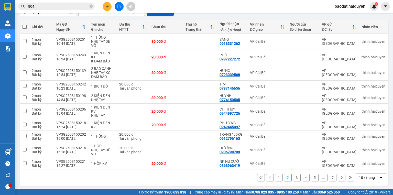
click at [275, 176] on button "1" at bounding box center [279, 178] width 8 height 8
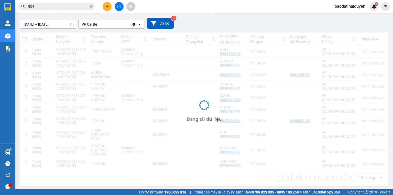
scroll to position [40, 0]
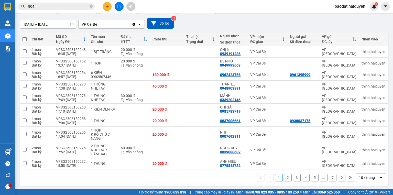
click at [286, 178] on button "2" at bounding box center [288, 178] width 8 height 8
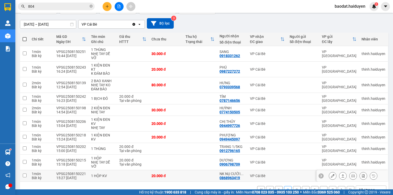
scroll to position [52, 0]
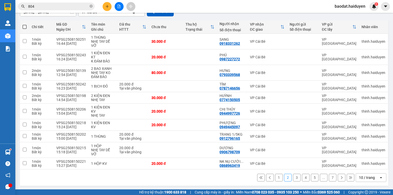
click at [294, 175] on button "3" at bounding box center [297, 178] width 8 height 8
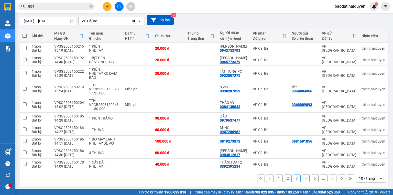
scroll to position [44, 0]
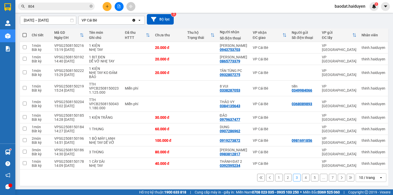
click at [302, 177] on button "4" at bounding box center [306, 178] width 8 height 8
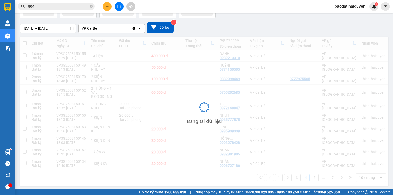
scroll to position [36, 0]
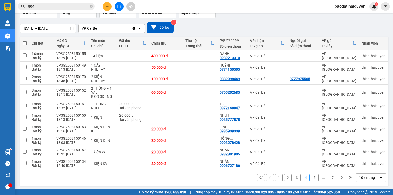
click at [312, 177] on button "5" at bounding box center [315, 178] width 8 height 8
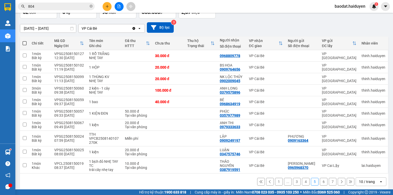
click at [321, 182] on button "6" at bounding box center [324, 182] width 8 height 8
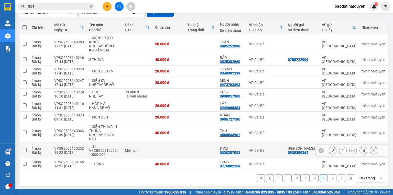
scroll to position [52, 0]
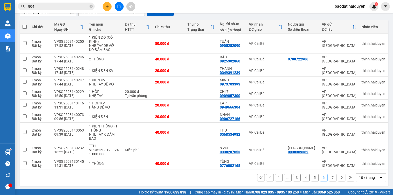
click at [330, 177] on button "7" at bounding box center [333, 178] width 8 height 8
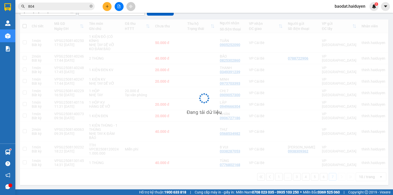
scroll to position [24, 0]
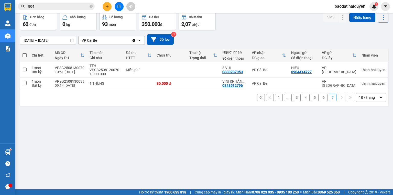
click at [275, 95] on button "1" at bounding box center [279, 98] width 8 height 8
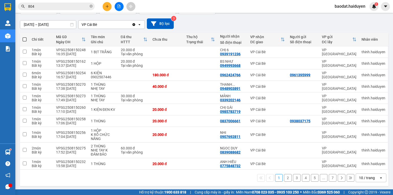
scroll to position [40, 0]
click at [275, 176] on button "1" at bounding box center [279, 178] width 8 height 8
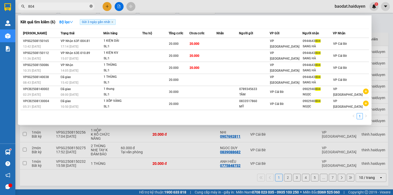
click at [91, 6] on icon "close-circle" at bounding box center [91, 6] width 3 height 3
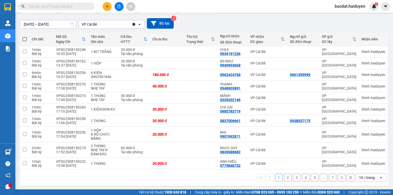
click at [58, 8] on input "text" at bounding box center [58, 7] width 60 height 6
type input "505"
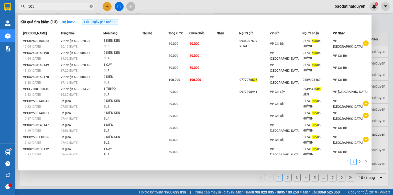
click at [91, 5] on icon "close-circle" at bounding box center [91, 6] width 3 height 3
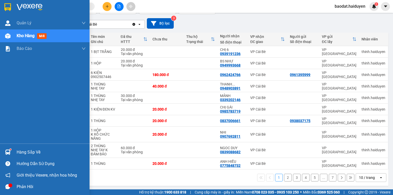
click at [6, 149] on img at bounding box center [7, 151] width 5 height 5
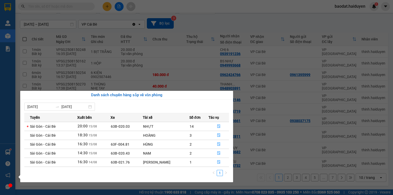
click at [220, 14] on section "Kết quả tìm kiếm ( 13 ) Bộ lọc Gửi 3 ngày gần nhất Mã ĐH Trạng thái Món hàng Th…" at bounding box center [196, 97] width 393 height 195
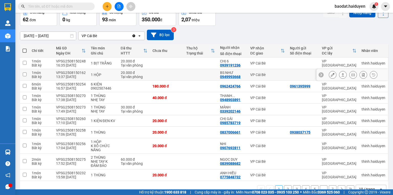
scroll to position [0, 0]
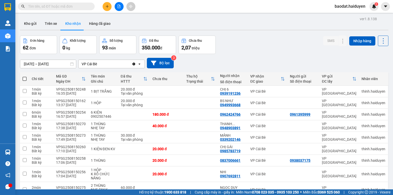
click at [47, 6] on input "text" at bounding box center [58, 7] width 60 height 6
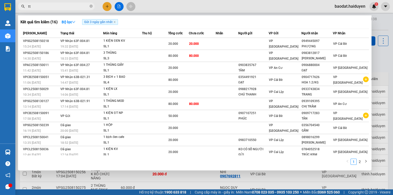
type input "t"
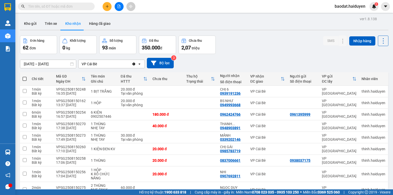
click at [31, 5] on input "text" at bounding box center [58, 7] width 60 height 6
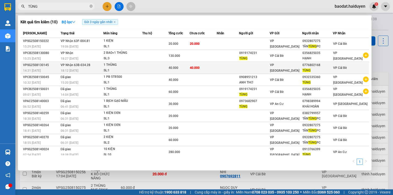
type input "TÙNG"
click at [217, 66] on td "40.000" at bounding box center [203, 68] width 27 height 12
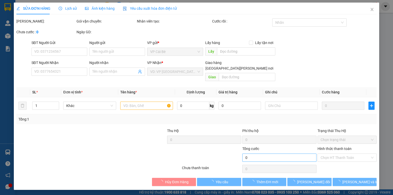
type input "0776802168"
type input "TÙNG"
type input "40.000"
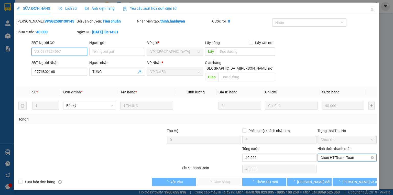
click at [325, 154] on span "Chọn HT Thanh Toán" at bounding box center [347, 158] width 53 height 8
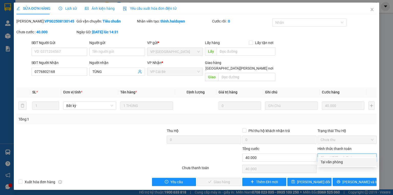
drag, startPoint x: 328, startPoint y: 160, endPoint x: 306, endPoint y: 168, distance: 23.6
click at [326, 161] on div "Tại văn phòng" at bounding box center [347, 162] width 53 height 6
type input "0"
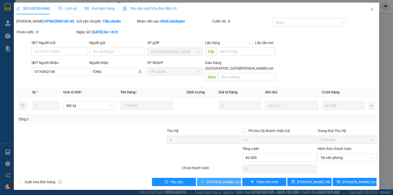
click at [230, 179] on span "Lưu và Giao hàng" at bounding box center [241, 182] width 69 height 6
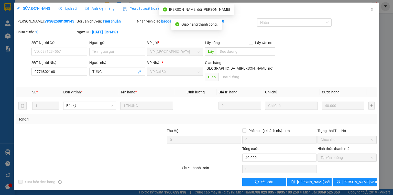
click at [372, 9] on icon "close" at bounding box center [372, 9] width 4 height 4
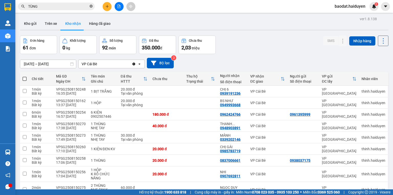
click at [91, 5] on icon "close-circle" at bounding box center [91, 6] width 3 height 3
click at [84, 6] on input "text" at bounding box center [58, 7] width 60 height 6
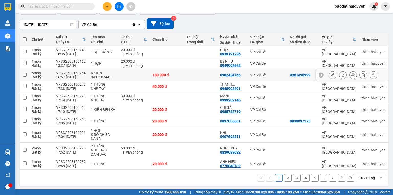
scroll to position [40, 0]
click at [284, 178] on button "2" at bounding box center [288, 178] width 8 height 8
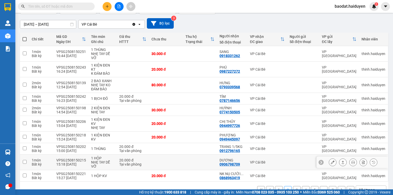
scroll to position [52, 0]
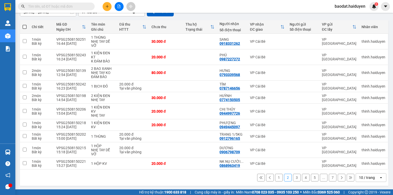
click at [294, 176] on button "3" at bounding box center [297, 178] width 8 height 8
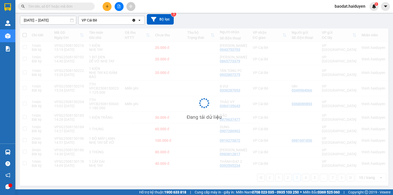
scroll to position [44, 0]
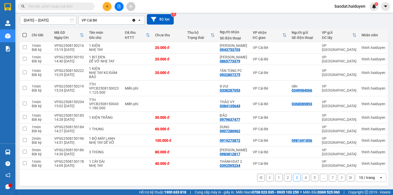
click at [304, 176] on button "4" at bounding box center [306, 178] width 8 height 8
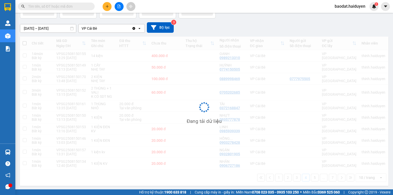
scroll to position [36, 0]
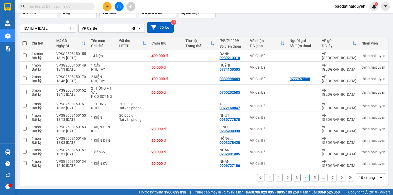
click at [69, 5] on input "text" at bounding box center [58, 7] width 60 height 6
click at [55, 5] on input "text" at bounding box center [58, 7] width 60 height 6
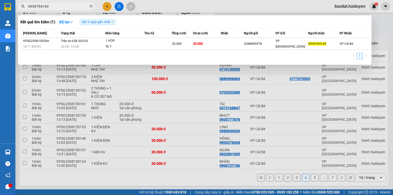
type input "0939794169"
click at [121, 77] on div at bounding box center [196, 97] width 393 height 195
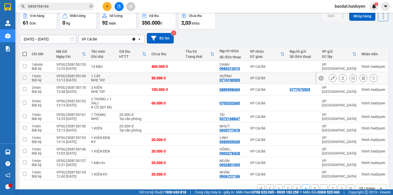
scroll to position [0, 0]
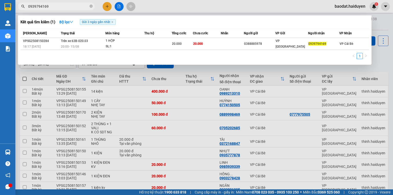
click at [59, 5] on input "0939794169" at bounding box center [58, 7] width 60 height 6
click at [91, 5] on icon "close-circle" at bounding box center [91, 6] width 3 height 3
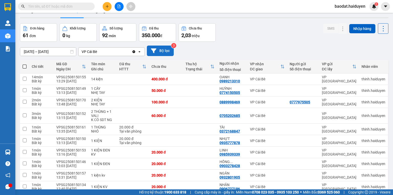
scroll to position [36, 0]
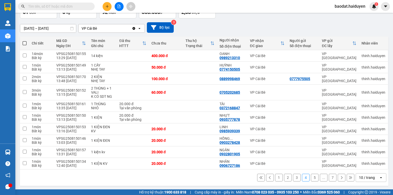
click at [311, 176] on button "5" at bounding box center [315, 178] width 8 height 8
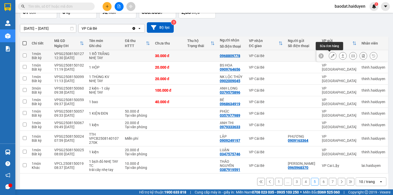
click at [331, 56] on icon at bounding box center [333, 56] width 4 height 4
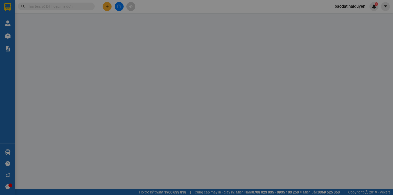
type input "0968809778"
type input "30.000"
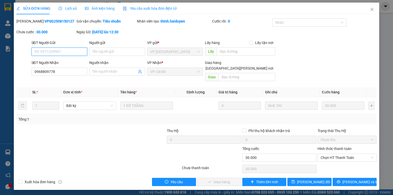
drag, startPoint x: 333, startPoint y: 151, endPoint x: 334, endPoint y: 156, distance: 4.8
click at [333, 154] on span "Chọn HT Thanh Toán" at bounding box center [347, 158] width 53 height 8
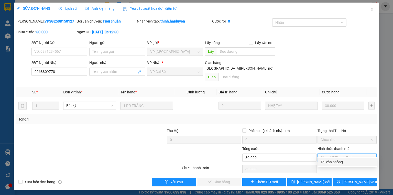
click at [334, 161] on div "Tại văn phòng" at bounding box center [347, 162] width 53 height 6
type input "0"
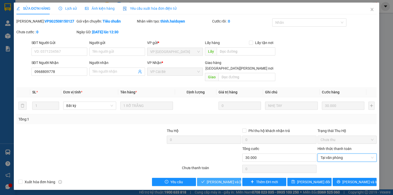
click at [227, 179] on span "Lưu và Giao hàng" at bounding box center [241, 182] width 69 height 6
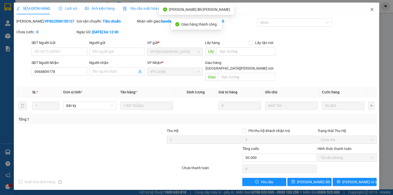
click at [372, 8] on icon "close" at bounding box center [372, 9] width 4 height 4
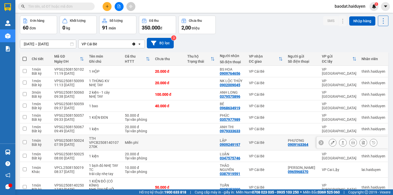
scroll to position [48, 0]
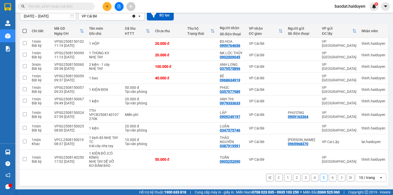
click at [330, 176] on button "6" at bounding box center [333, 178] width 8 height 8
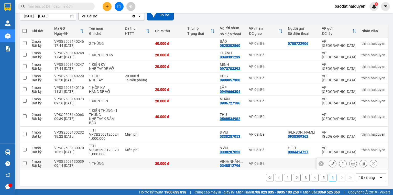
click at [329, 162] on button at bounding box center [332, 163] width 7 height 9
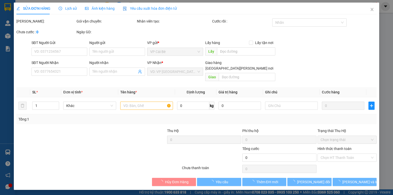
type input "0348512796"
type input "VINH(NHẬN AC)"
type input "30.000"
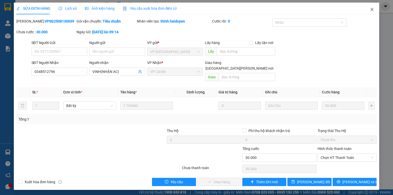
click at [375, 10] on span "Close" at bounding box center [372, 10] width 14 height 14
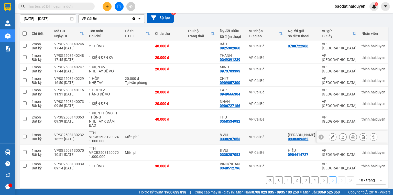
scroll to position [48, 0]
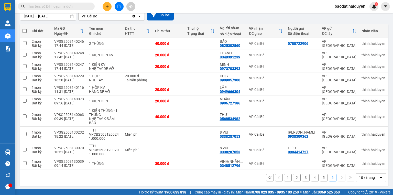
click at [64, 7] on input "text" at bounding box center [58, 7] width 60 height 6
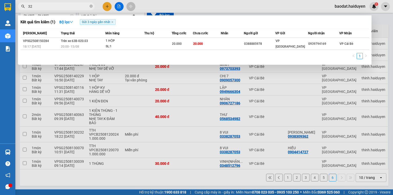
type input "320"
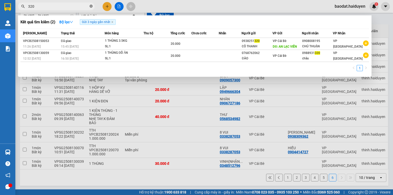
click at [92, 7] on icon "close-circle" at bounding box center [91, 6] width 3 height 3
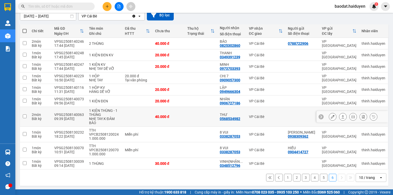
click at [329, 117] on button at bounding box center [332, 116] width 7 height 9
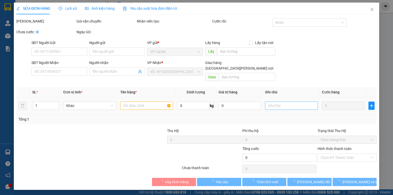
type input "0568534982"
type input "THƯ"
type input "40.000"
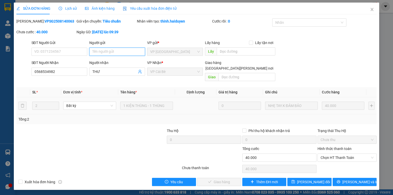
click at [105, 52] on input "Người gửi" at bounding box center [117, 52] width 56 height 8
type input "GIAO RỒI CHƯA BẤM"
click at [310, 179] on span "Lưu thay đổi" at bounding box center [313, 182] width 33 height 6
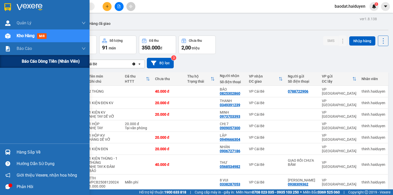
click at [30, 61] on span "Báo cáo dòng tiền (nhân viên)" at bounding box center [51, 61] width 58 height 6
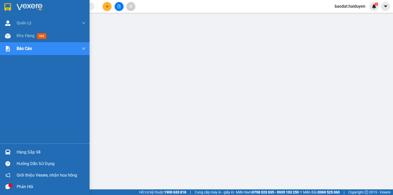
click at [31, 155] on div "Hàng sắp về" at bounding box center [51, 152] width 69 height 8
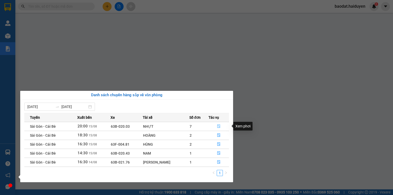
click at [218, 126] on icon "file-done" at bounding box center [219, 126] width 4 height 4
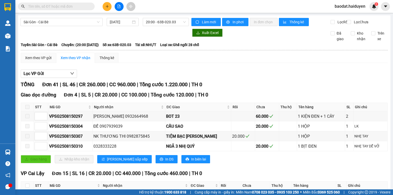
click at [78, 8] on input "text" at bounding box center [58, 7] width 60 height 6
drag, startPoint x: 78, startPoint y: 8, endPoint x: 72, endPoint y: 0, distance: 9.5
click at [75, 4] on input "text" at bounding box center [58, 7] width 60 height 6
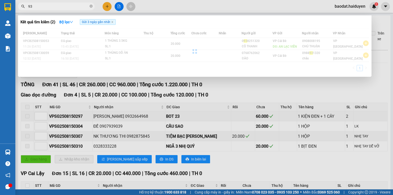
type input "9"
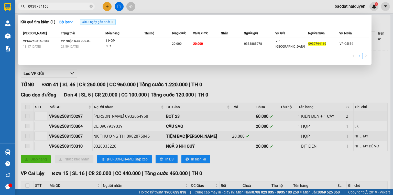
type input "0939794169"
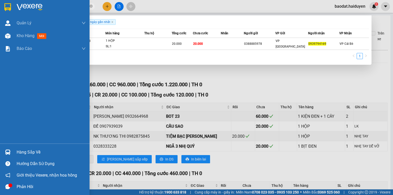
click at [68, 155] on div "Hàng sắp về" at bounding box center [51, 152] width 69 height 8
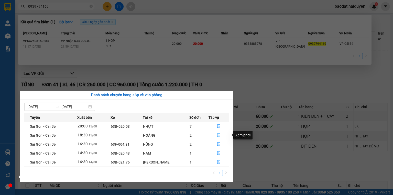
click at [222, 135] on button "button" at bounding box center [219, 135] width 20 height 8
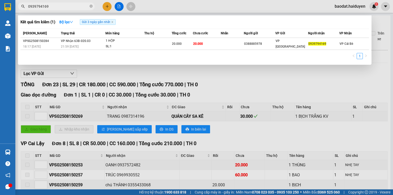
click at [222, 76] on div at bounding box center [196, 97] width 393 height 195
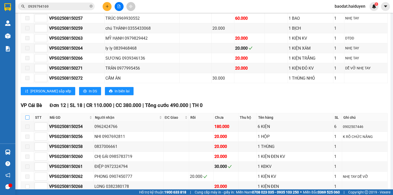
scroll to position [164, 0]
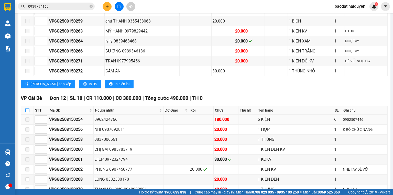
drag, startPoint x: 26, startPoint y: 113, endPoint x: 73, endPoint y: 118, distance: 47.1
click at [26, 112] on input "checkbox" at bounding box center [27, 110] width 4 height 4
checkbox input "true"
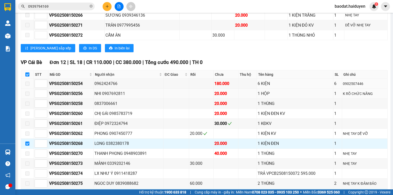
scroll to position [266, 0]
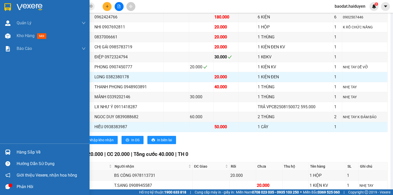
drag, startPoint x: 25, startPoint y: 150, endPoint x: 29, endPoint y: 150, distance: 4.6
click at [25, 150] on div "Hàng sắp về" at bounding box center [51, 152] width 69 height 8
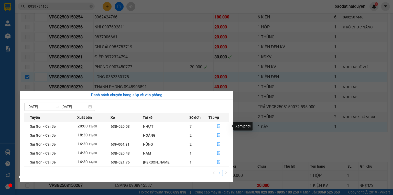
click at [221, 125] on button "button" at bounding box center [219, 126] width 20 height 8
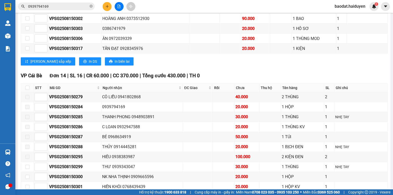
scroll to position [283, 0]
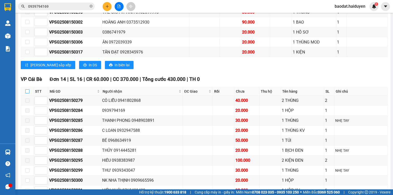
click at [28, 91] on input "checkbox" at bounding box center [27, 91] width 4 height 4
checkbox input "true"
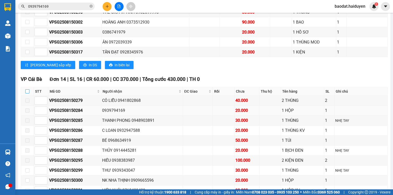
checkbox input "true"
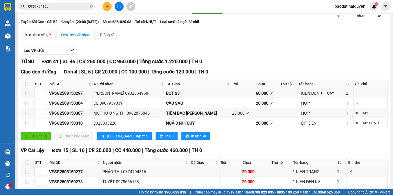
scroll to position [16, 0]
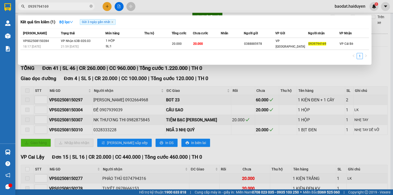
click at [64, 5] on input "0939794169" at bounding box center [58, 7] width 60 height 6
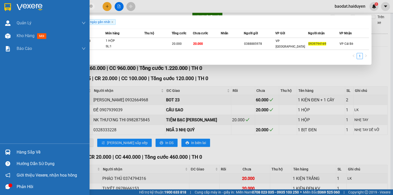
click at [32, 153] on div "Hàng sắp về" at bounding box center [51, 152] width 69 height 8
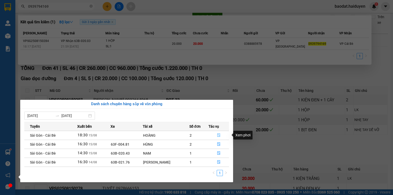
click at [218, 136] on icon "file-done" at bounding box center [219, 135] width 4 height 4
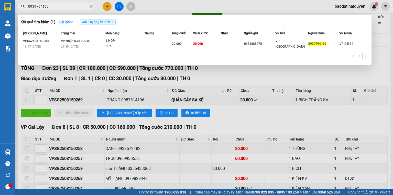
click at [258, 80] on div at bounding box center [196, 97] width 393 height 195
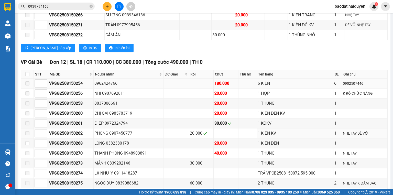
scroll to position [201, 0]
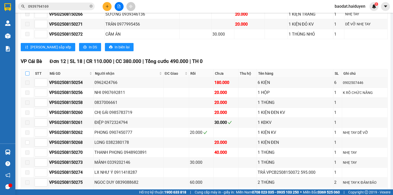
click at [27, 75] on input "checkbox" at bounding box center [27, 73] width 4 height 4
checkbox input "true"
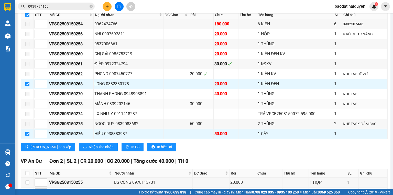
scroll to position [253, 0]
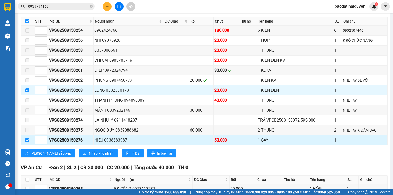
click at [27, 139] on input "checkbox" at bounding box center [27, 140] width 4 height 4
checkbox input "false"
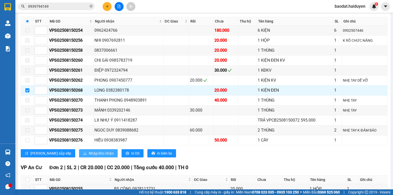
click at [89, 154] on span "Nhập kho nhận" at bounding box center [101, 153] width 25 height 6
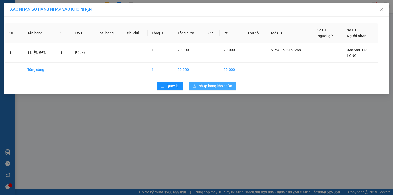
click at [202, 83] on span "Nhập hàng kho nhận" at bounding box center [215, 86] width 34 height 6
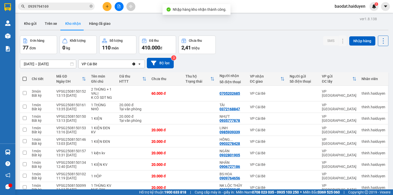
click at [85, 5] on input "0939794169" at bounding box center [58, 7] width 60 height 6
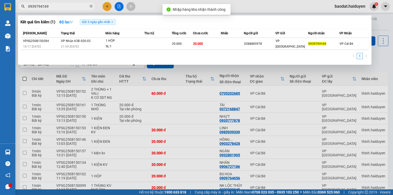
click at [84, 5] on input "0939794169" at bounding box center [58, 7] width 60 height 6
type input "0178"
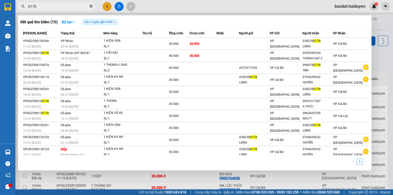
click at [91, 5] on icon "close-circle" at bounding box center [91, 6] width 3 height 3
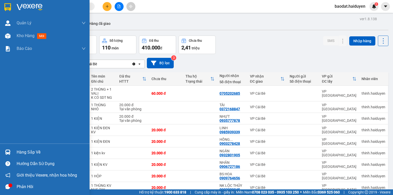
click at [34, 154] on div "Hàng sắp về" at bounding box center [51, 152] width 69 height 8
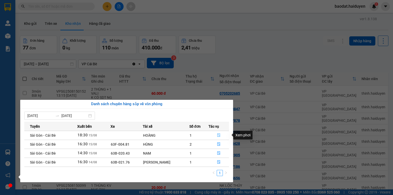
click at [219, 134] on icon "file-done" at bounding box center [218, 136] width 3 height 4
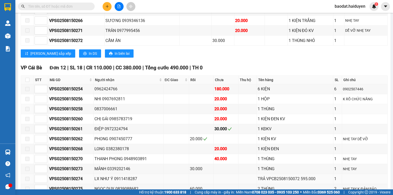
scroll to position [246, 0]
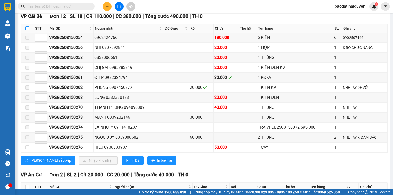
click at [28, 30] on input "checkbox" at bounding box center [27, 28] width 4 height 4
checkbox input "true"
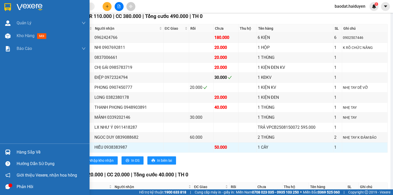
click at [19, 153] on div "Hàng sắp về" at bounding box center [51, 152] width 69 height 8
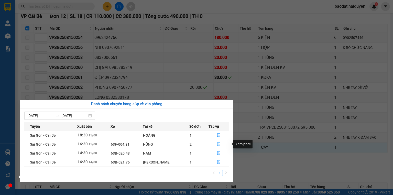
click at [217, 144] on icon "file-done" at bounding box center [219, 144] width 4 height 4
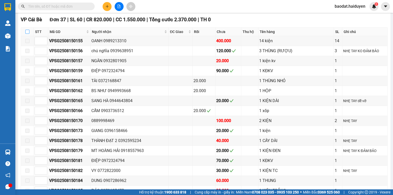
click at [27, 31] on input "checkbox" at bounding box center [27, 32] width 4 height 4
checkbox input "true"
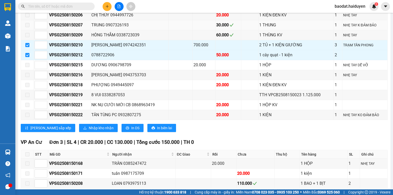
scroll to position [739, 0]
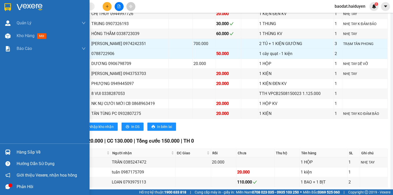
drag, startPoint x: 31, startPoint y: 153, endPoint x: 41, endPoint y: 153, distance: 10.0
click at [31, 153] on div "Hàng sắp về" at bounding box center [51, 152] width 69 height 8
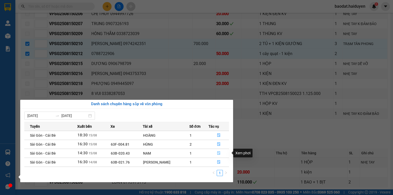
click at [217, 154] on icon "file-done" at bounding box center [219, 153] width 4 height 4
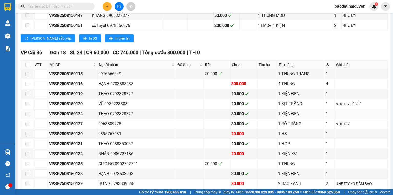
scroll to position [277, 0]
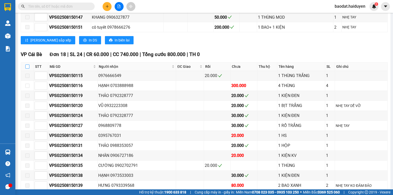
click at [26, 68] on input "checkbox" at bounding box center [27, 66] width 4 height 4
checkbox input "true"
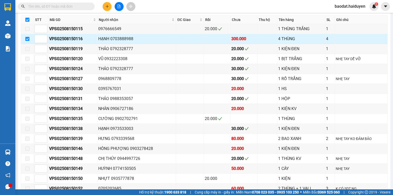
scroll to position [298, 0]
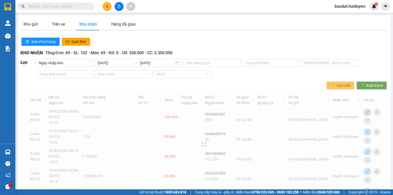
click at [85, 5] on input "text" at bounding box center [58, 7] width 60 height 6
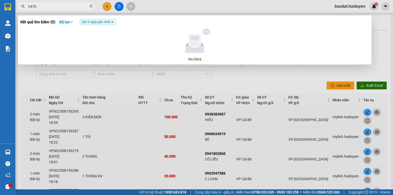
type input "2476"
click at [114, 23] on icon "close" at bounding box center [112, 22] width 3 height 3
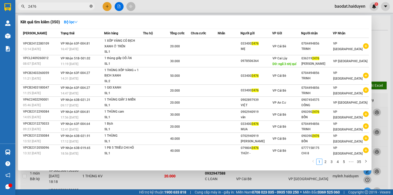
click at [92, 6] on icon "close-circle" at bounding box center [91, 6] width 3 height 3
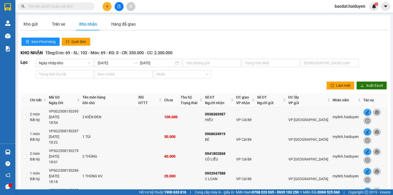
click at [81, 6] on input "text" at bounding box center [58, 7] width 60 height 6
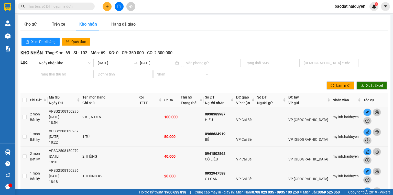
click at [81, 6] on input "text" at bounding box center [58, 7] width 60 height 6
